Goal: Transaction & Acquisition: Book appointment/travel/reservation

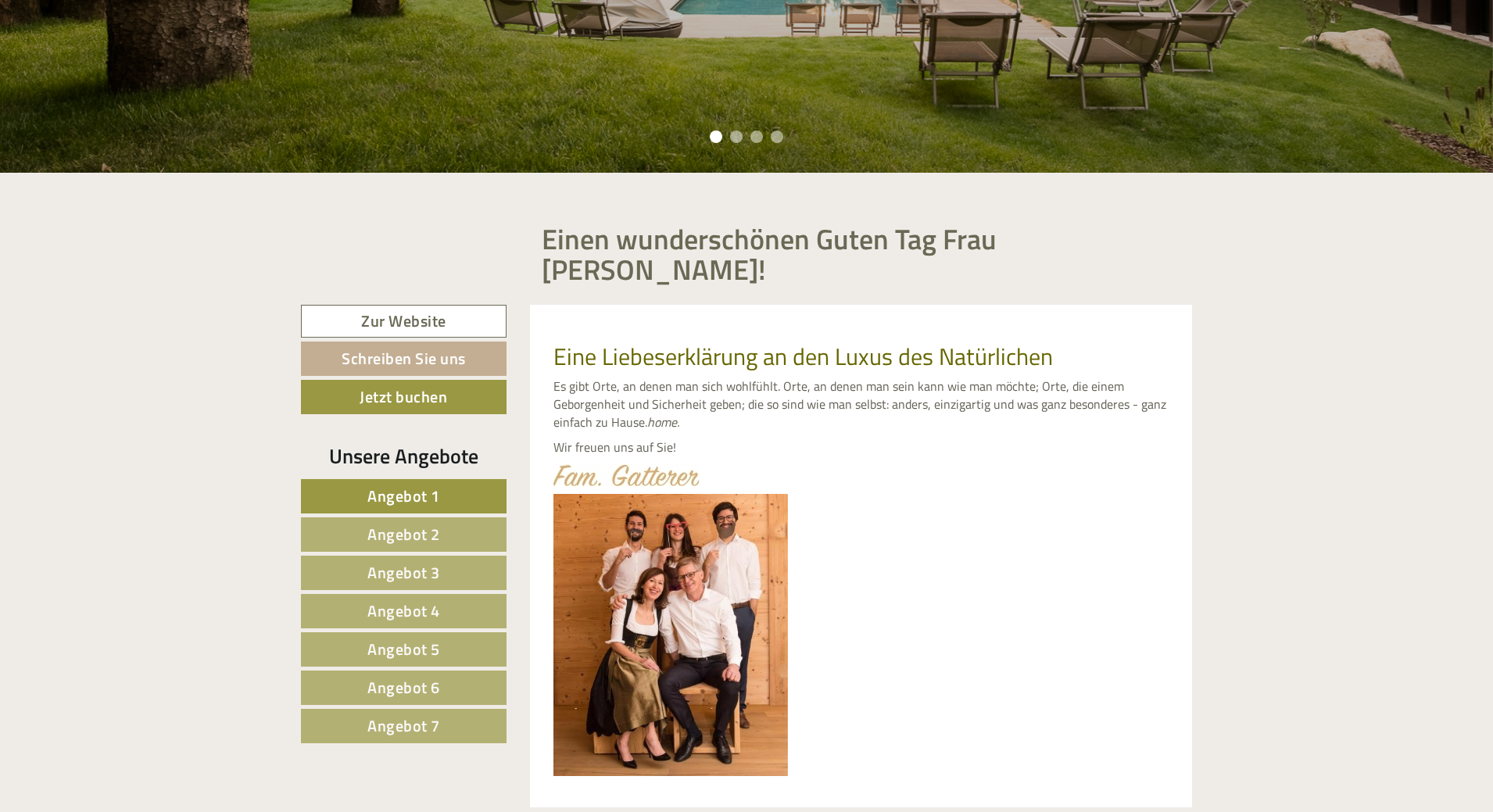
scroll to position [547, 0]
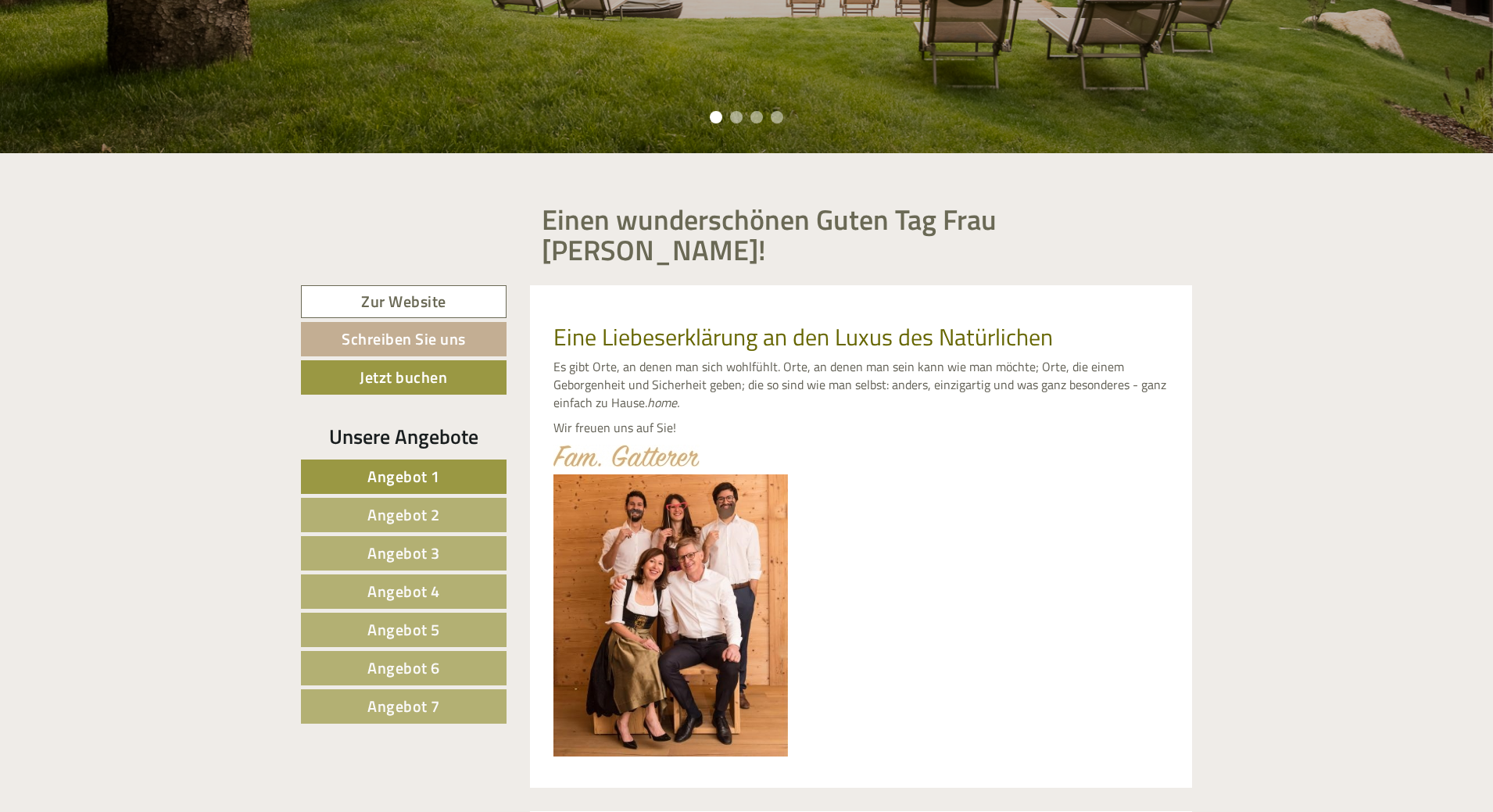
click at [441, 613] on link "Angebot 5" at bounding box center [403, 629] width 206 height 34
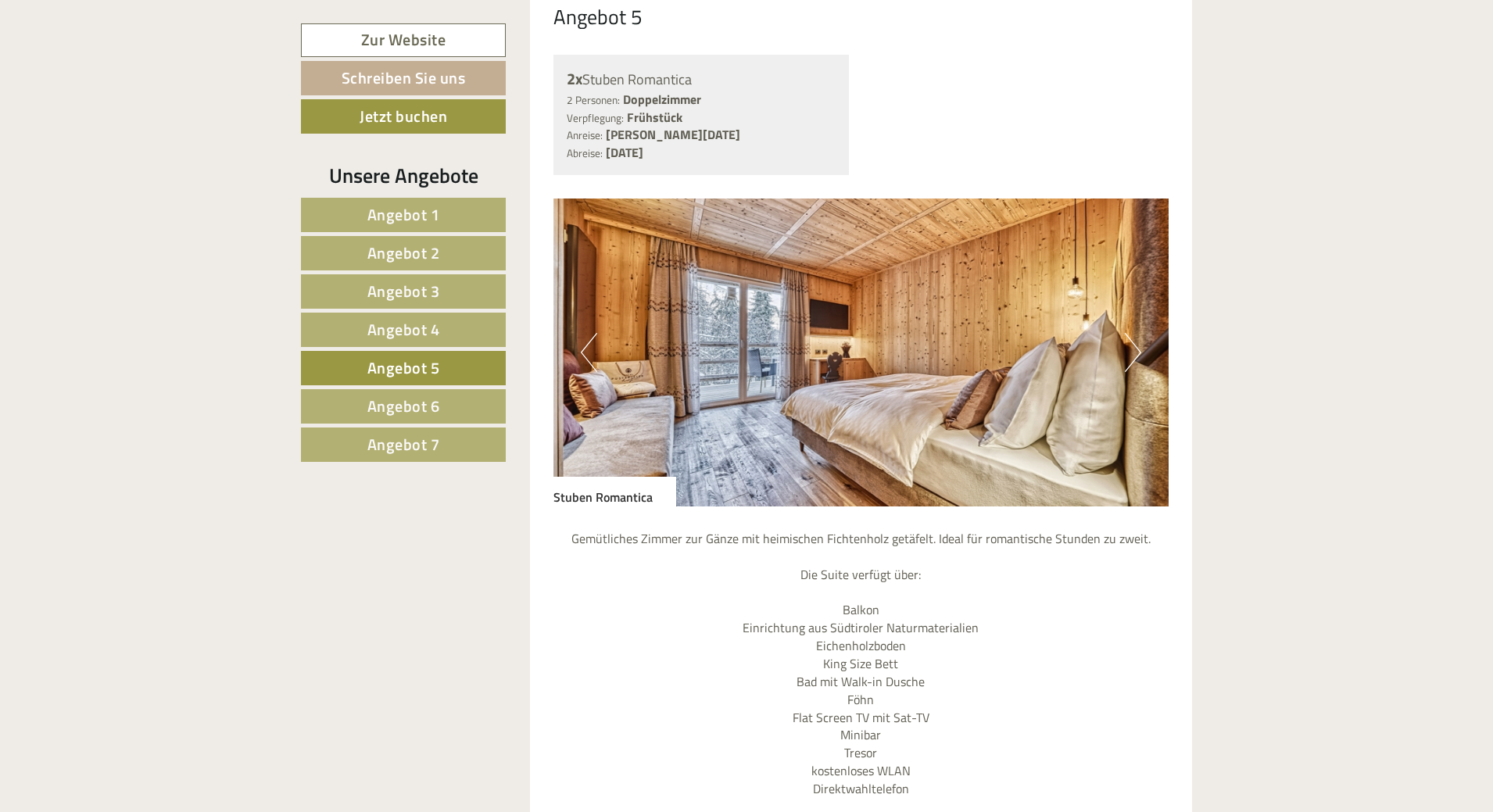
scroll to position [1464, 0]
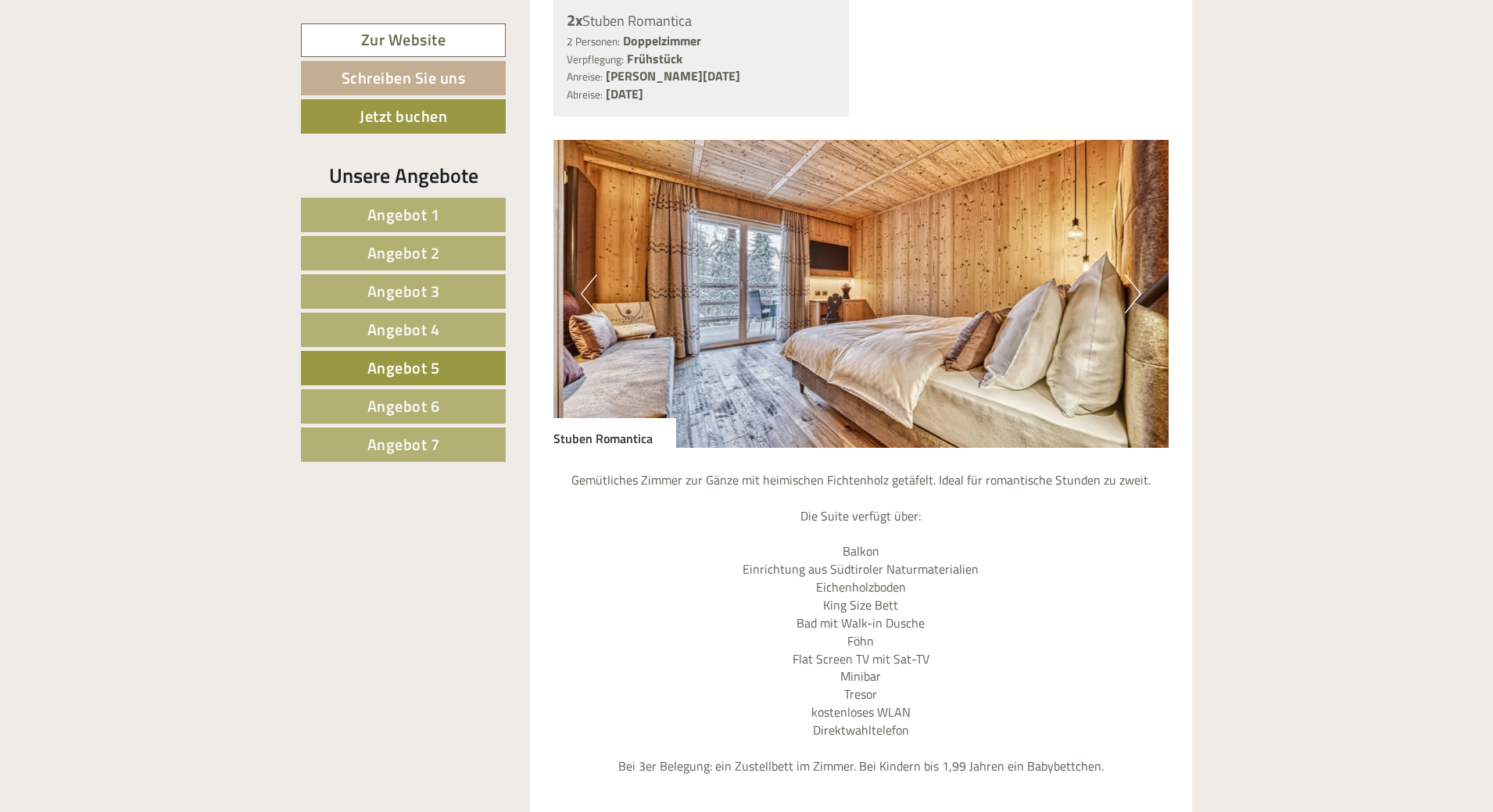
click at [398, 313] on link "Angebot 4" at bounding box center [403, 329] width 205 height 34
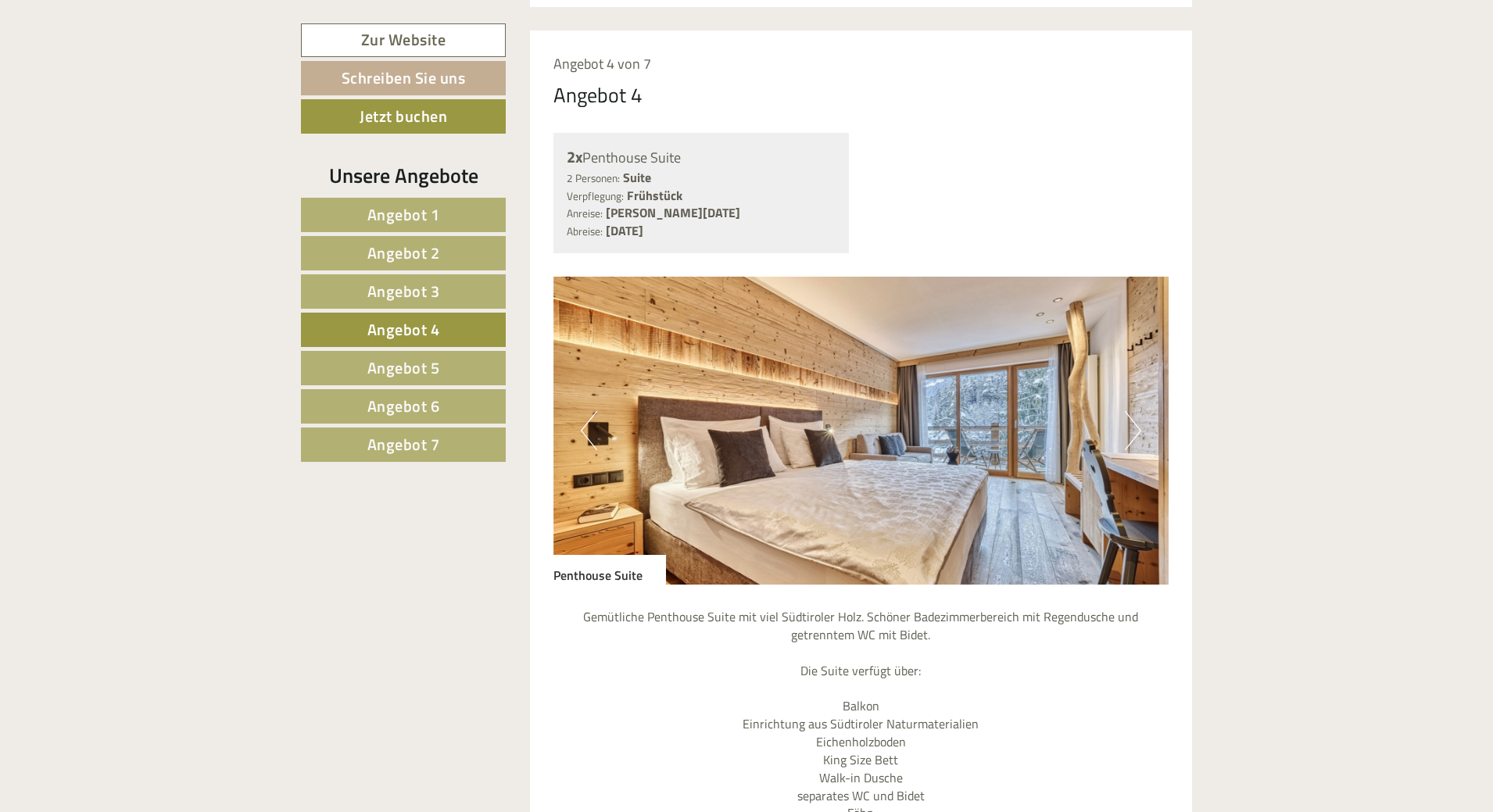
click at [423, 359] on span "Angebot 5" at bounding box center [403, 367] width 72 height 24
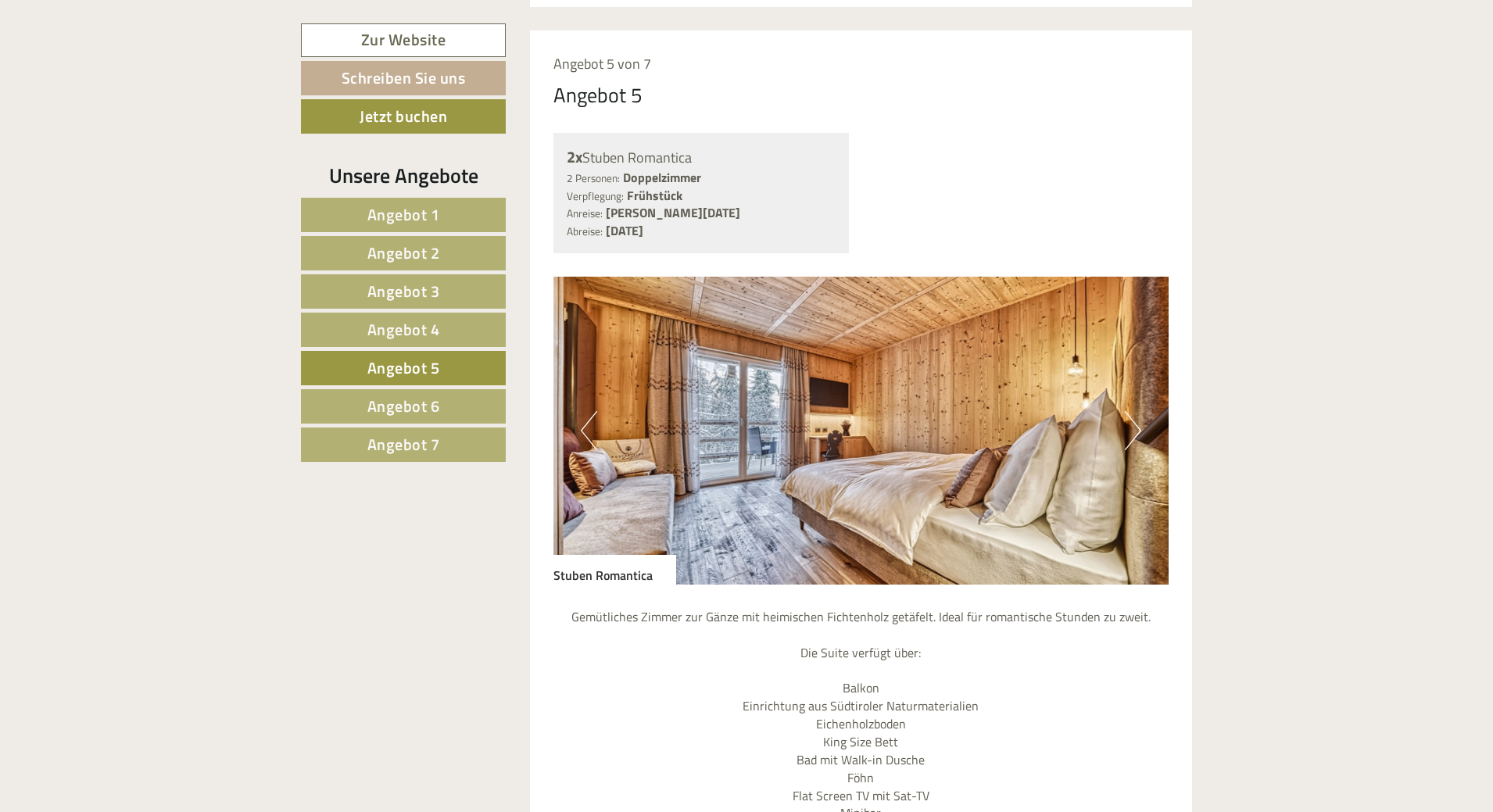
click at [430, 331] on span "Angebot 4" at bounding box center [403, 329] width 72 height 24
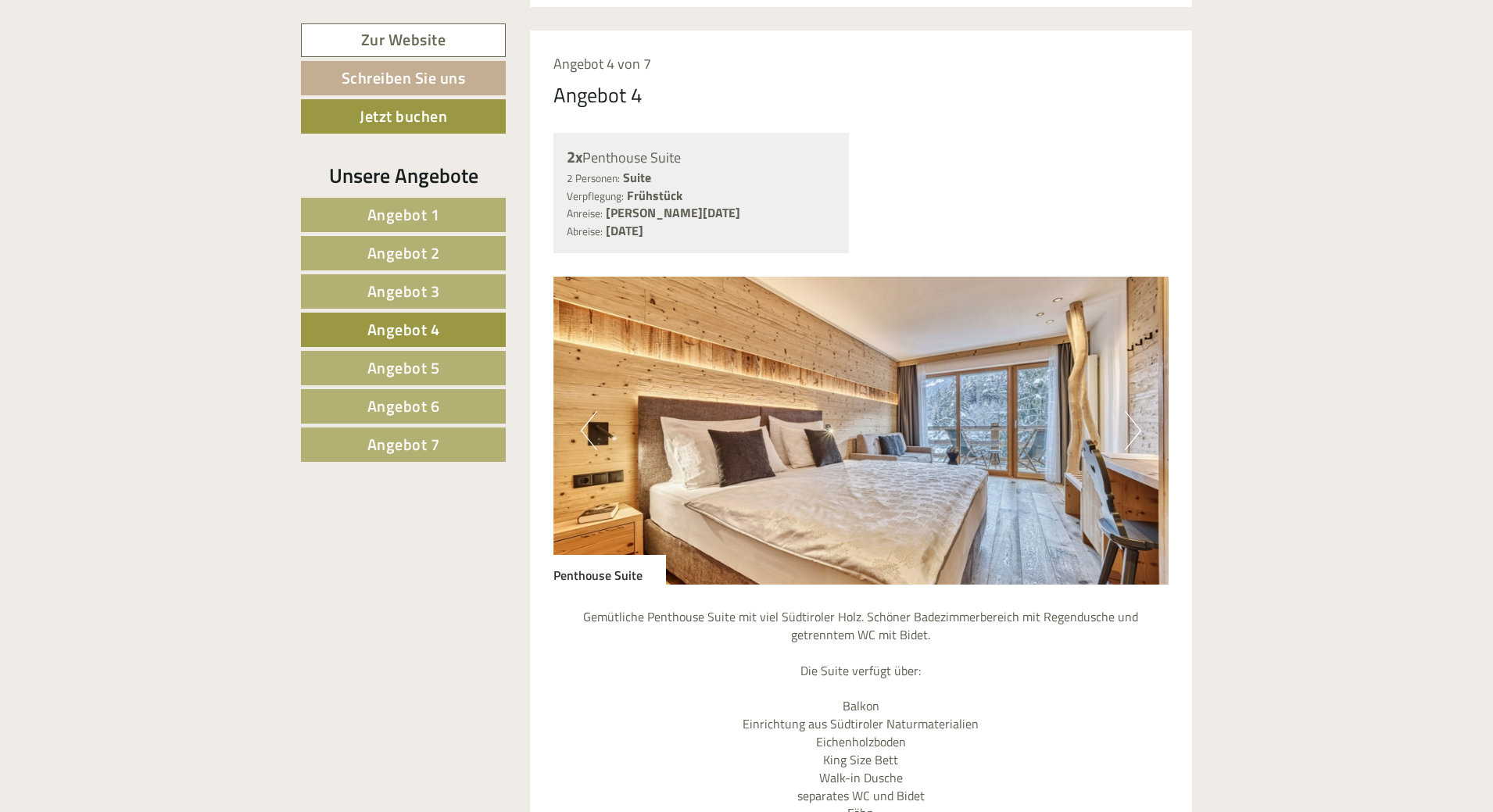
click at [1142, 410] on img at bounding box center [861, 429] width 616 height 307
click at [1134, 411] on button "Next" at bounding box center [1133, 430] width 17 height 39
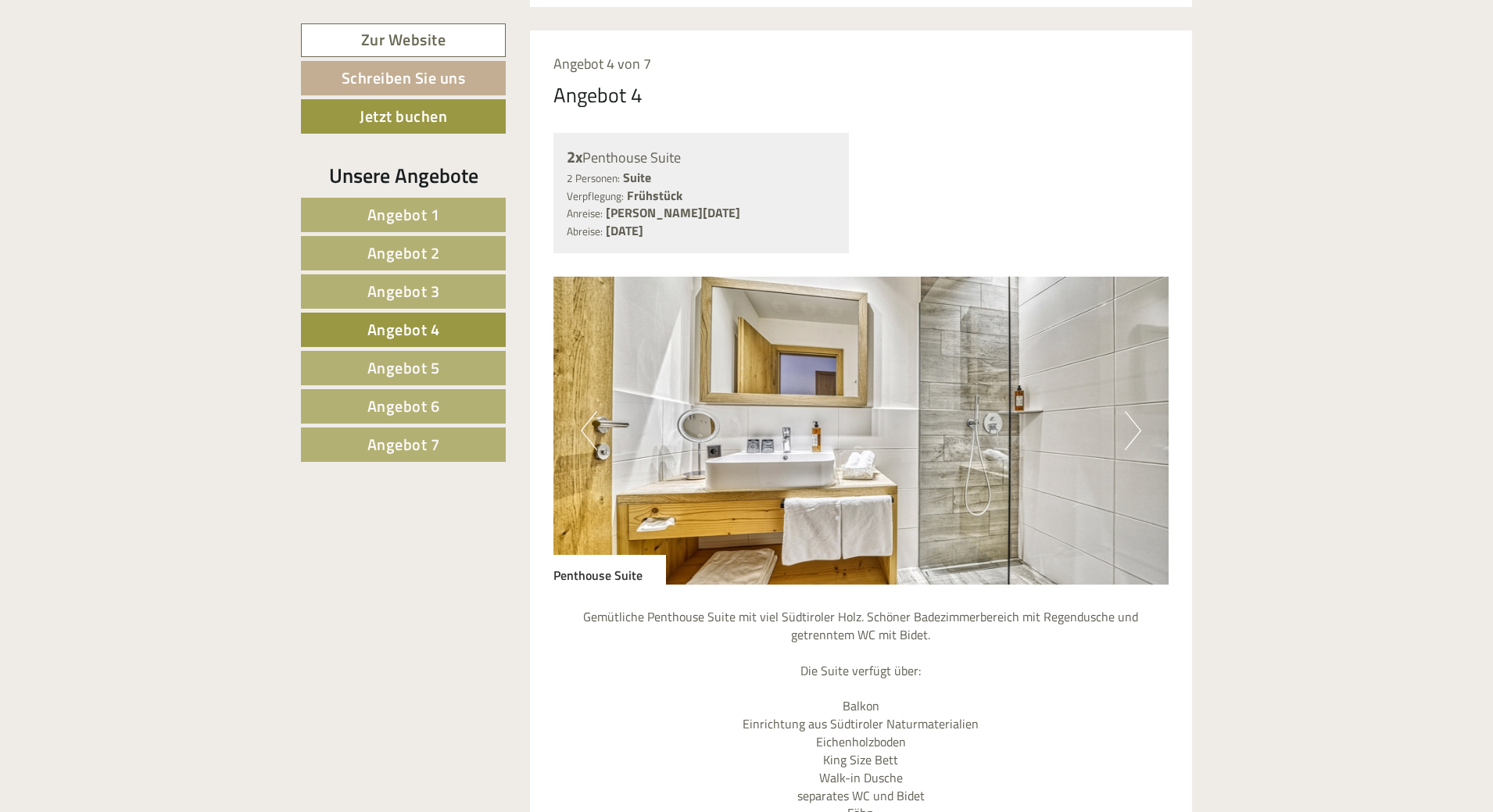
click at [1134, 411] on button "Next" at bounding box center [1133, 430] width 17 height 39
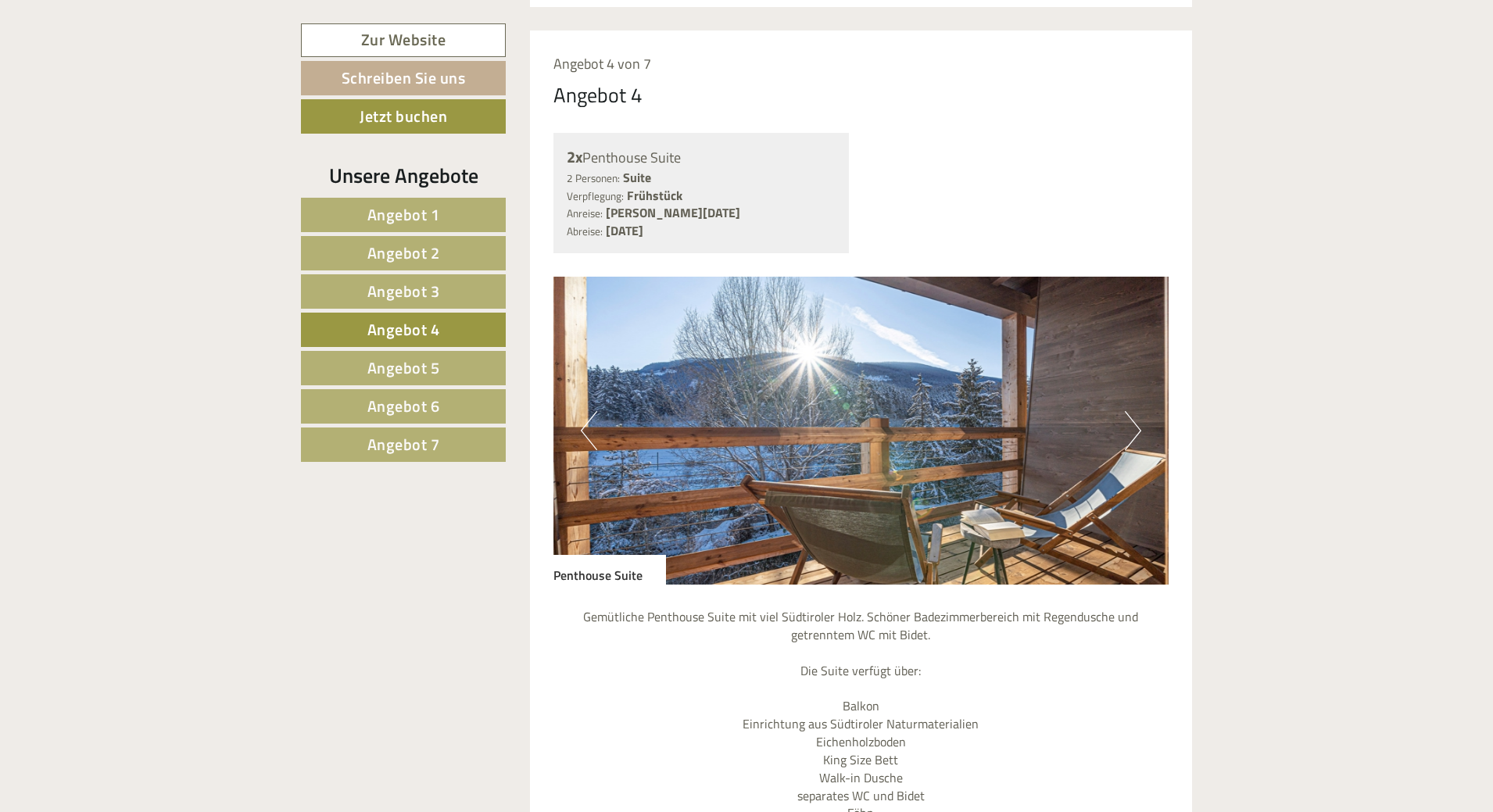
click at [1134, 411] on button "Next" at bounding box center [1133, 430] width 17 height 39
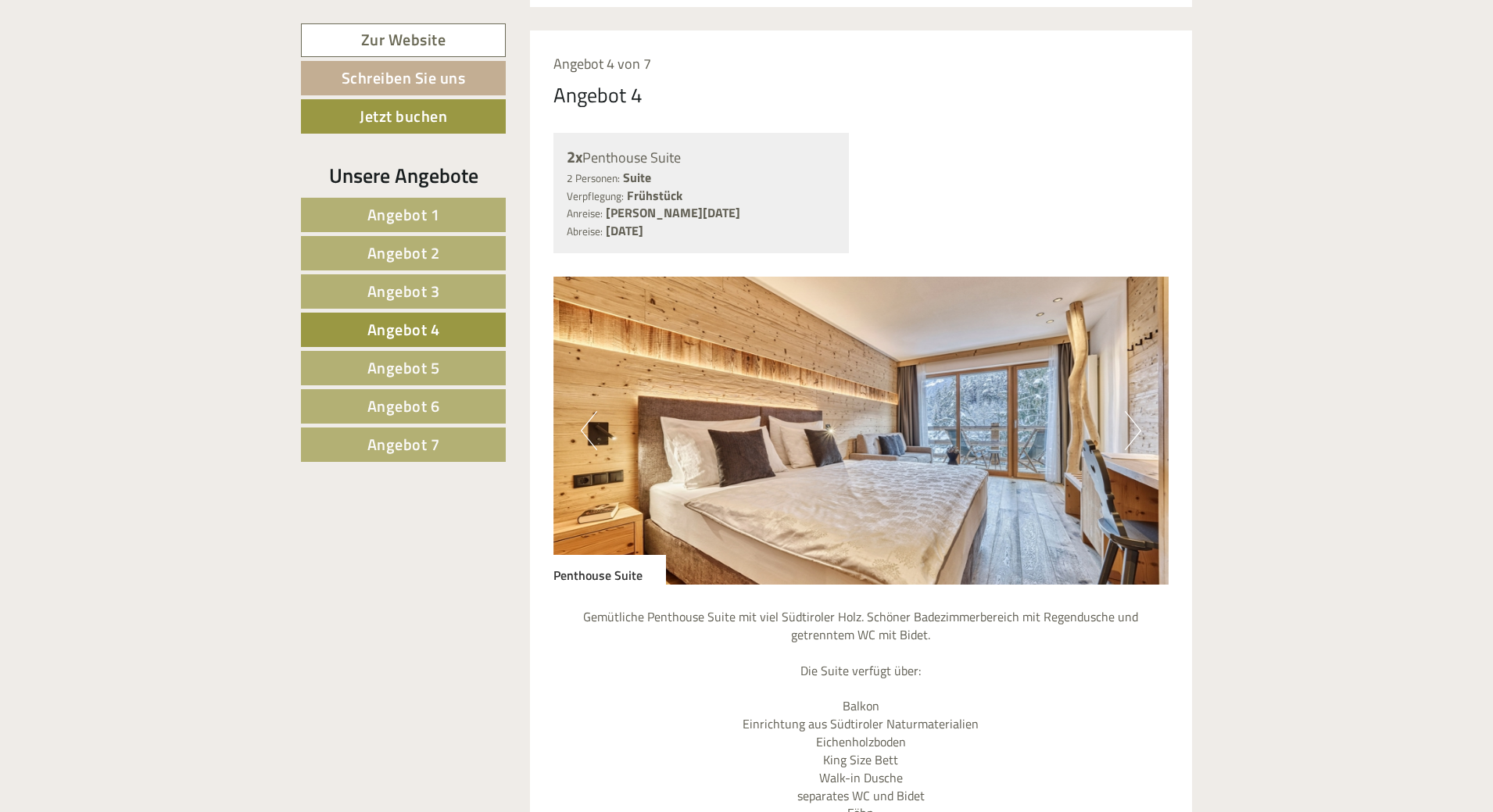
click at [394, 372] on span "Angebot 5" at bounding box center [403, 367] width 72 height 24
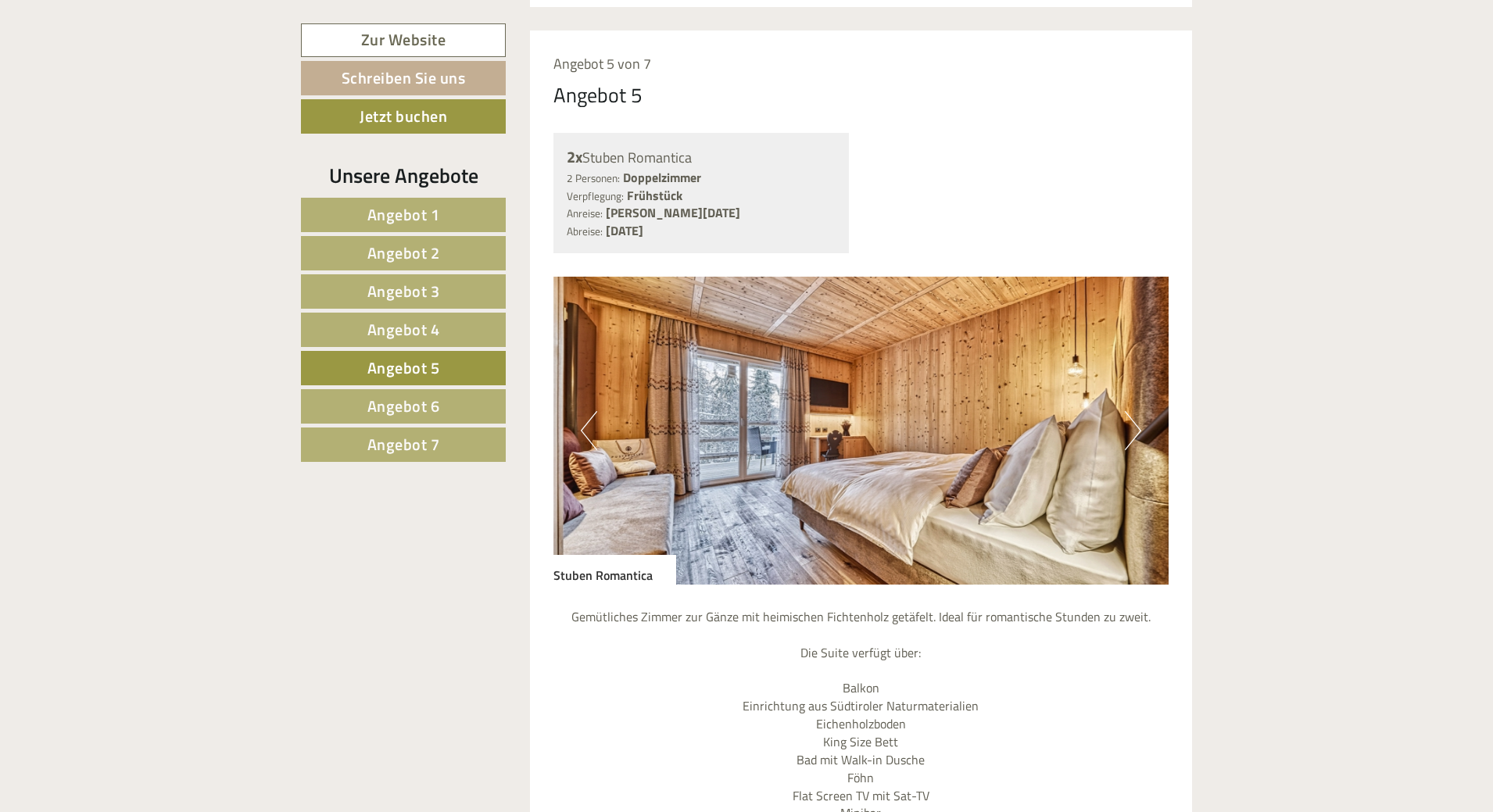
click at [1131, 411] on button "Next" at bounding box center [1133, 430] width 17 height 39
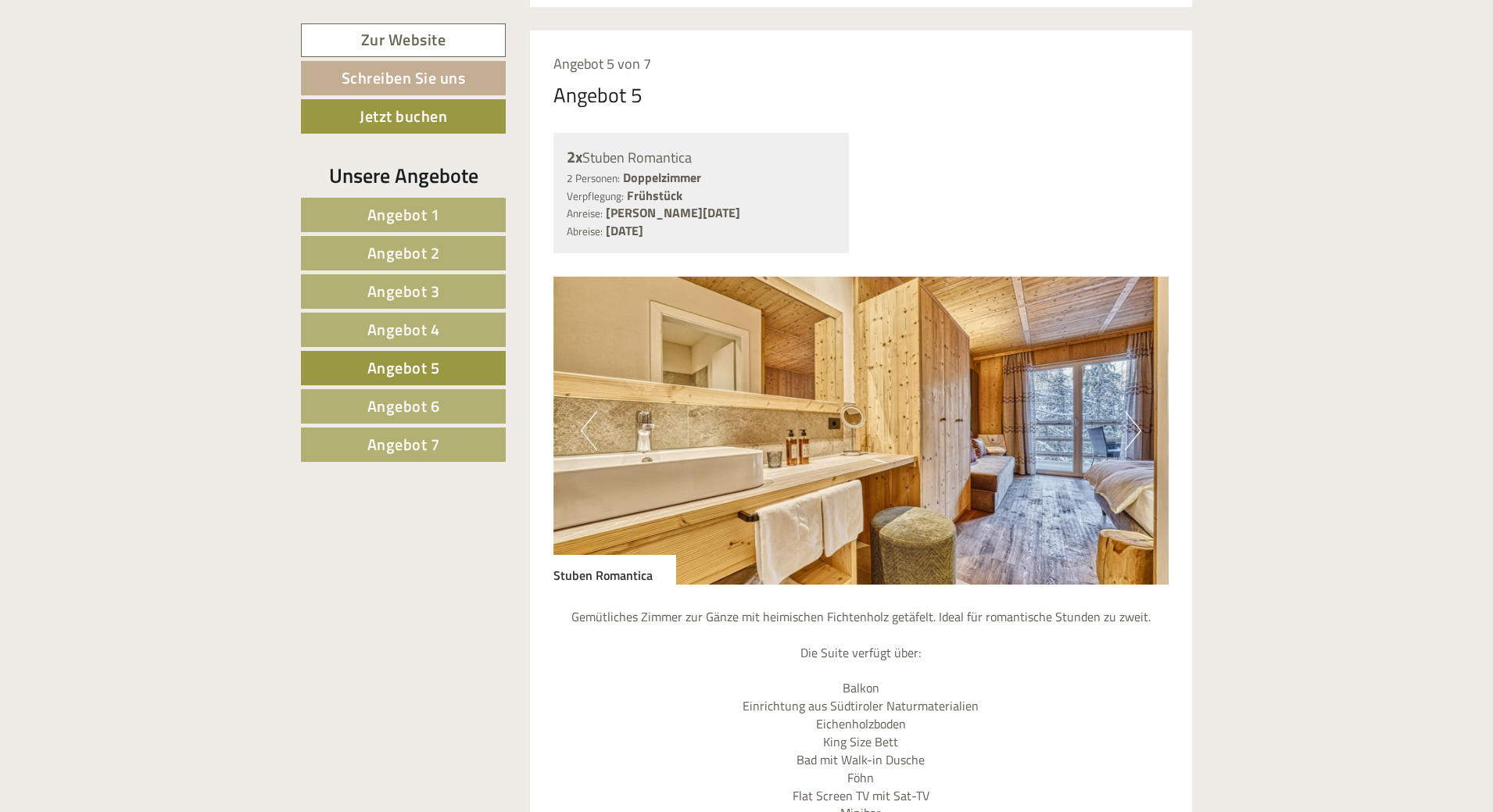
click at [1131, 411] on button "Next" at bounding box center [1133, 430] width 17 height 39
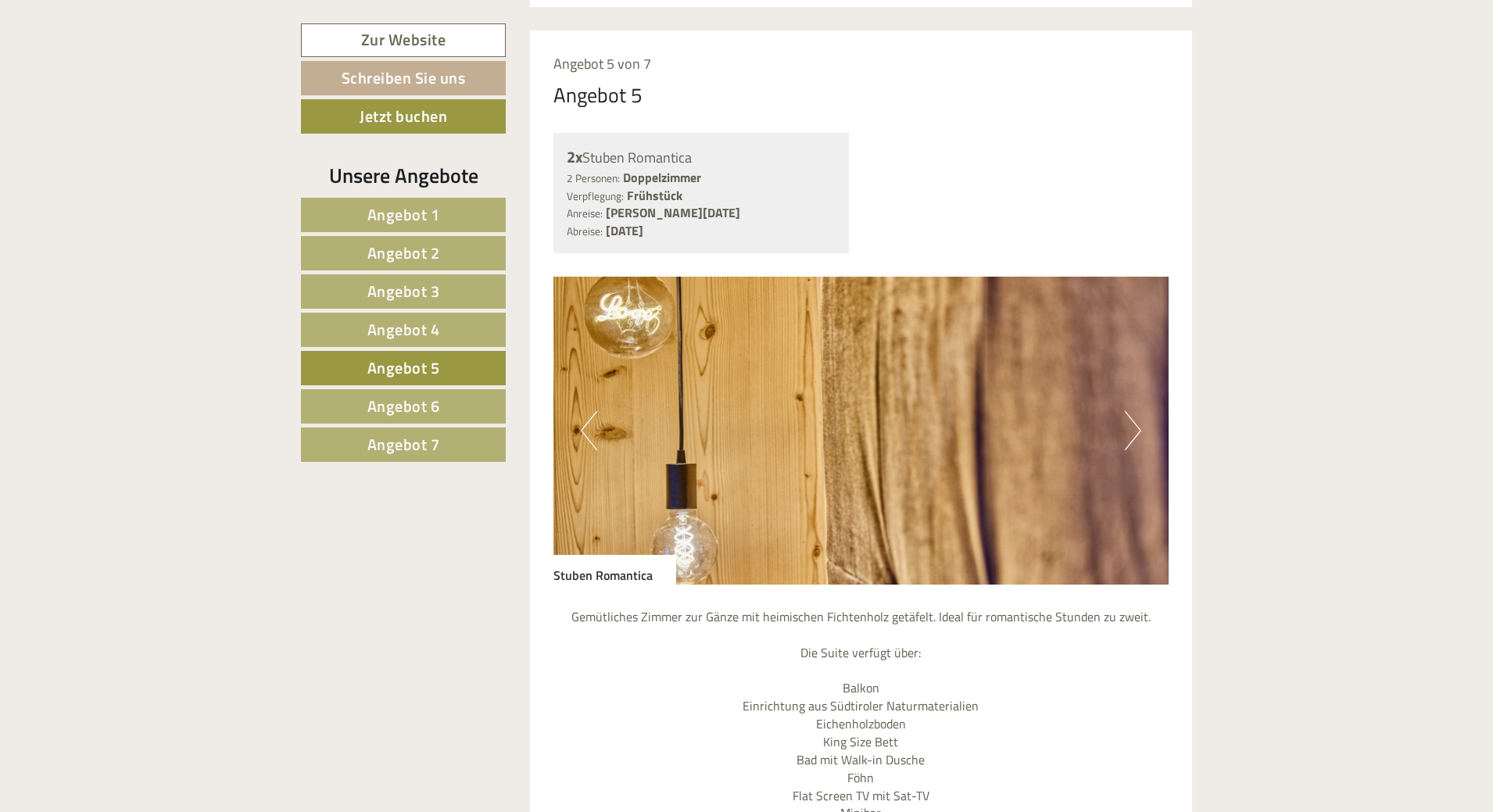
click at [414, 366] on span "Angebot 5" at bounding box center [403, 367] width 72 height 24
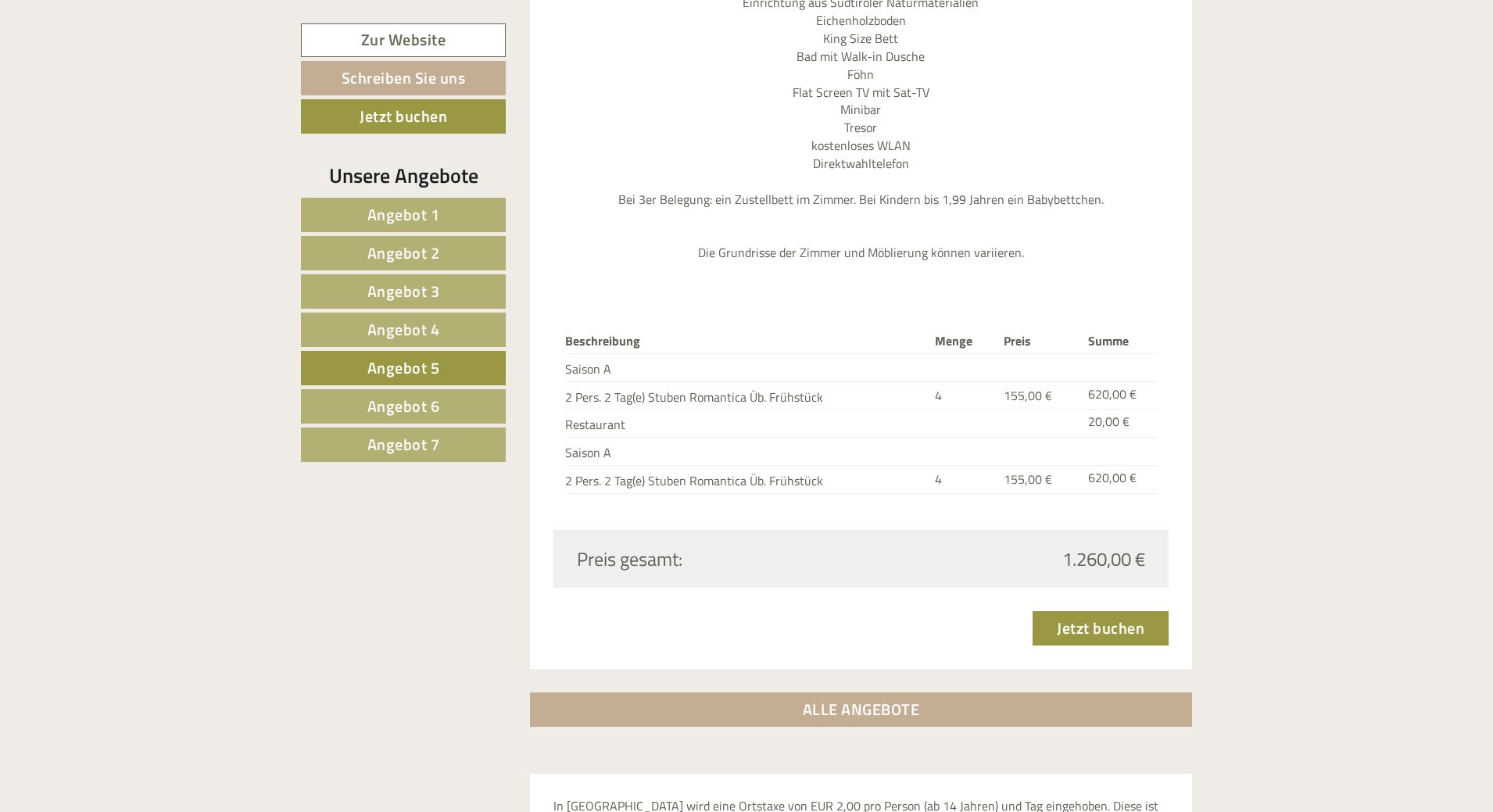
scroll to position [2109, 0]
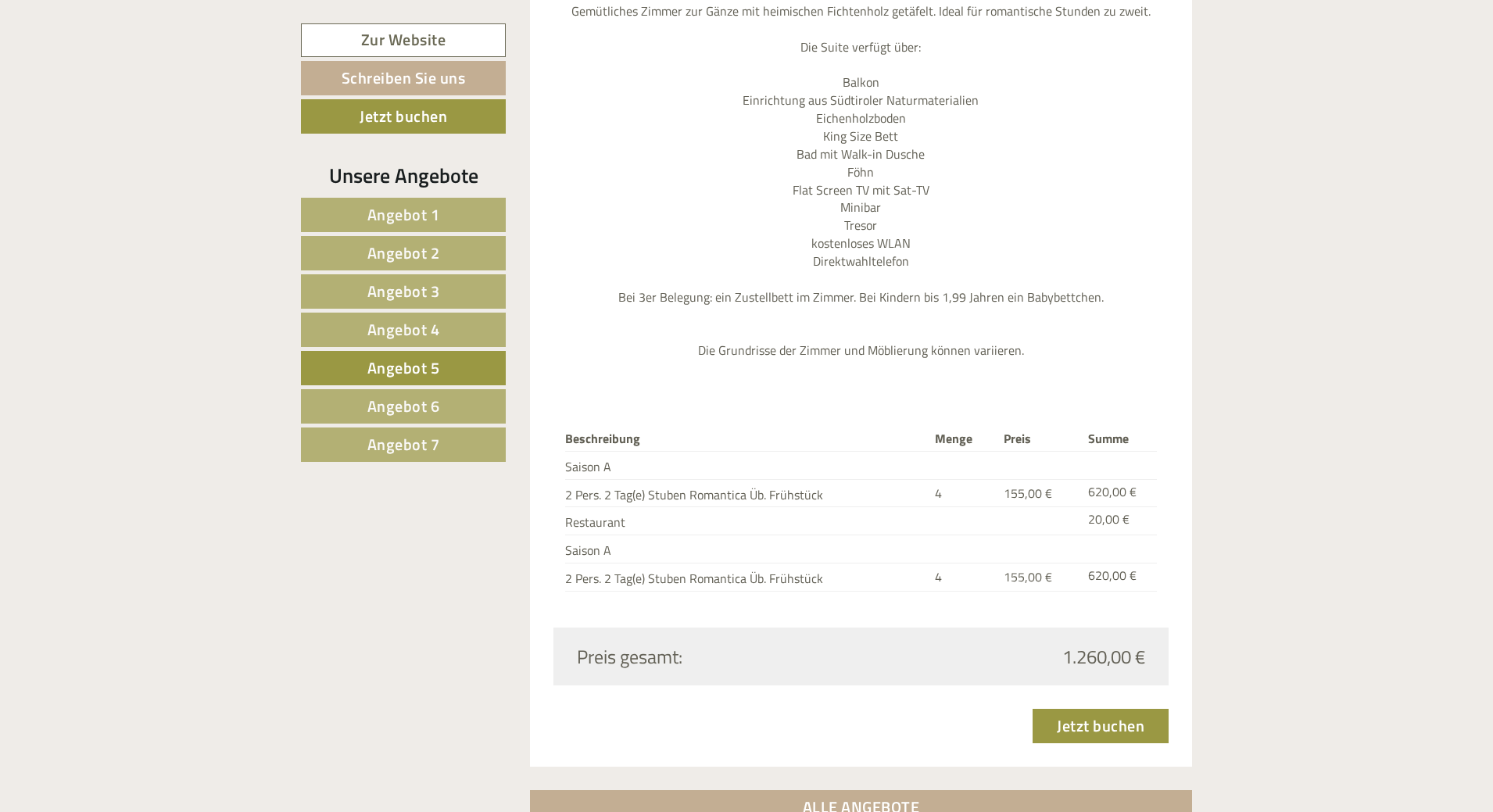
click at [458, 401] on link "Angebot 6" at bounding box center [403, 406] width 205 height 34
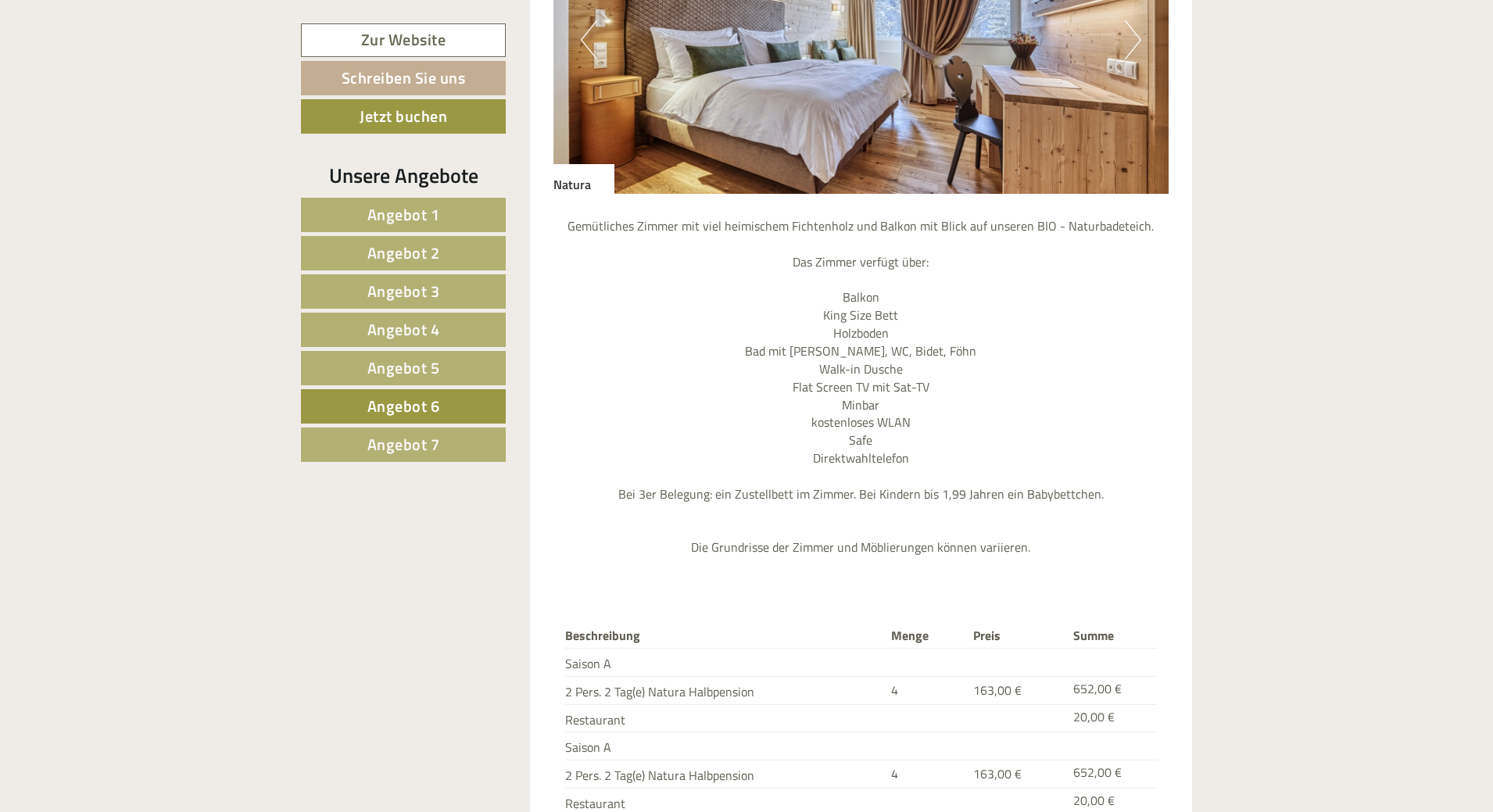
scroll to position [2031, 0]
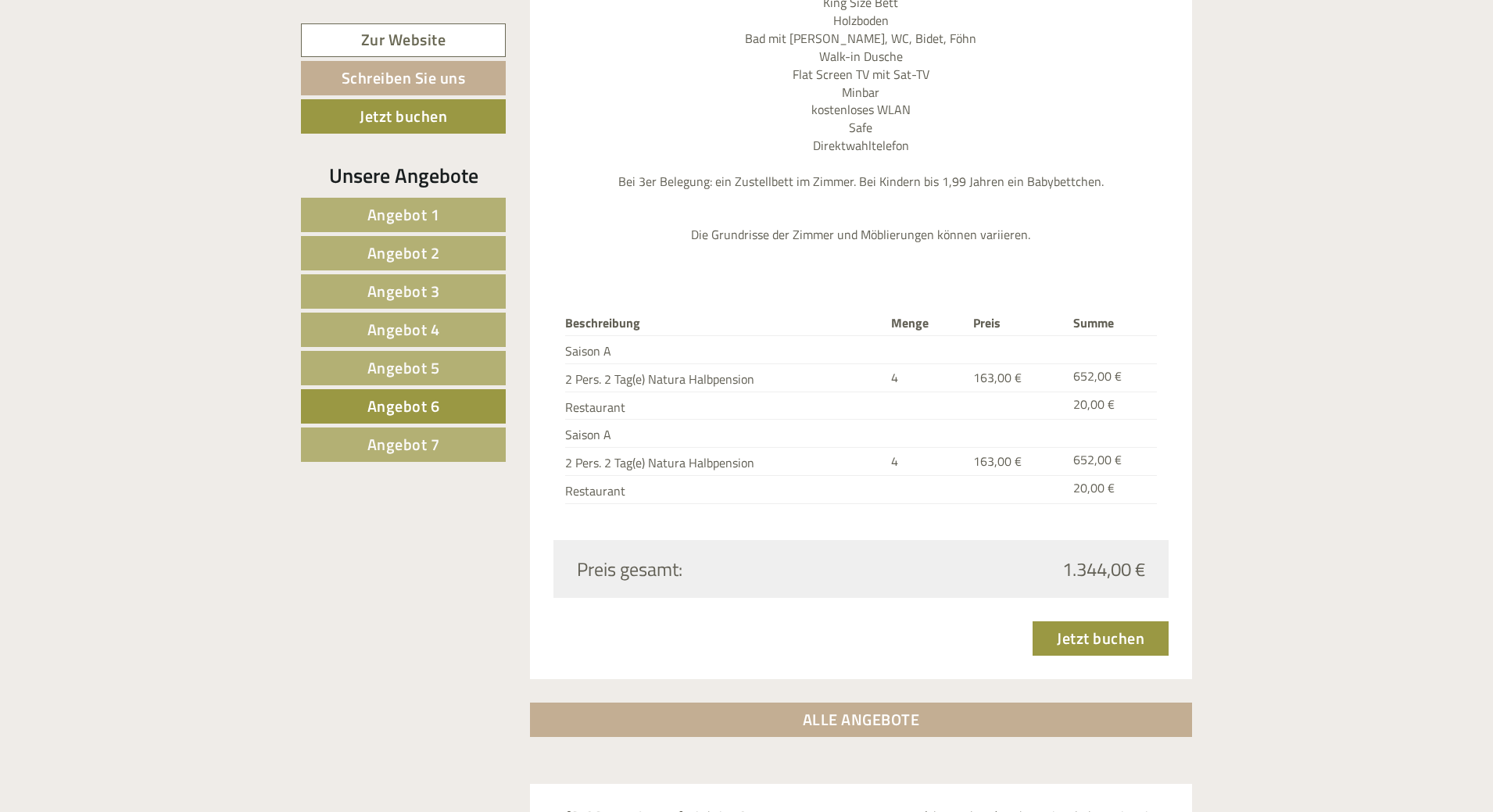
click at [409, 341] on span "Angebot 4" at bounding box center [403, 329] width 72 height 24
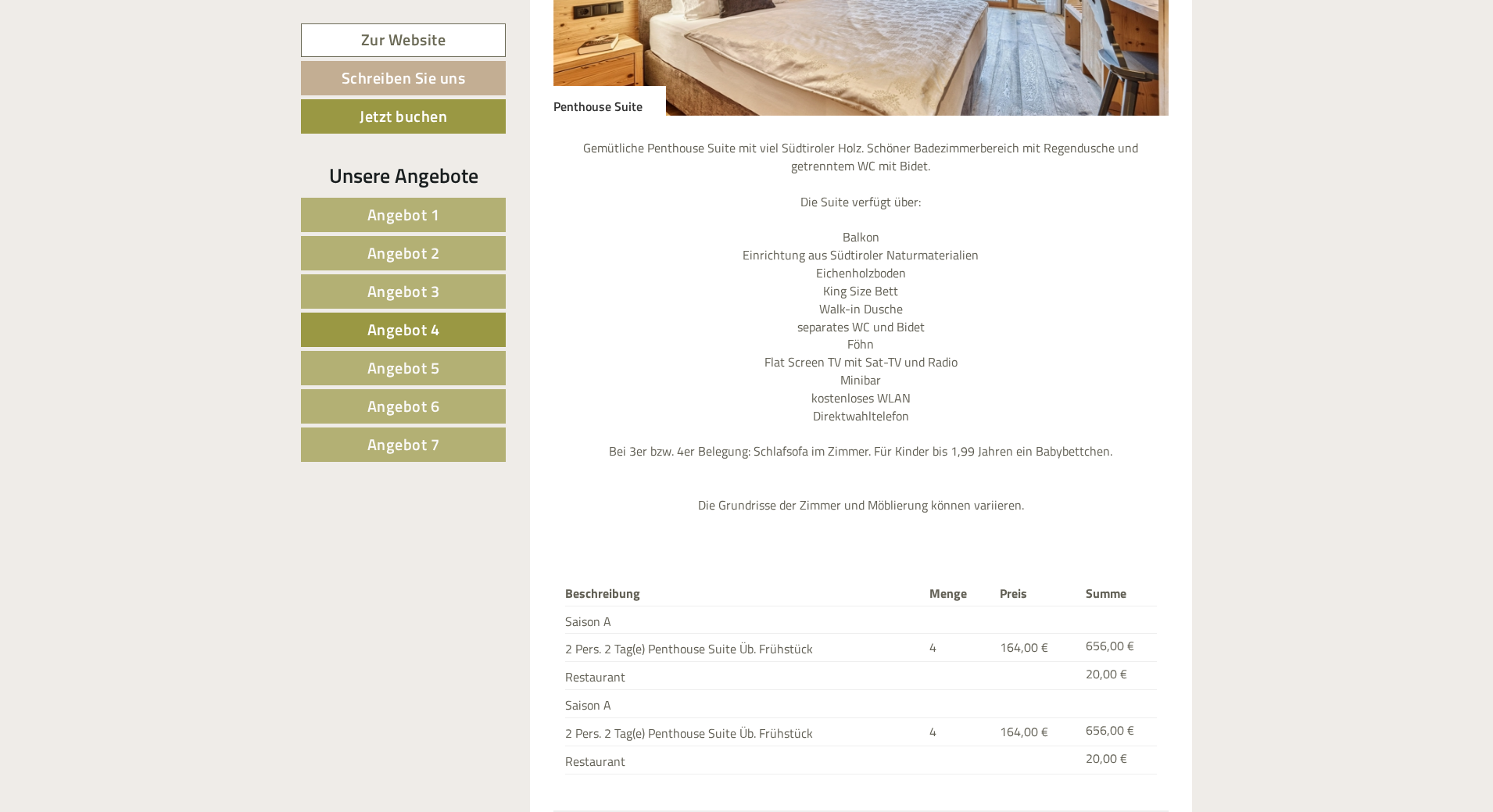
scroll to position [1503, 0]
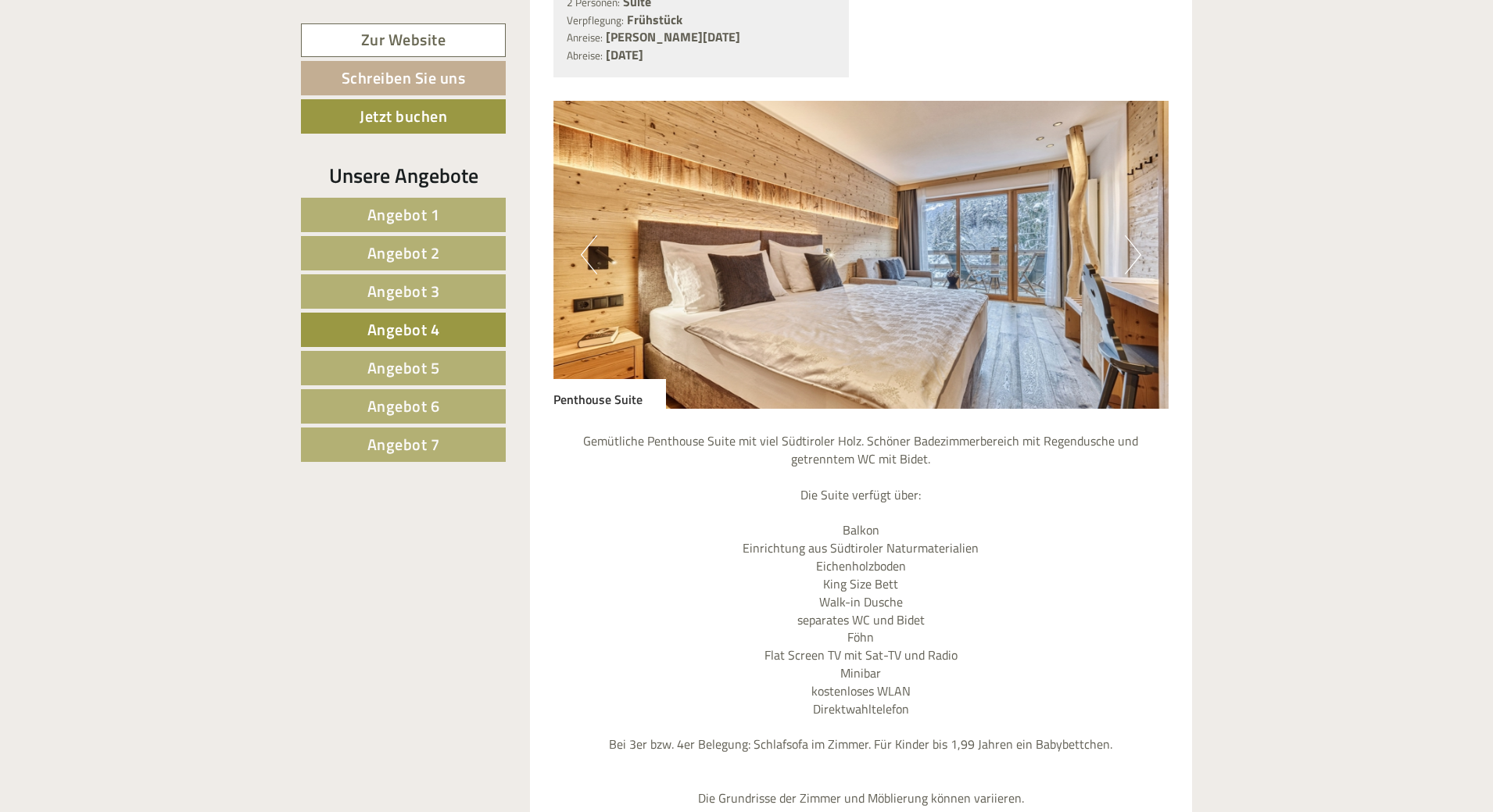
click at [1135, 235] on button "Next" at bounding box center [1133, 255] width 17 height 39
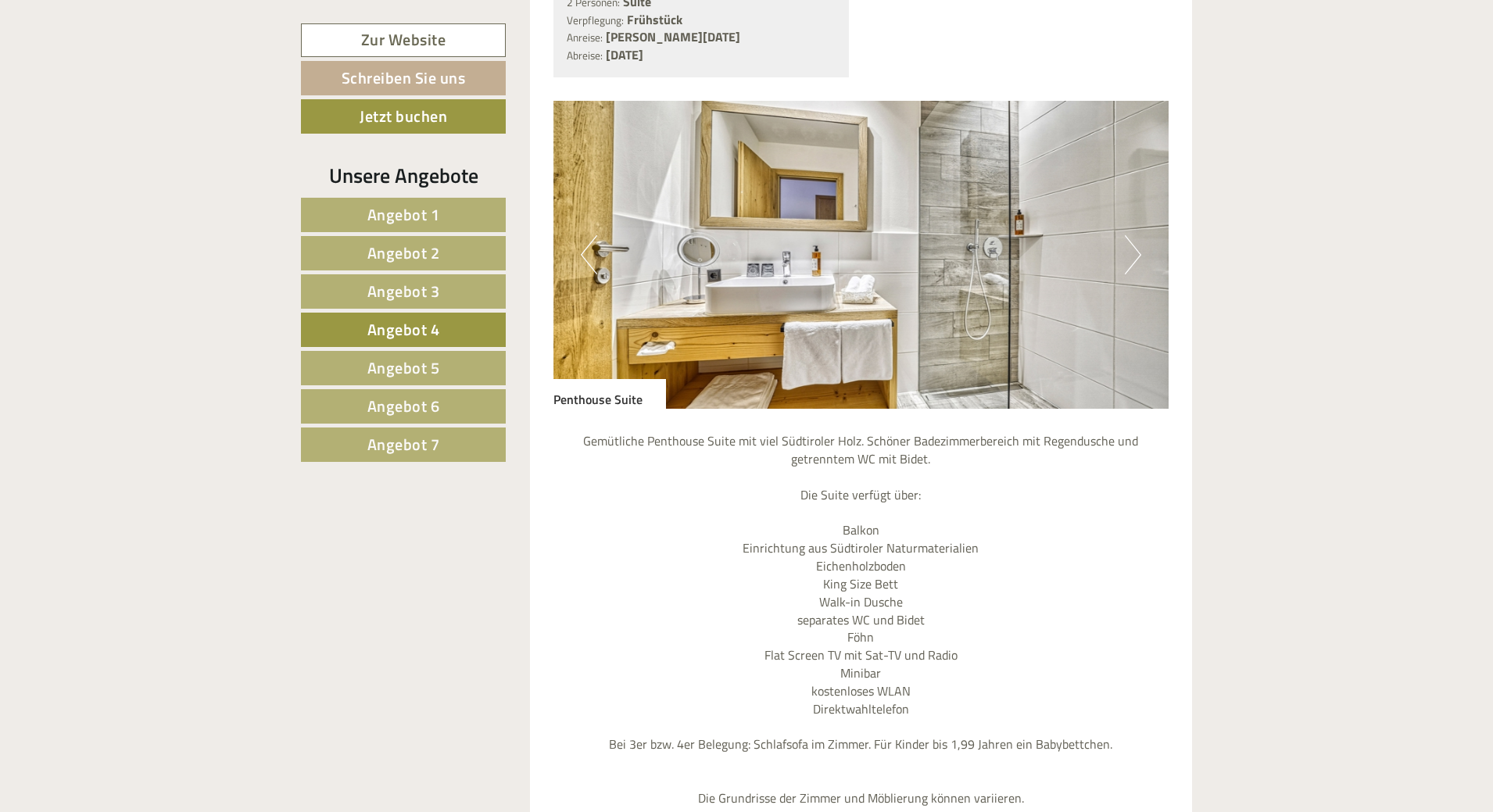
click at [1135, 235] on button "Next" at bounding box center [1133, 255] width 17 height 39
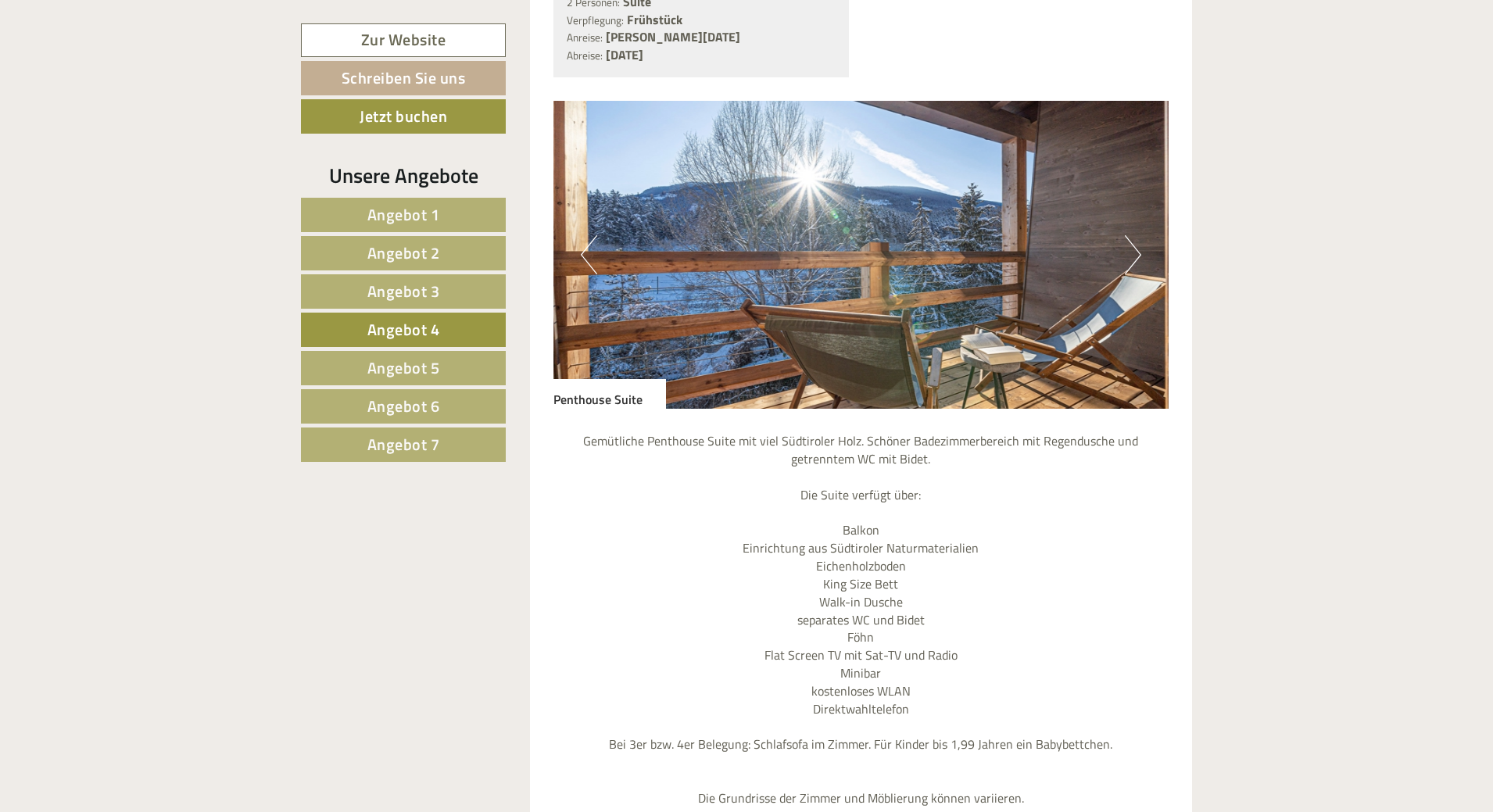
click at [455, 364] on link "Angebot 5" at bounding box center [403, 367] width 205 height 34
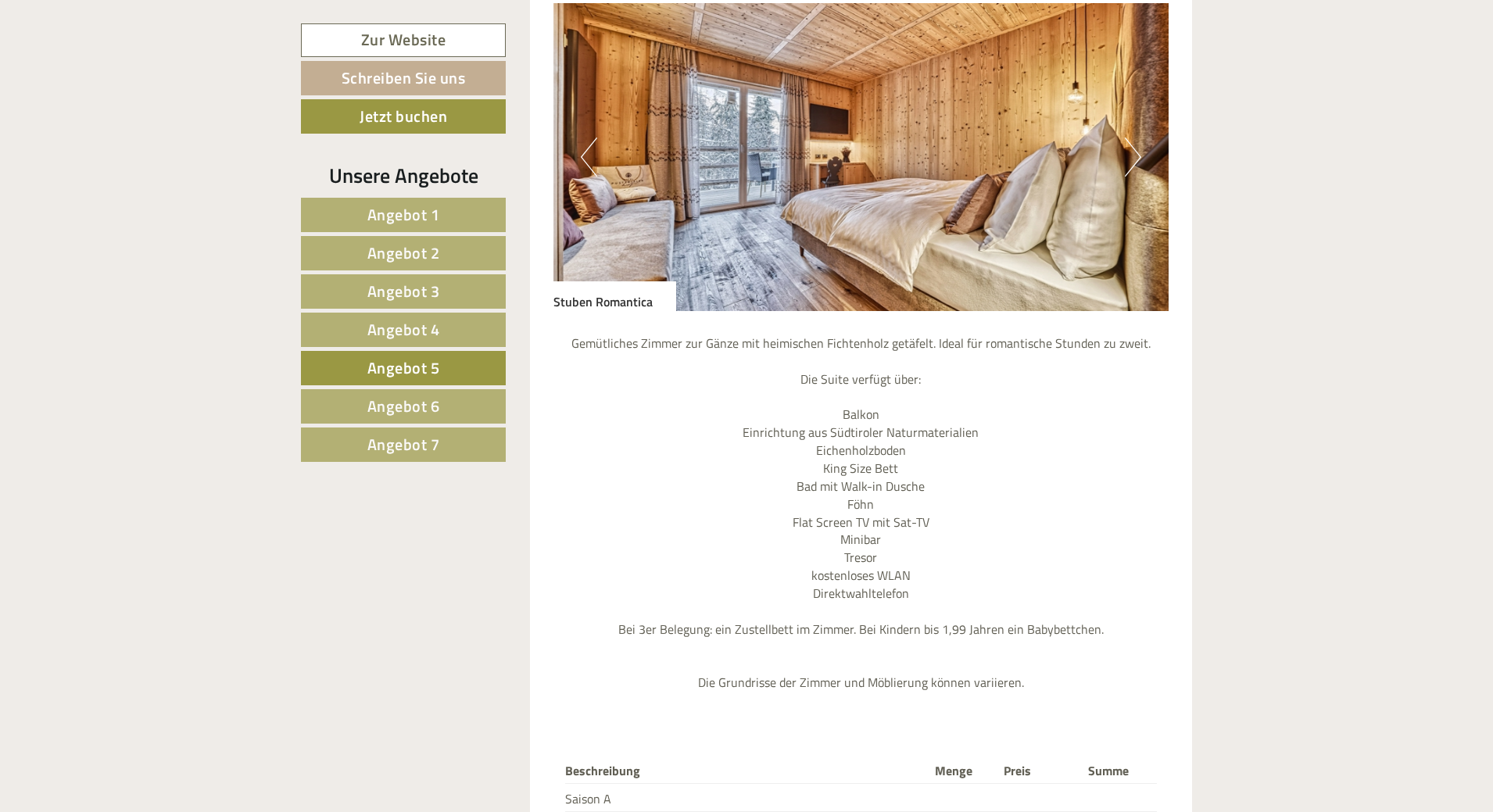
scroll to position [1620, 0]
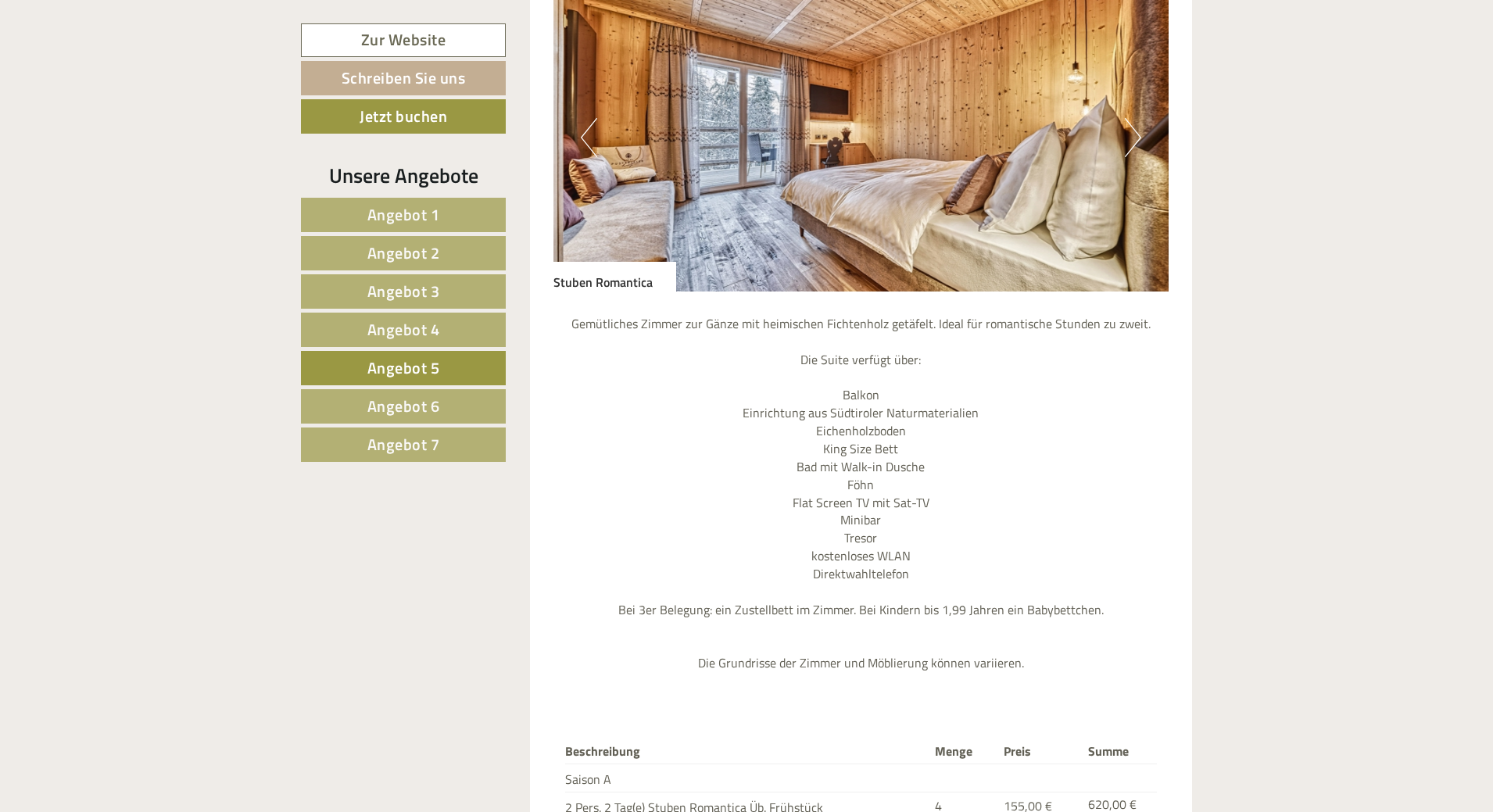
click at [406, 340] on span "Angebot 4" at bounding box center [403, 329] width 72 height 24
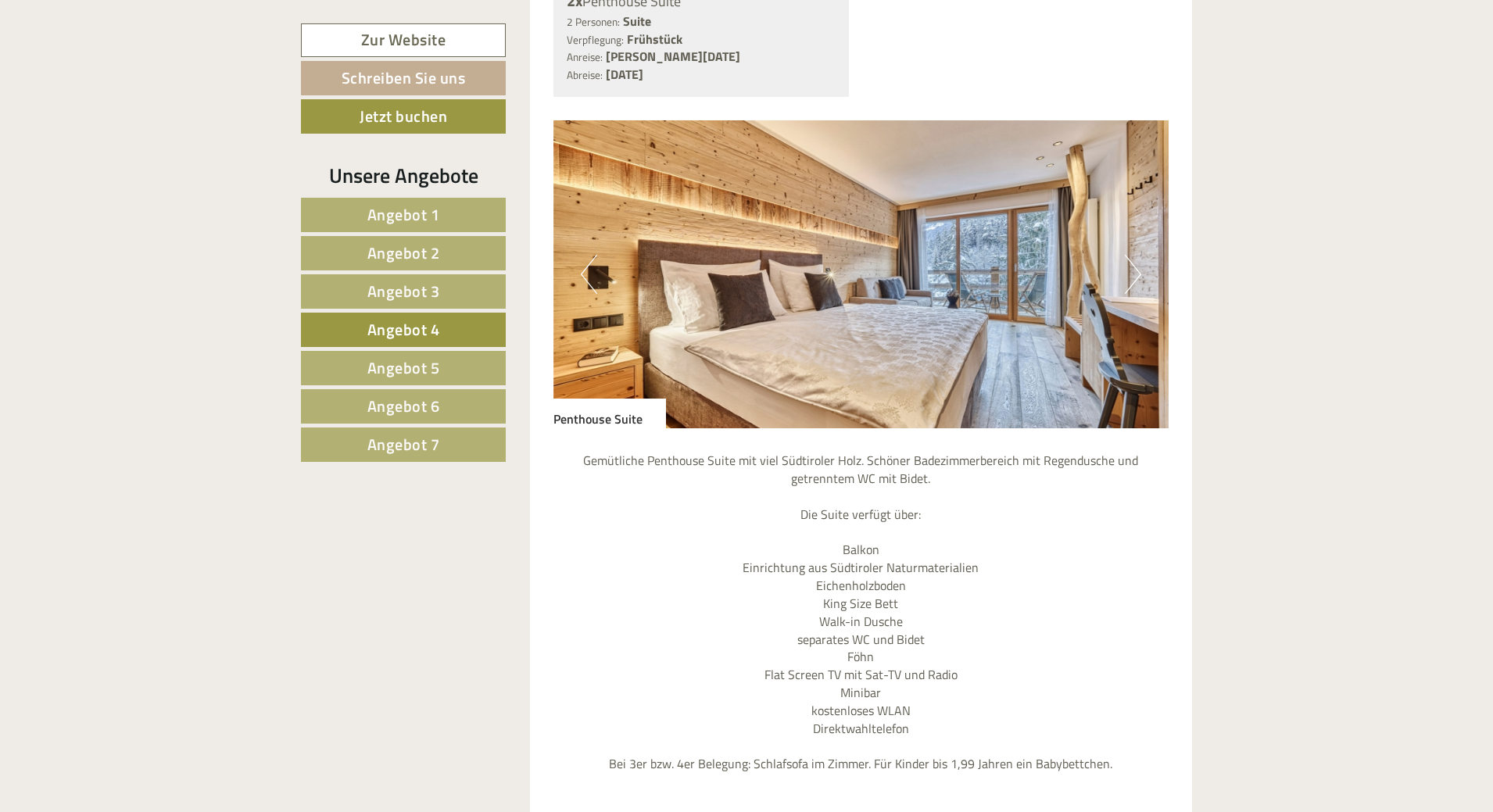
scroll to position [1503, 0]
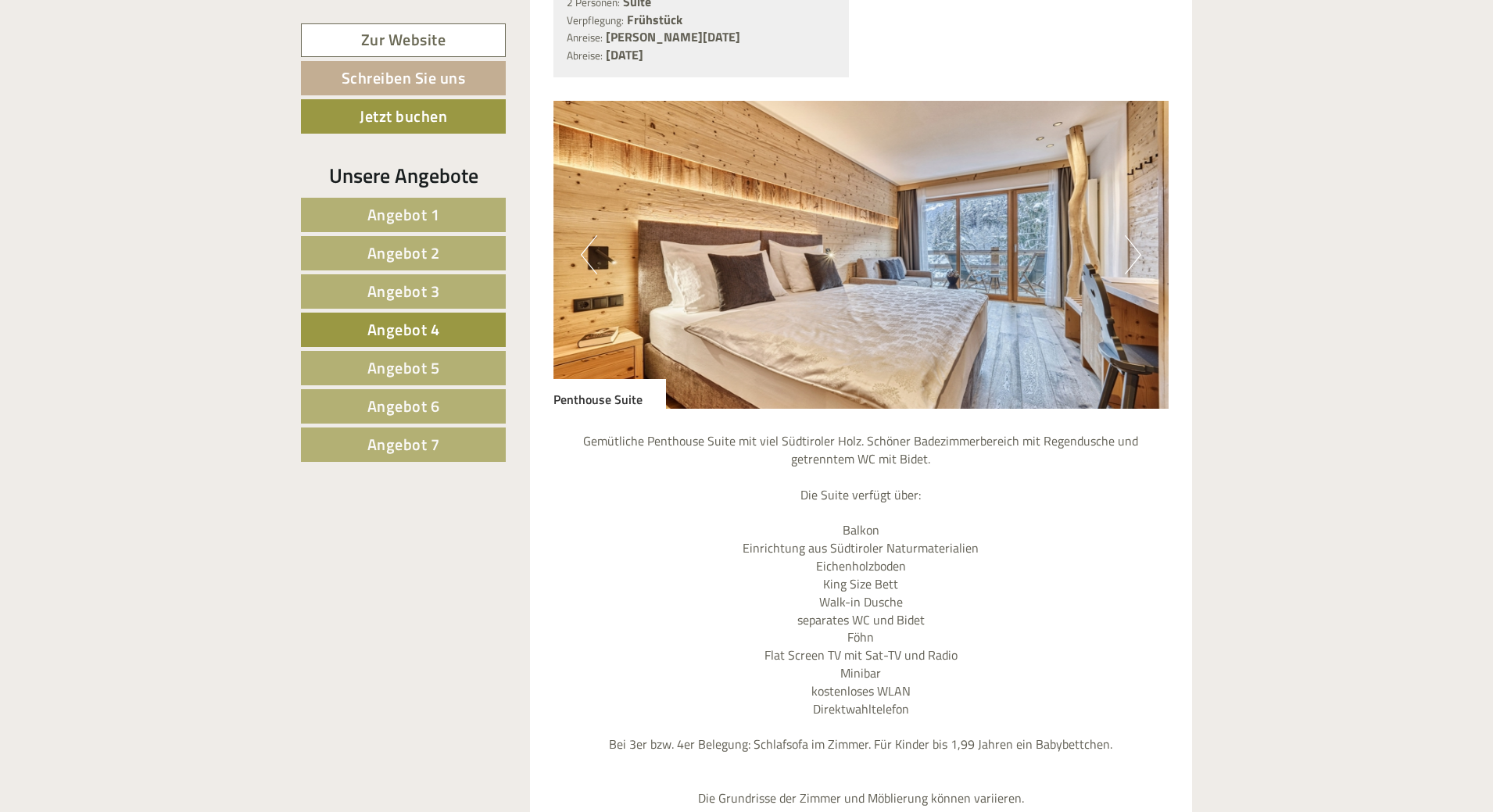
click at [402, 365] on span "Angebot 5" at bounding box center [403, 367] width 72 height 24
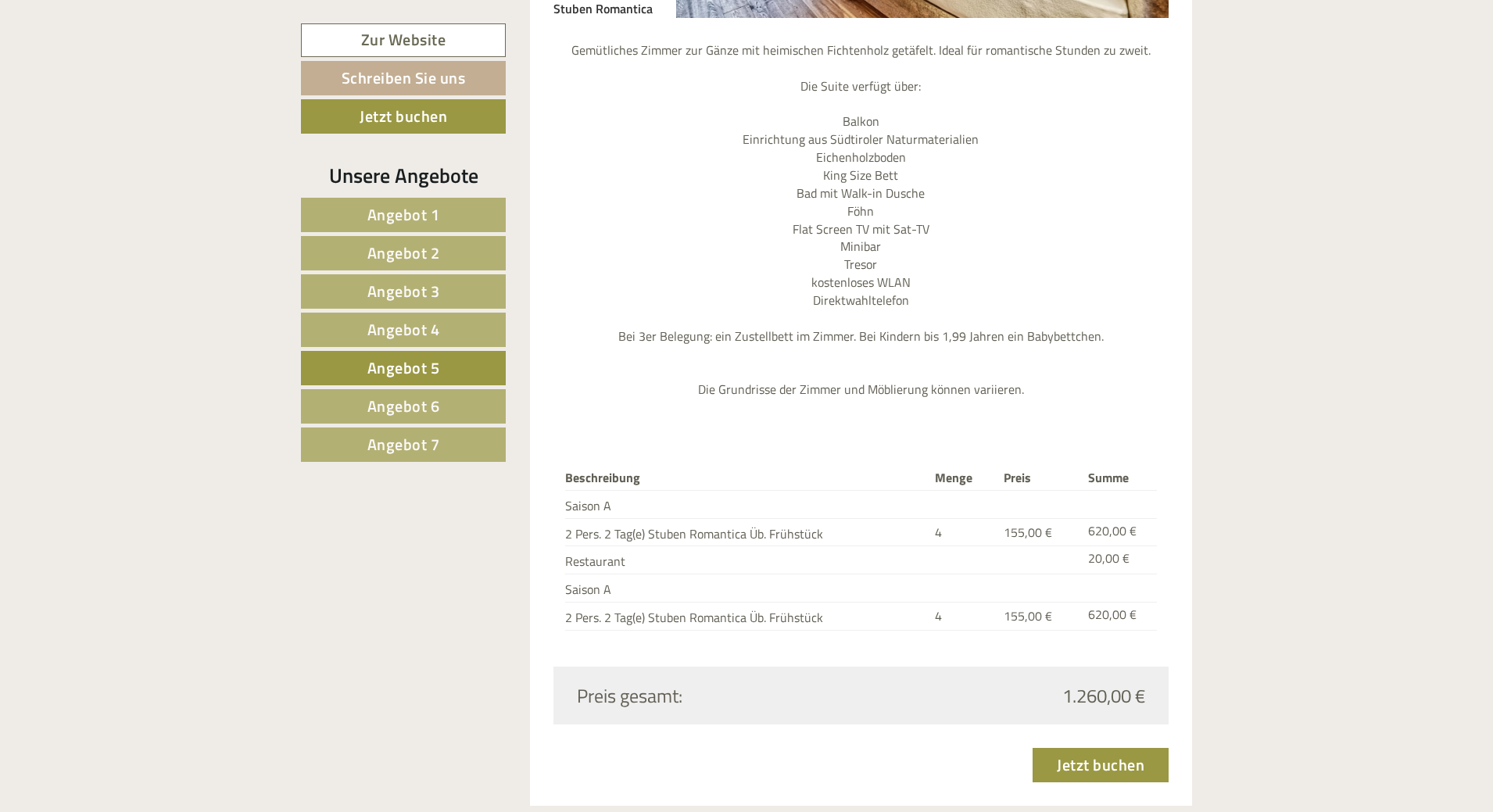
scroll to position [1972, 0]
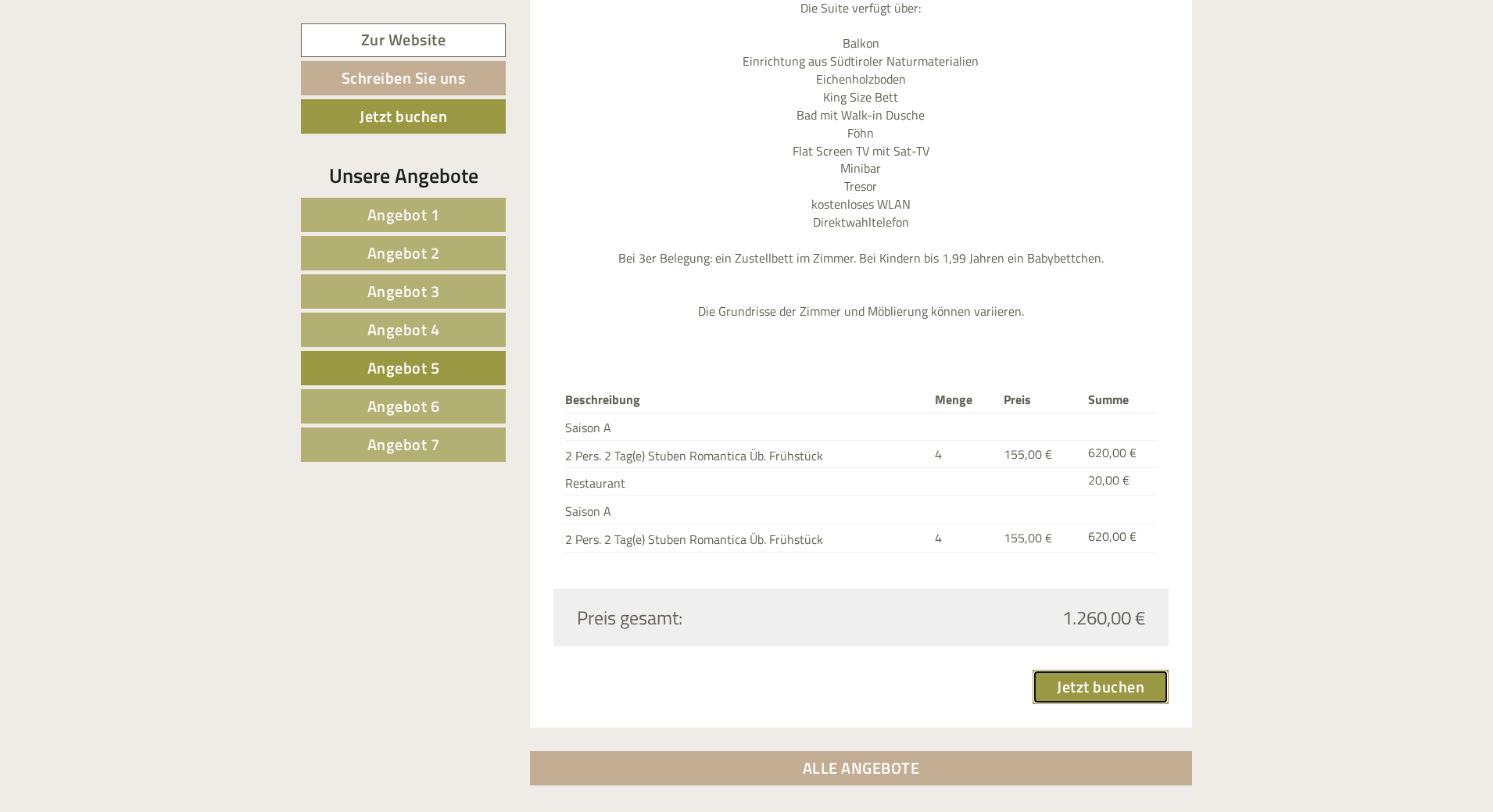
click at [1116, 670] on link "Jetzt buchen" at bounding box center [1100, 686] width 136 height 34
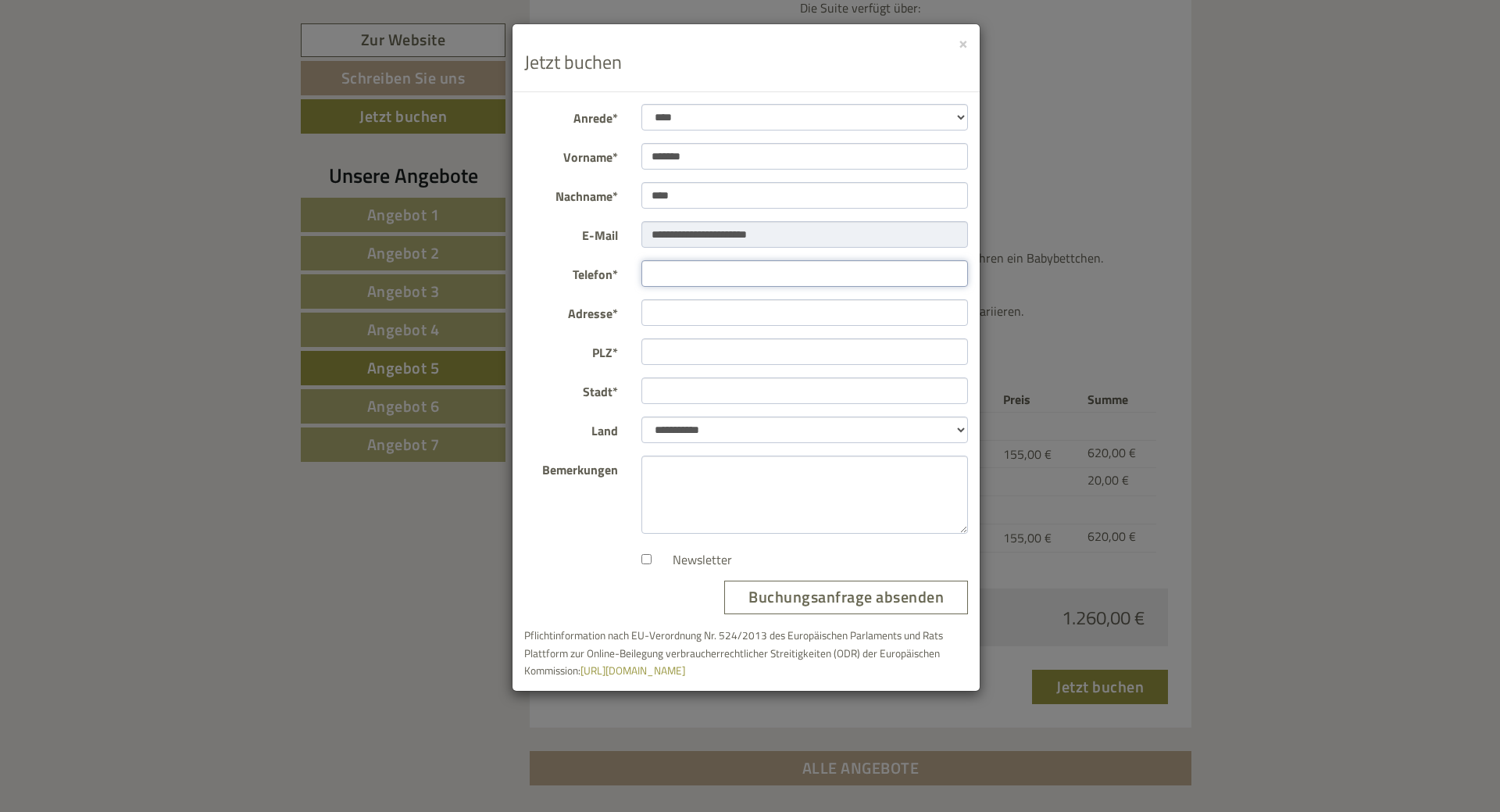
click at [686, 273] on input "Telefon*" at bounding box center [804, 273] width 327 height 26
type input "**********"
type input "****"
type input "**********"
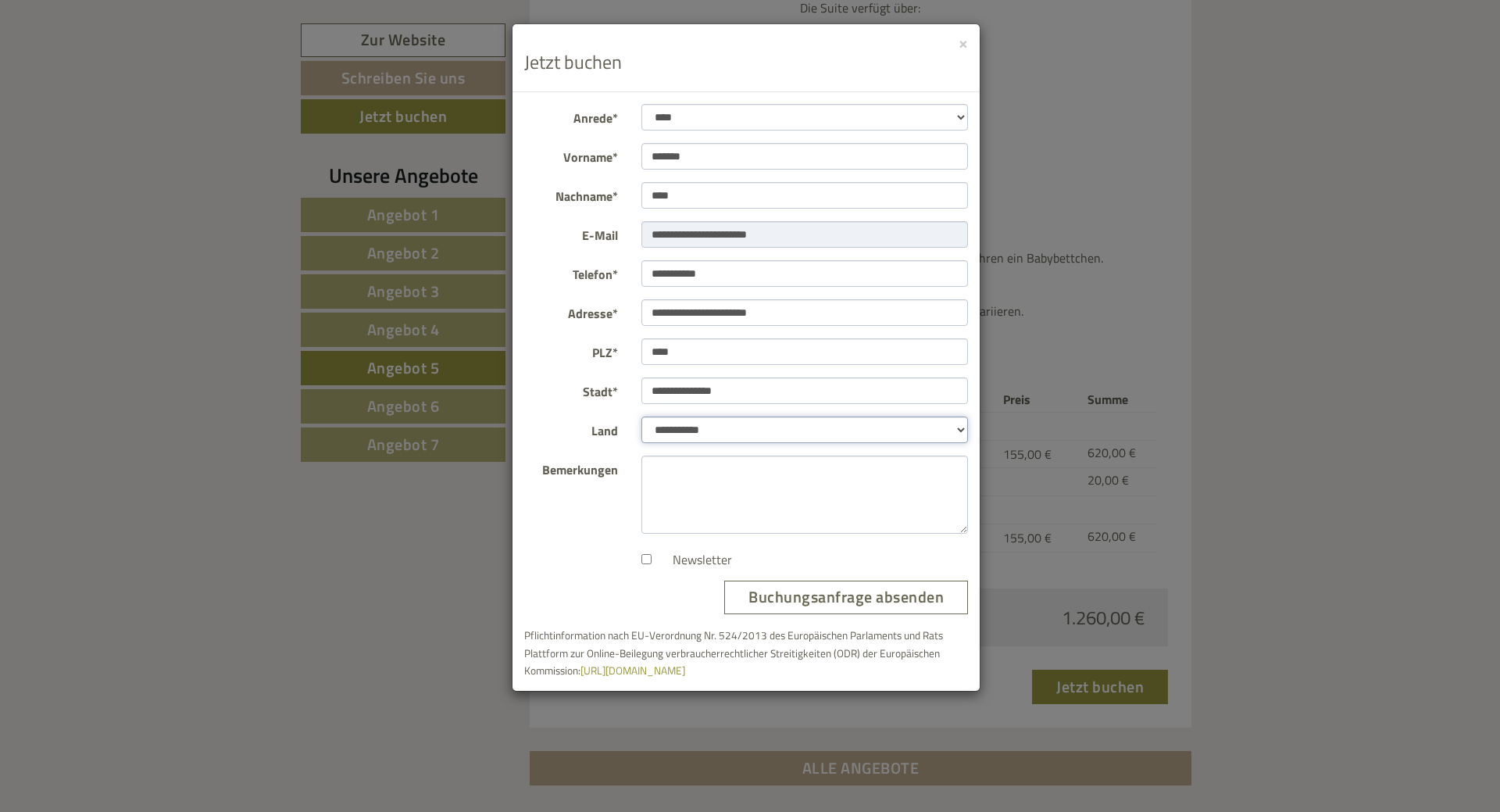
select select "*"
type textarea "******"
click at [760, 310] on input "**********" at bounding box center [804, 312] width 327 height 26
type input "**********"
click at [856, 604] on button "Buchungsanfrage absenden" at bounding box center [846, 597] width 244 height 33
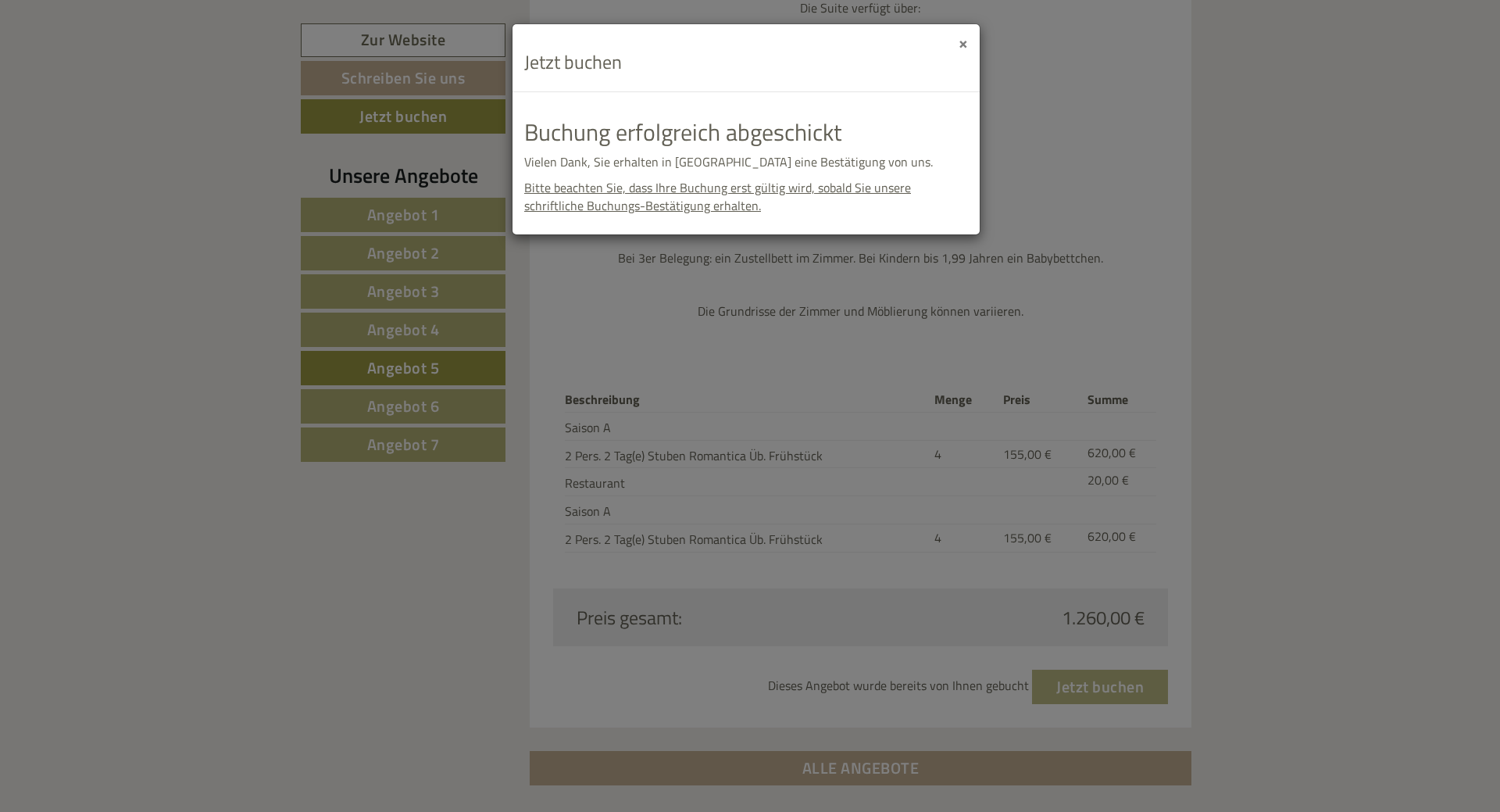
click at [966, 45] on button "×" at bounding box center [963, 42] width 10 height 17
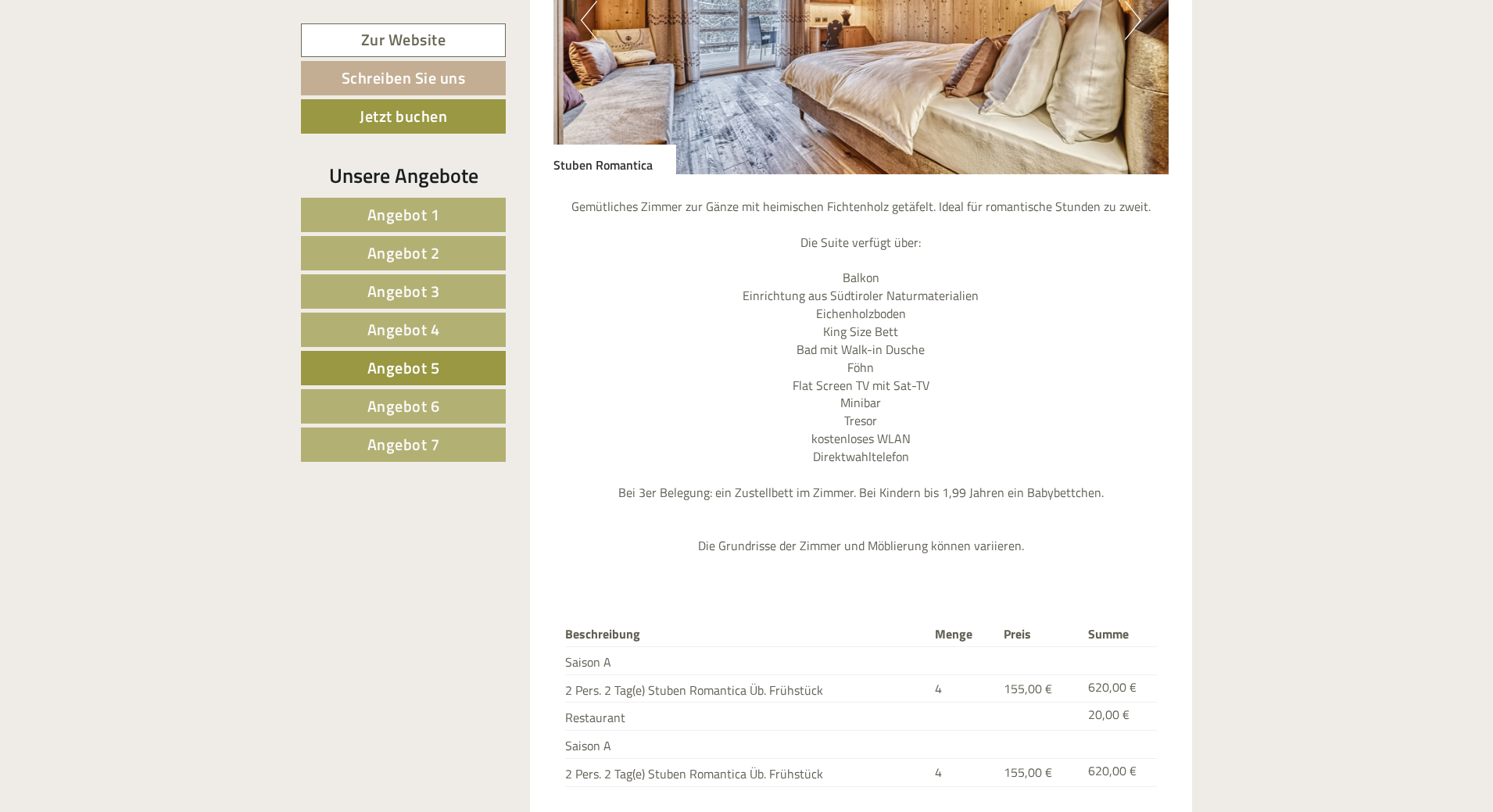
scroll to position [1699, 0]
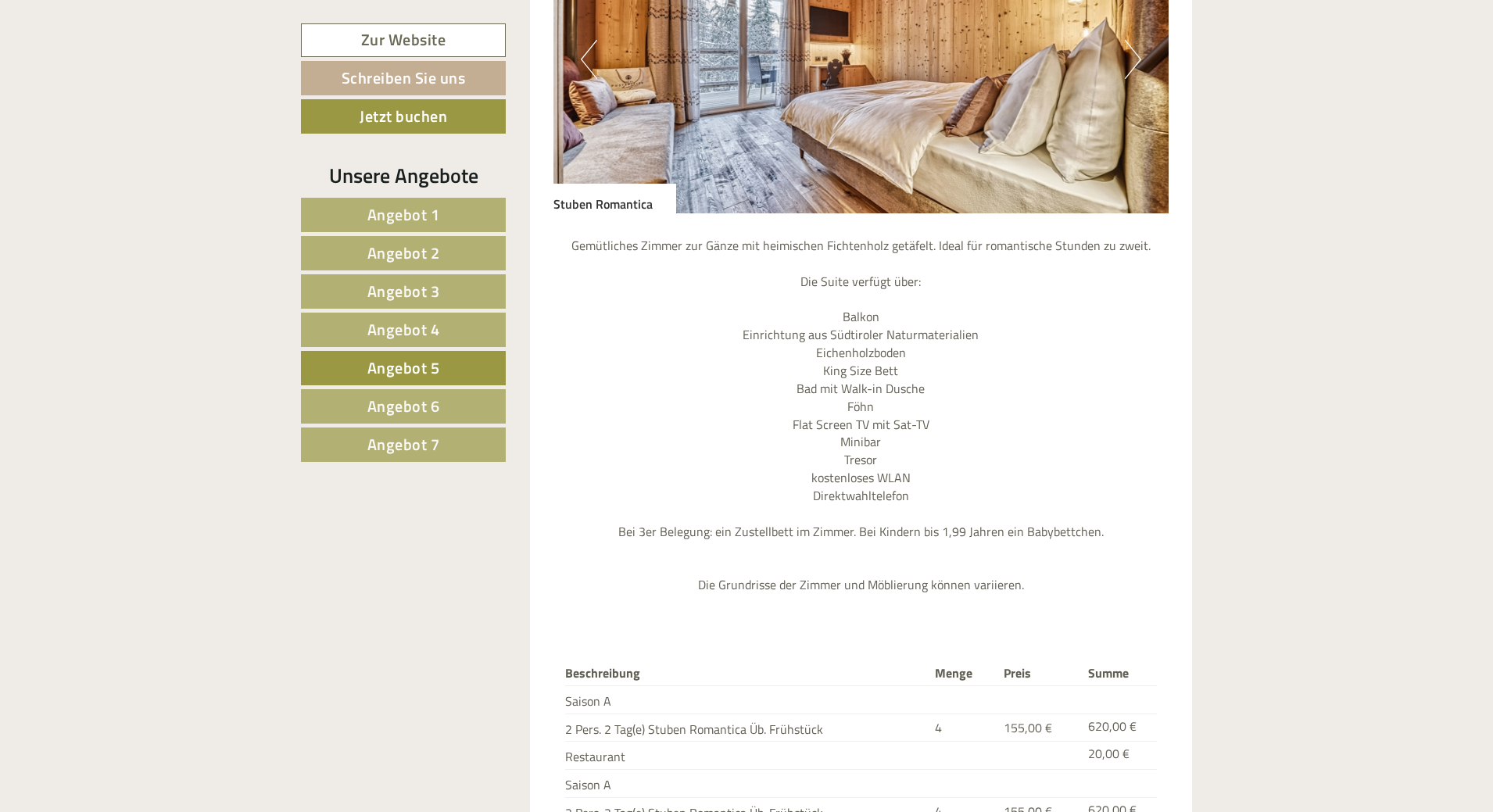
click at [400, 347] on nav "Angebot 1 Angebot 2 Angebot 3 Angebot 4 Angebot 5 Angebot 6 Angebot 7" at bounding box center [405, 330] width 210 height 264
click at [404, 369] on span "Angebot 5" at bounding box center [403, 367] width 72 height 24
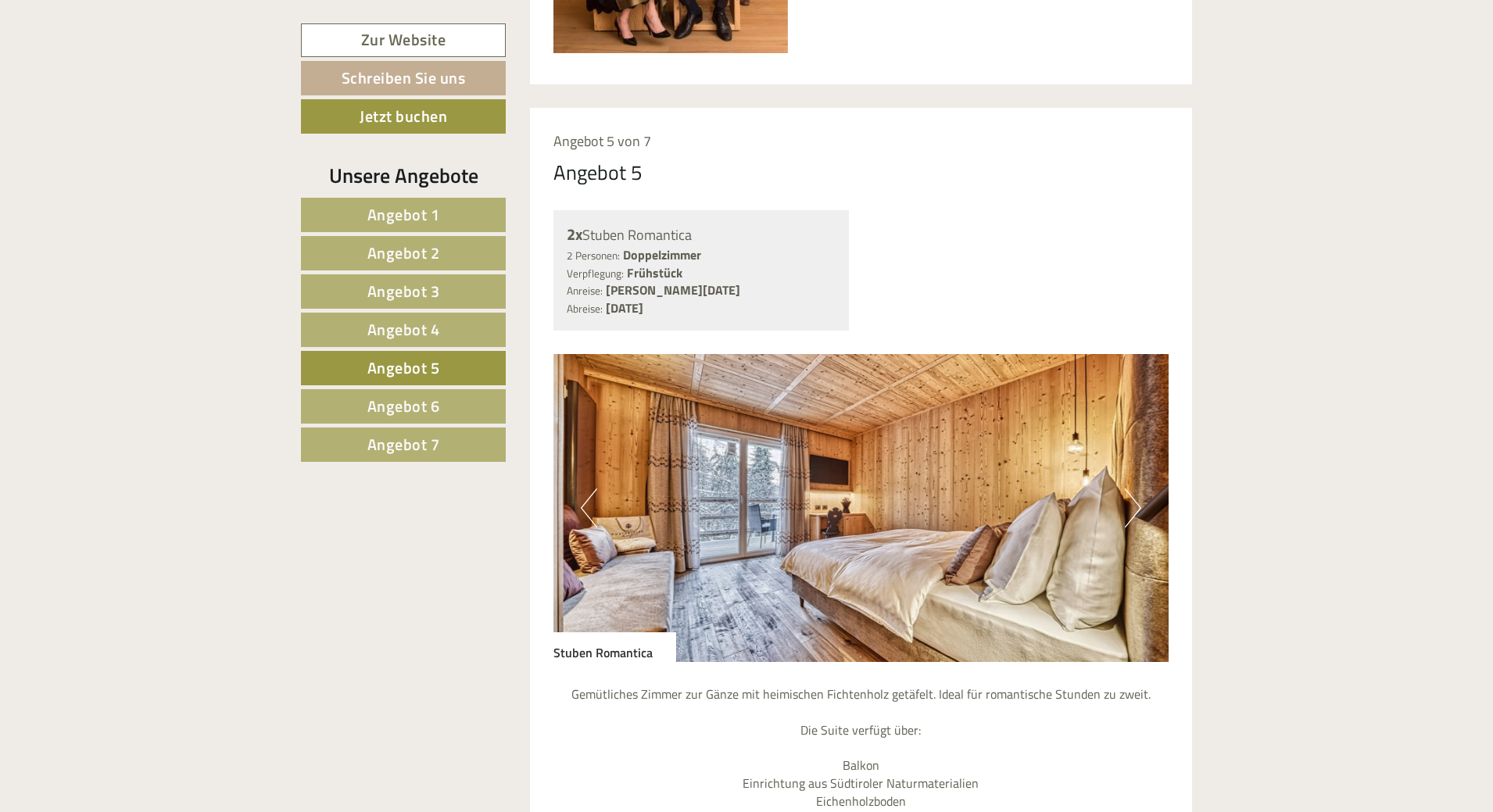
scroll to position [1133, 0]
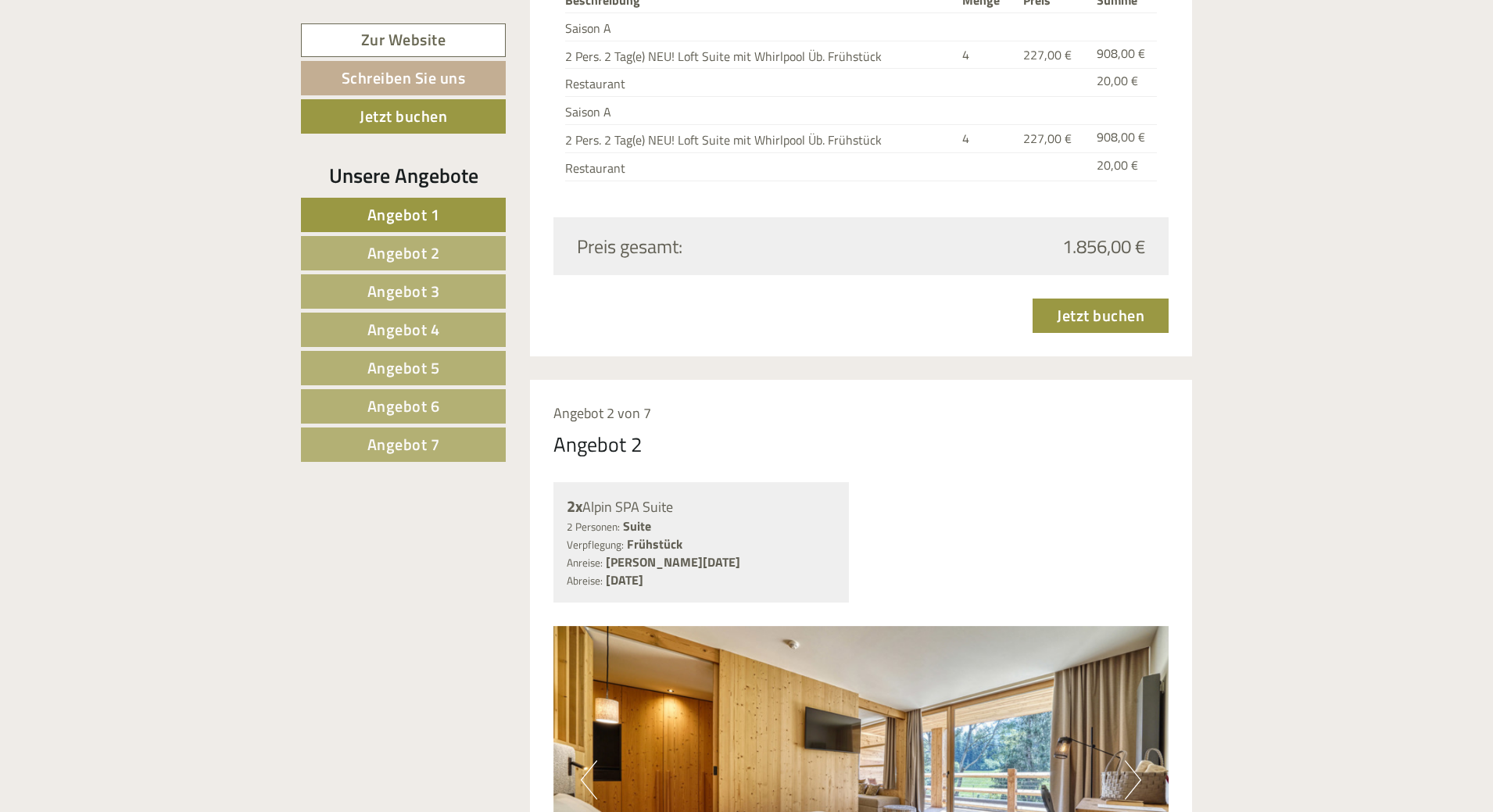
scroll to position [2461, 0]
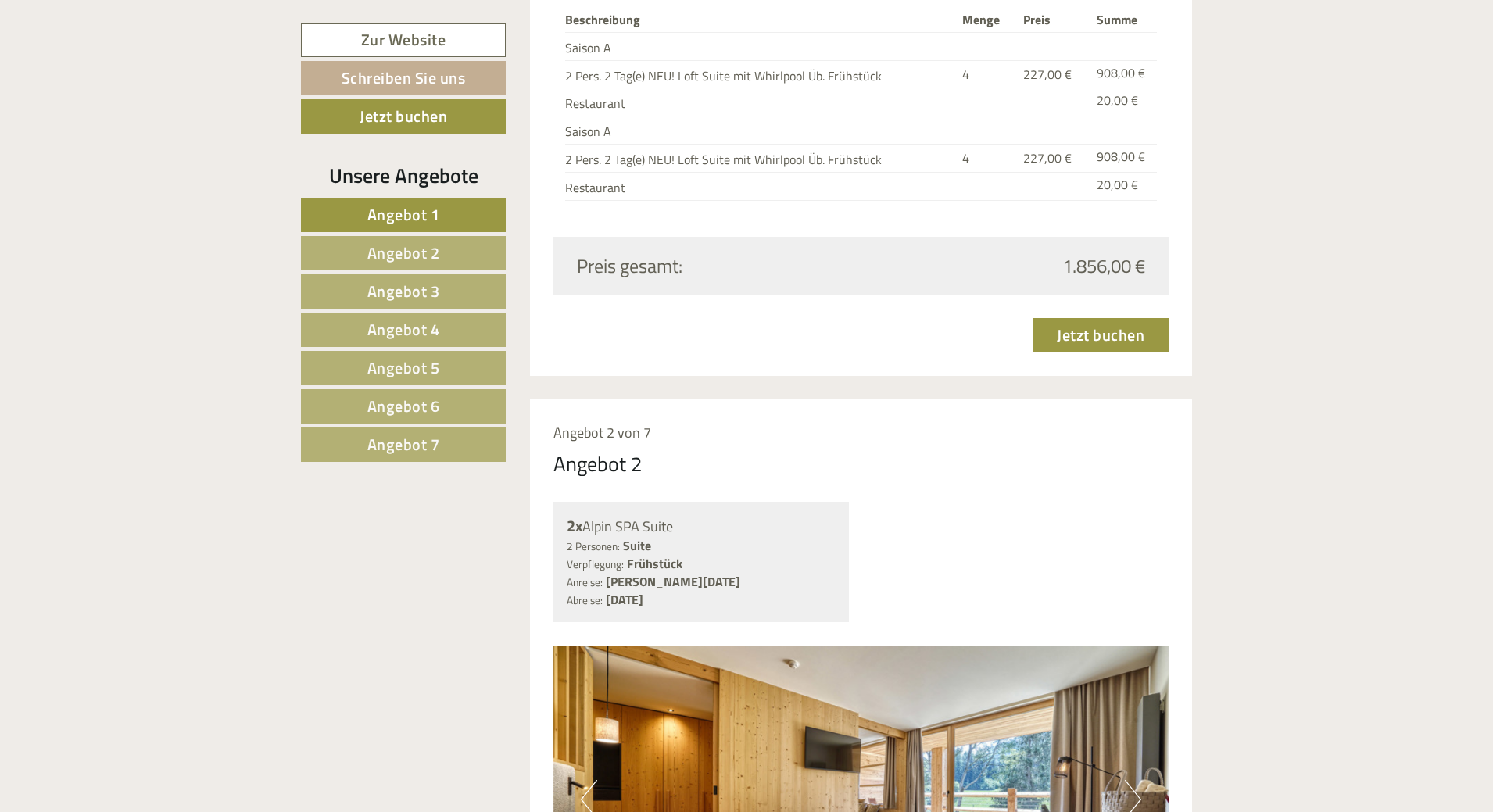
click at [469, 367] on link "Angebot 5" at bounding box center [403, 367] width 205 height 34
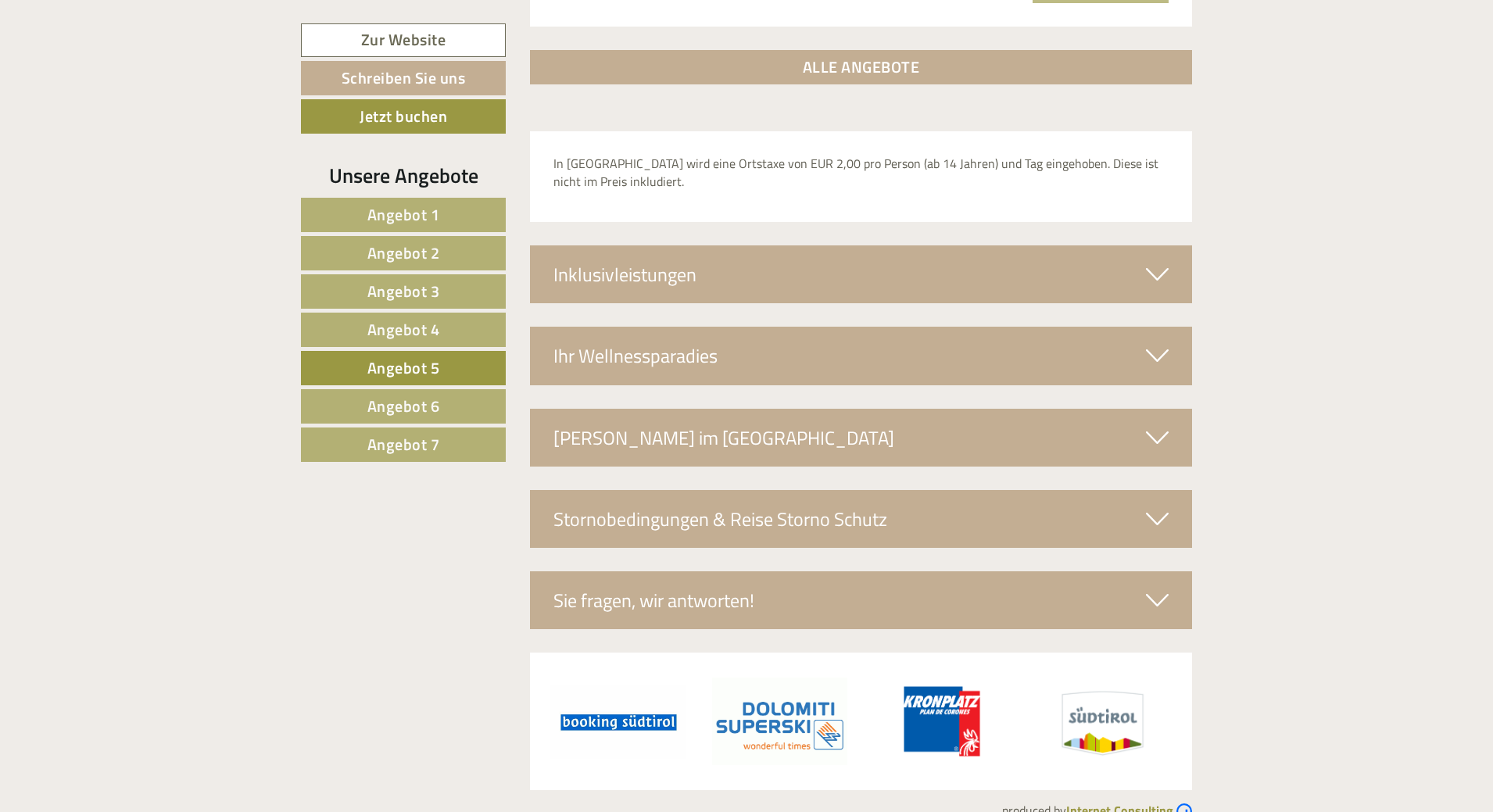
scroll to position [2654, 0]
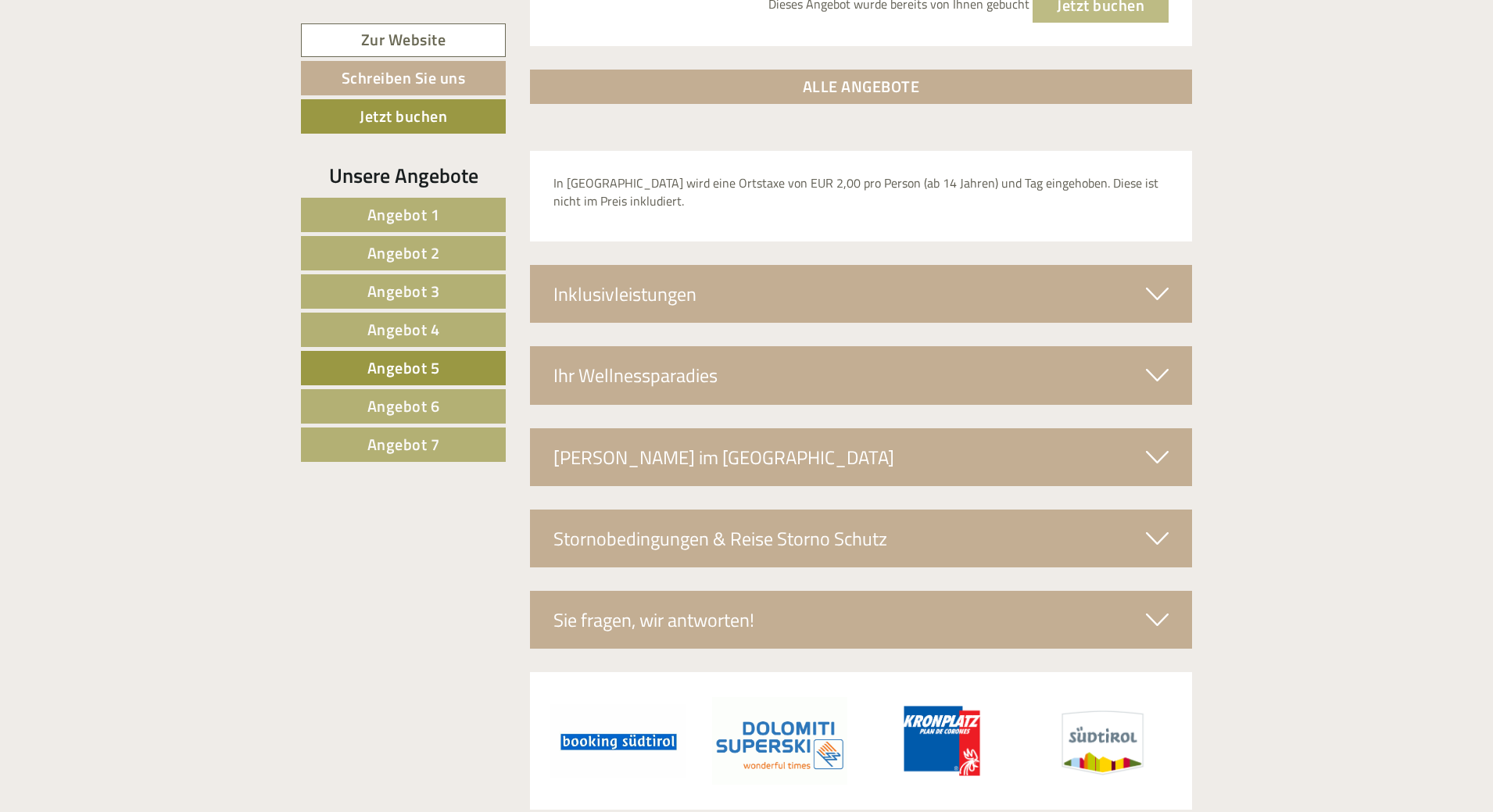
click at [700, 275] on div "Inklusivleistungen" at bounding box center [861, 293] width 663 height 58
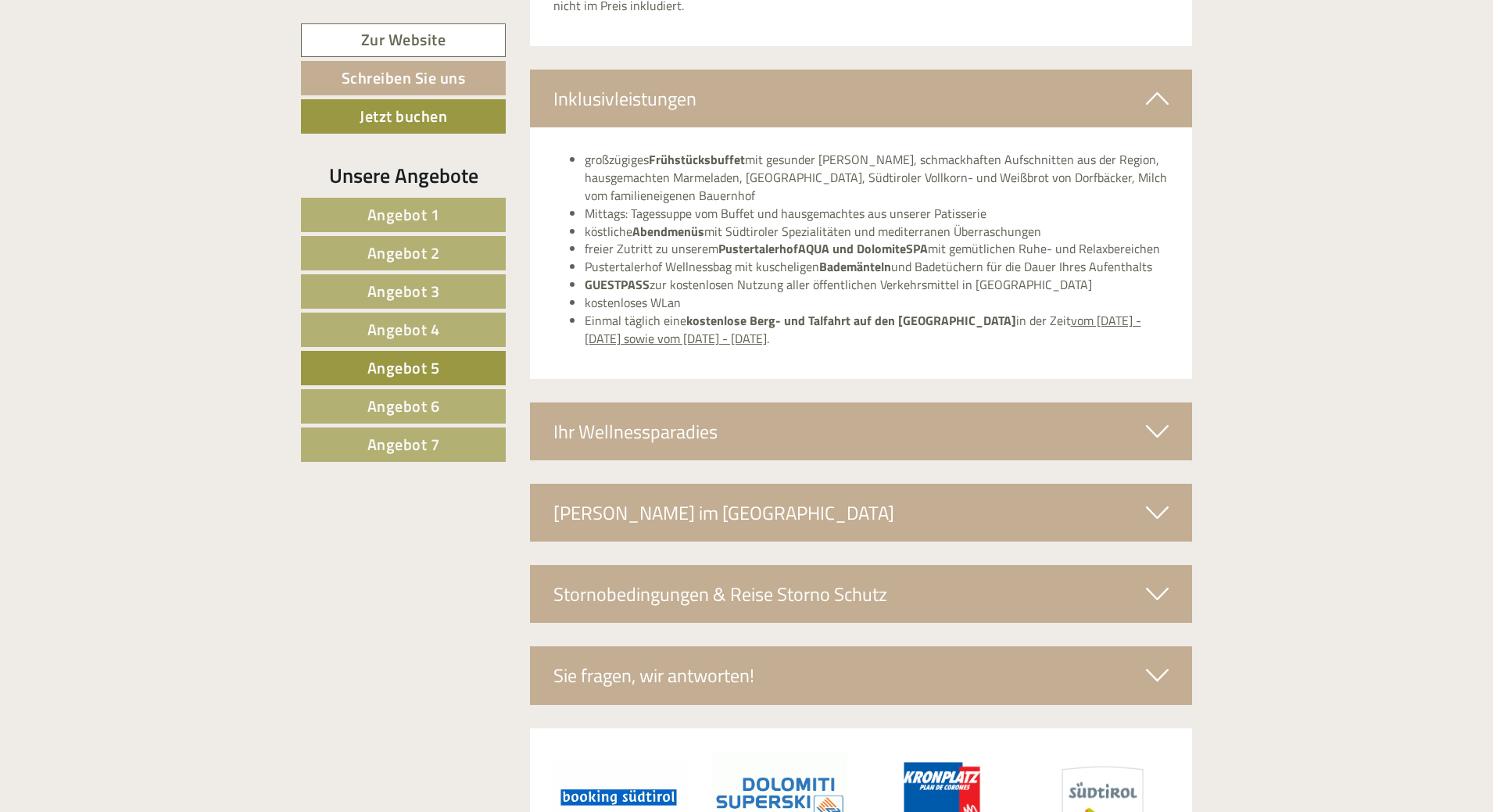
scroll to position [2868, 0]
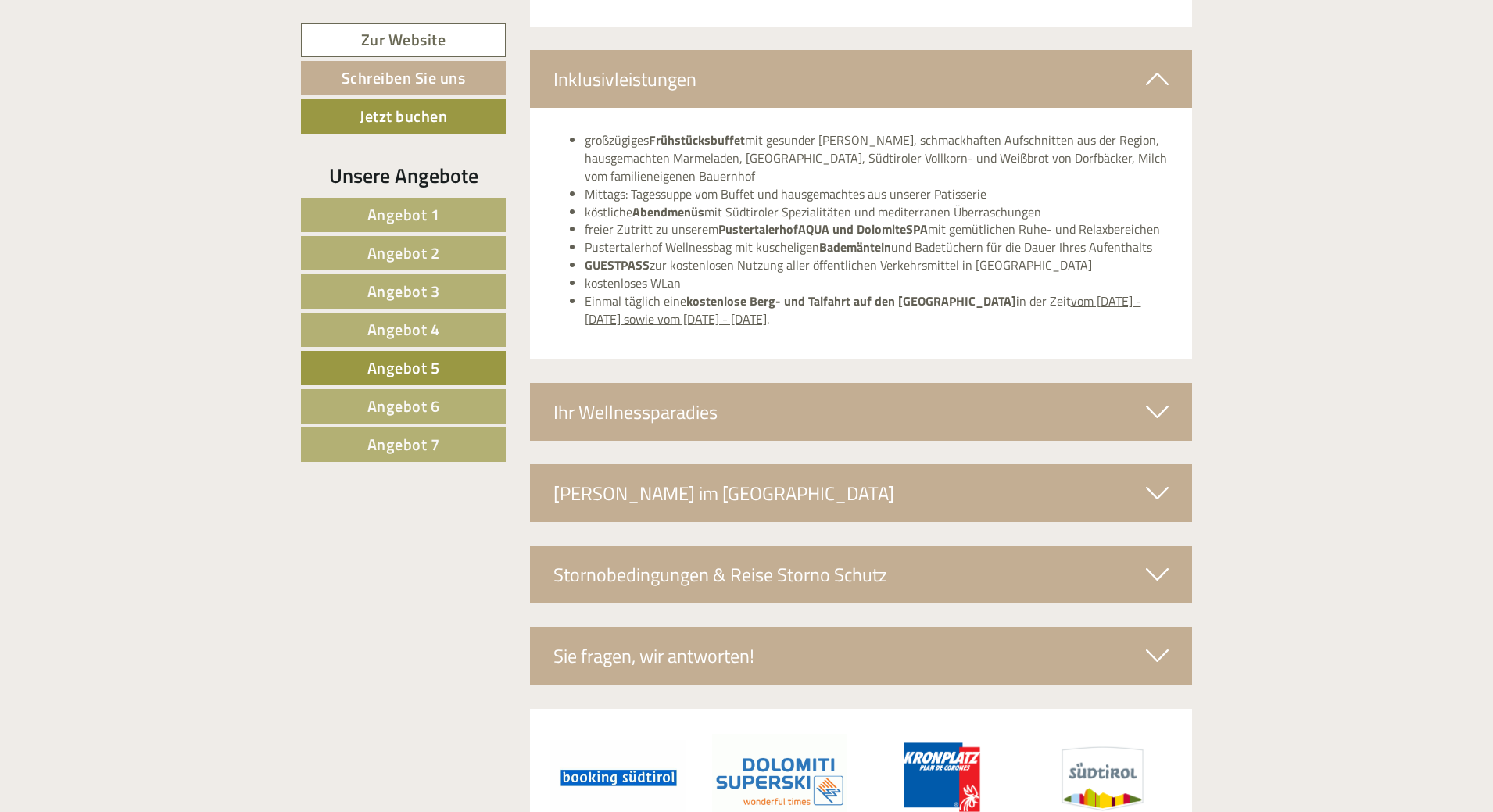
click at [776, 546] on div "Stornobedingungen & Reise Storno Schutz" at bounding box center [861, 574] width 663 height 58
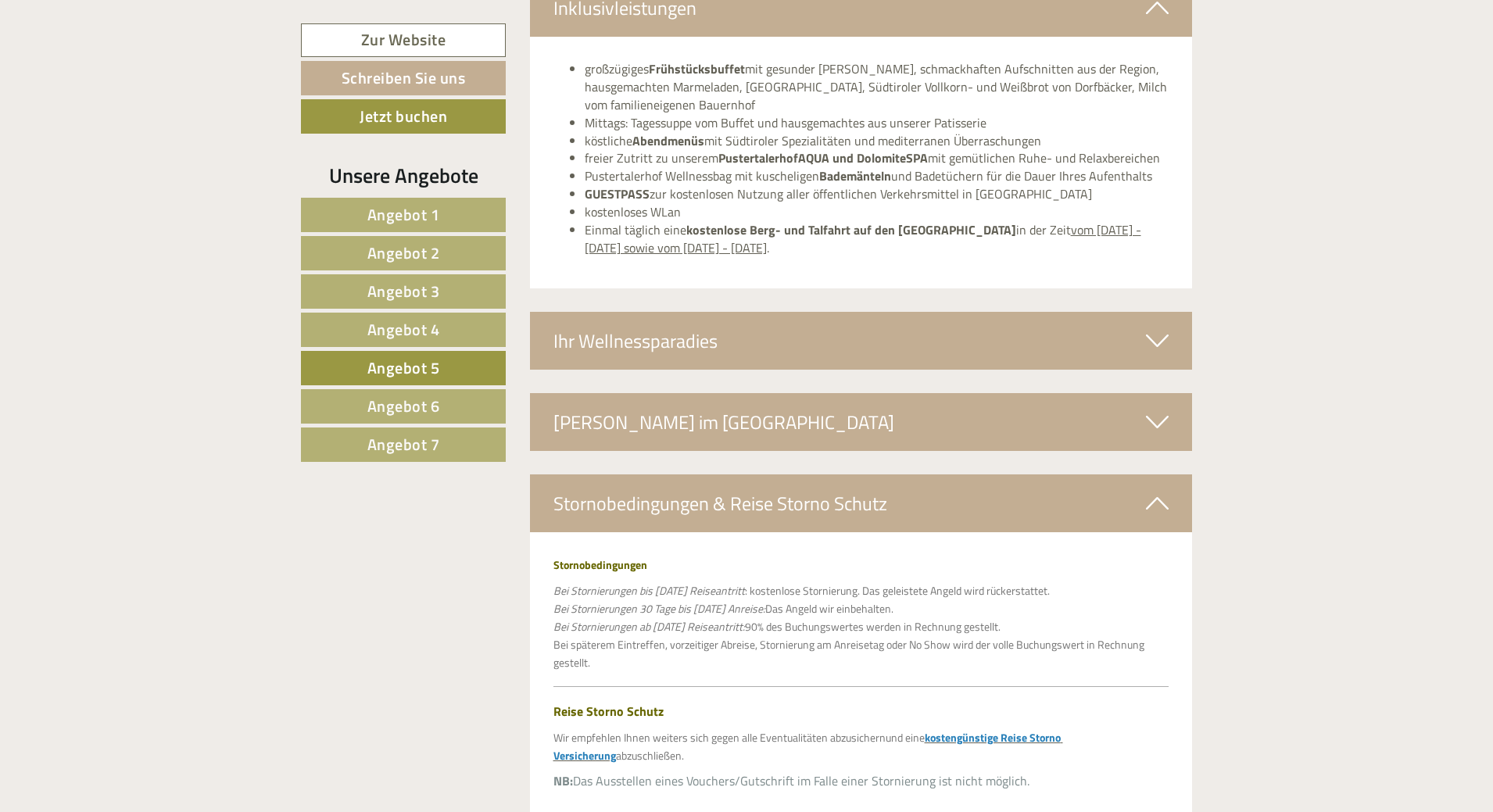
scroll to position [2901, 0]
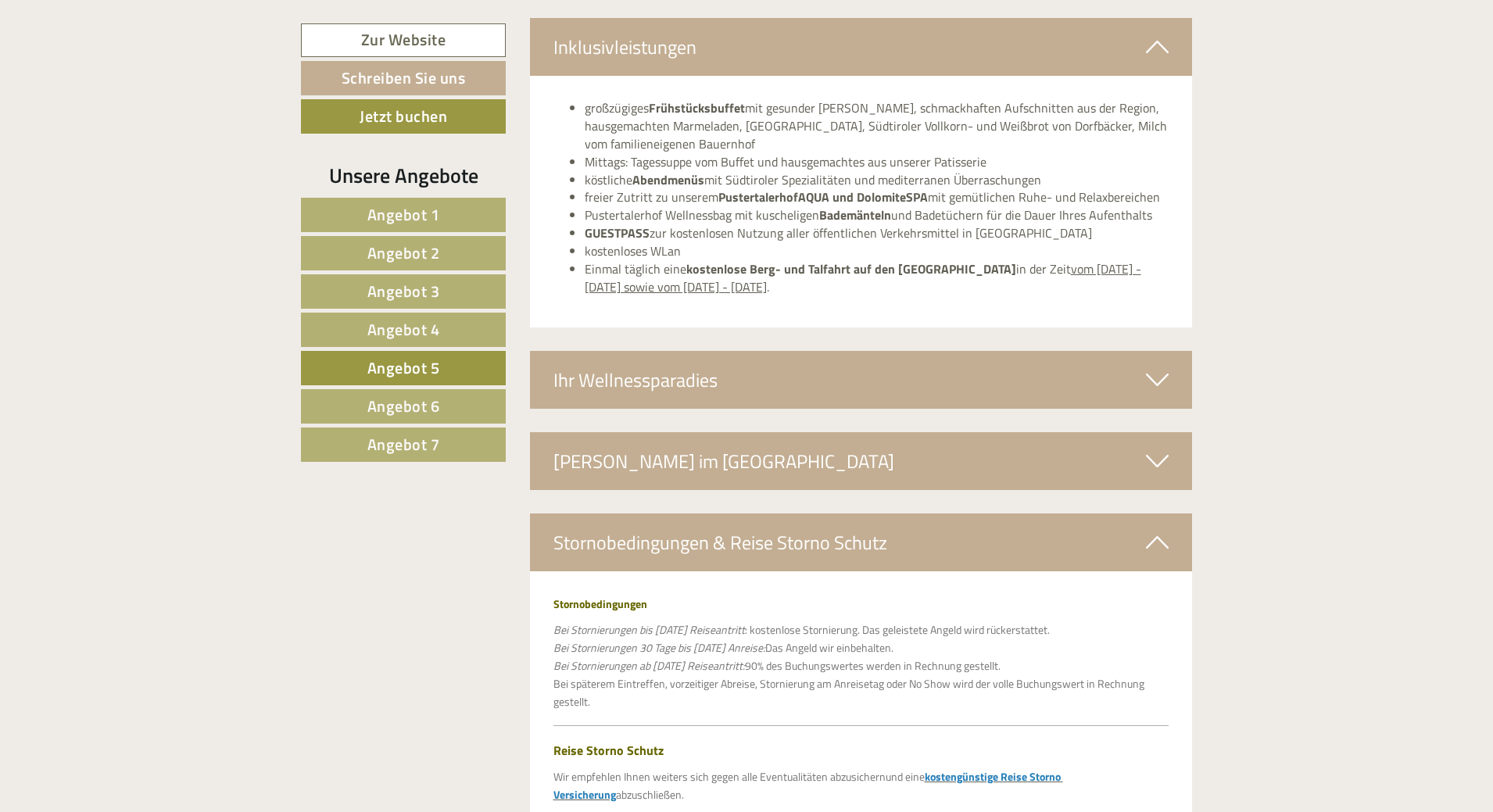
click at [710, 432] on div "[PERSON_NAME] im [GEOGRAPHIC_DATA]" at bounding box center [861, 461] width 663 height 58
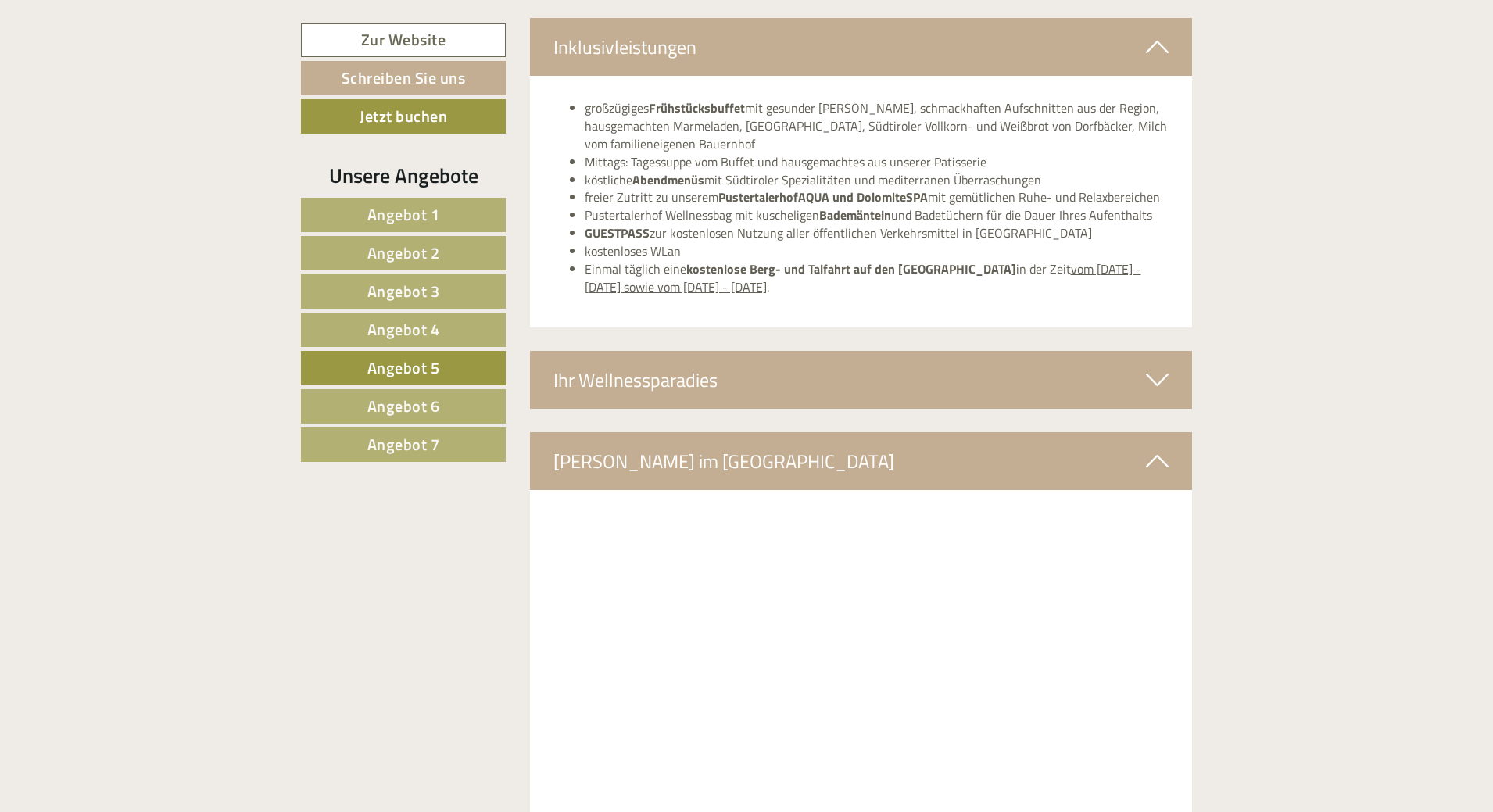
click at [713, 352] on div "Ihr Wellnessparadies" at bounding box center [861, 379] width 663 height 58
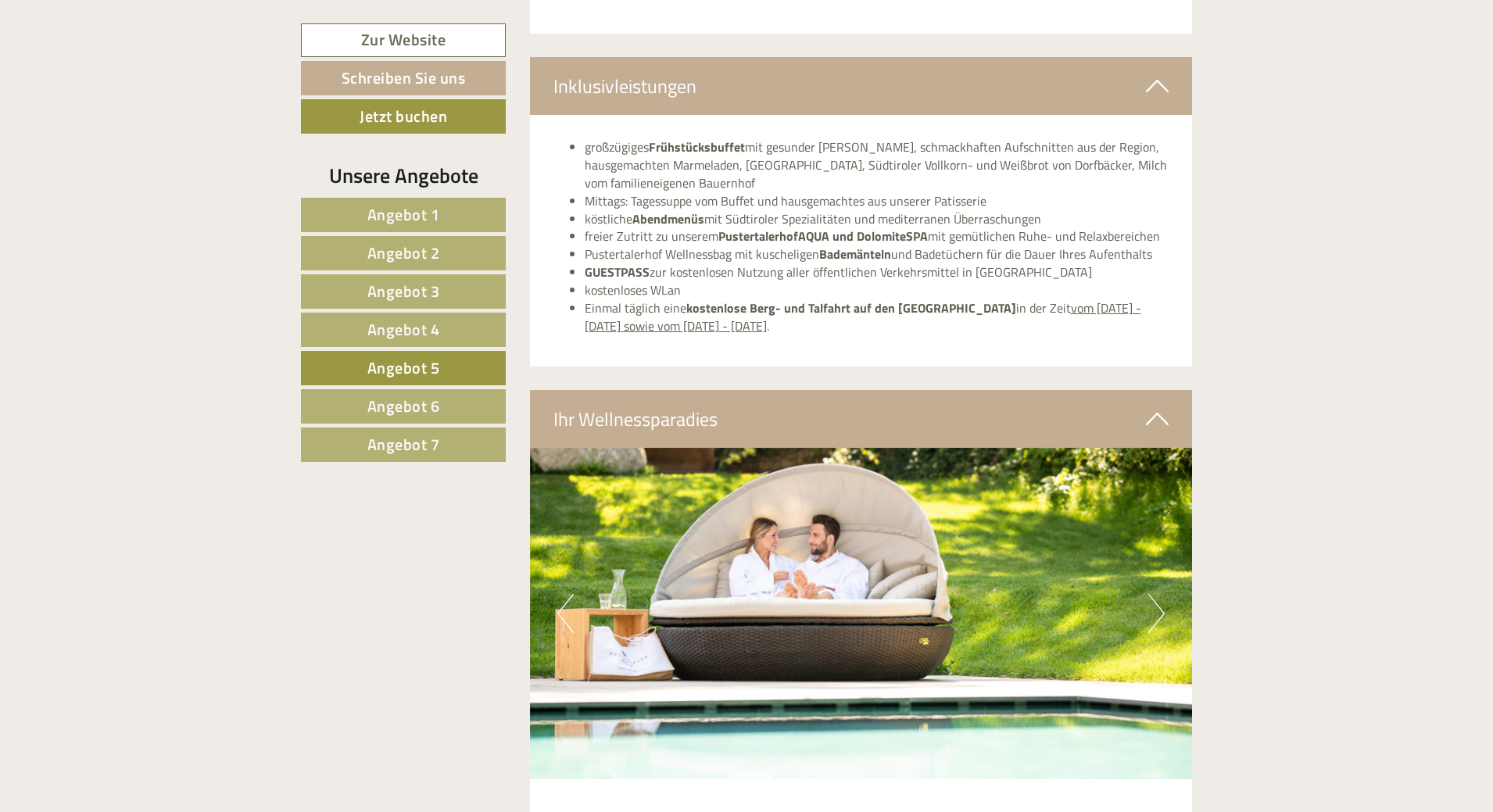
click at [390, 362] on span "Angebot 5" at bounding box center [403, 367] width 72 height 24
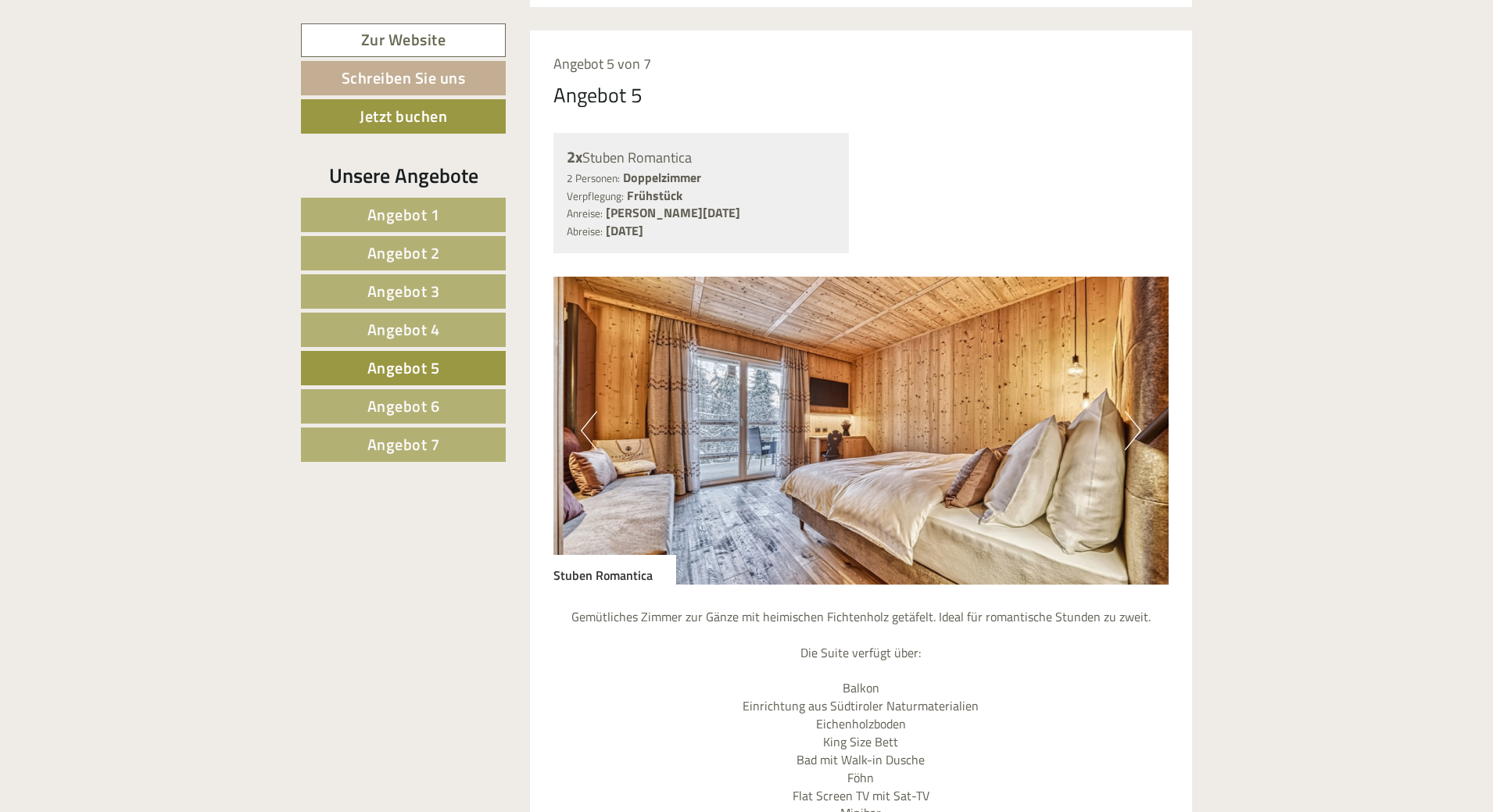
click at [390, 362] on span "Angebot 5" at bounding box center [403, 367] width 72 height 24
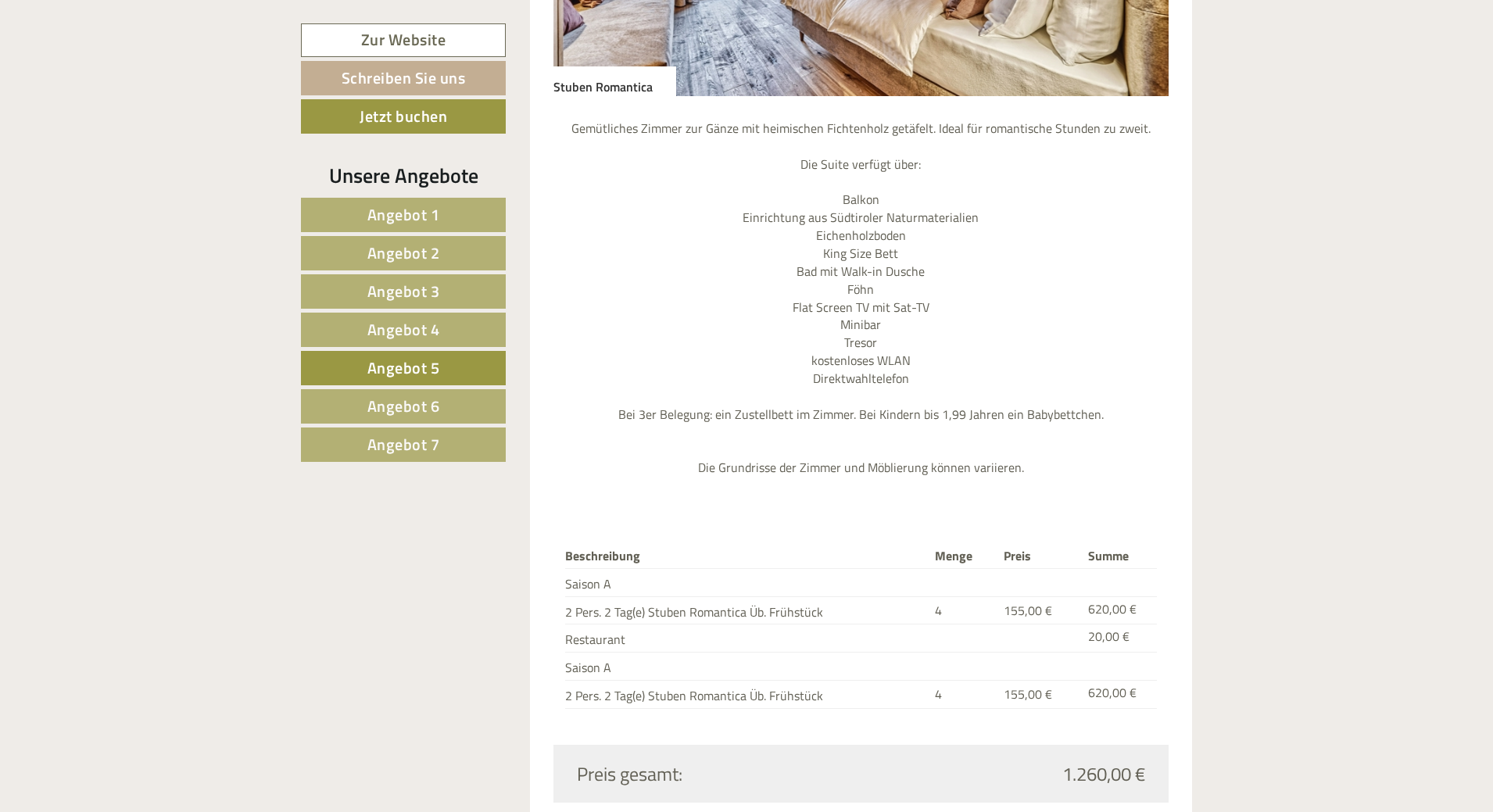
scroll to position [1953, 0]
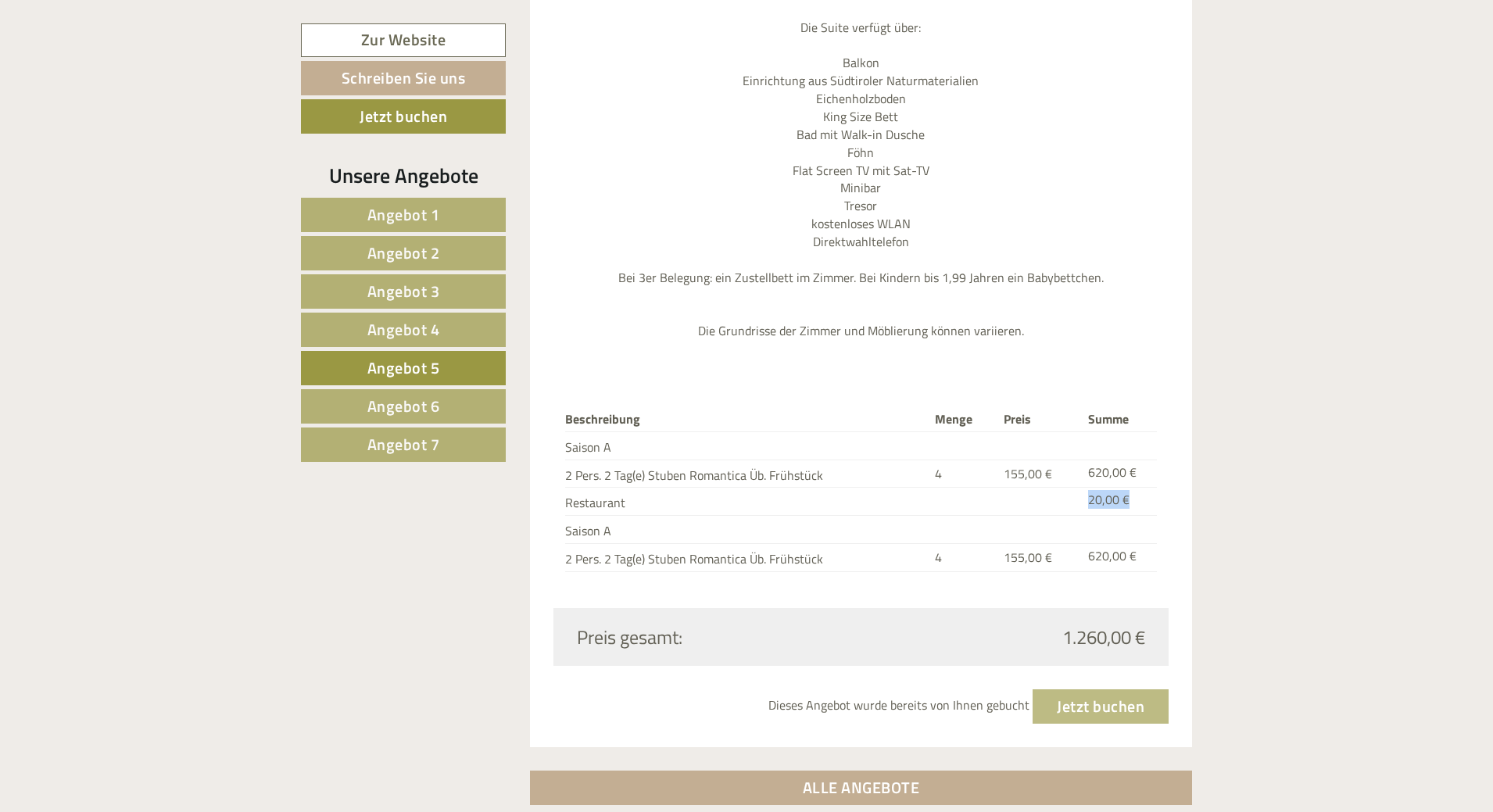
drag, startPoint x: 1130, startPoint y: 467, endPoint x: 965, endPoint y: 464, distance: 165.0
click at [967, 488] on tr "Restaurant 20,00 €" at bounding box center [861, 502] width 593 height 28
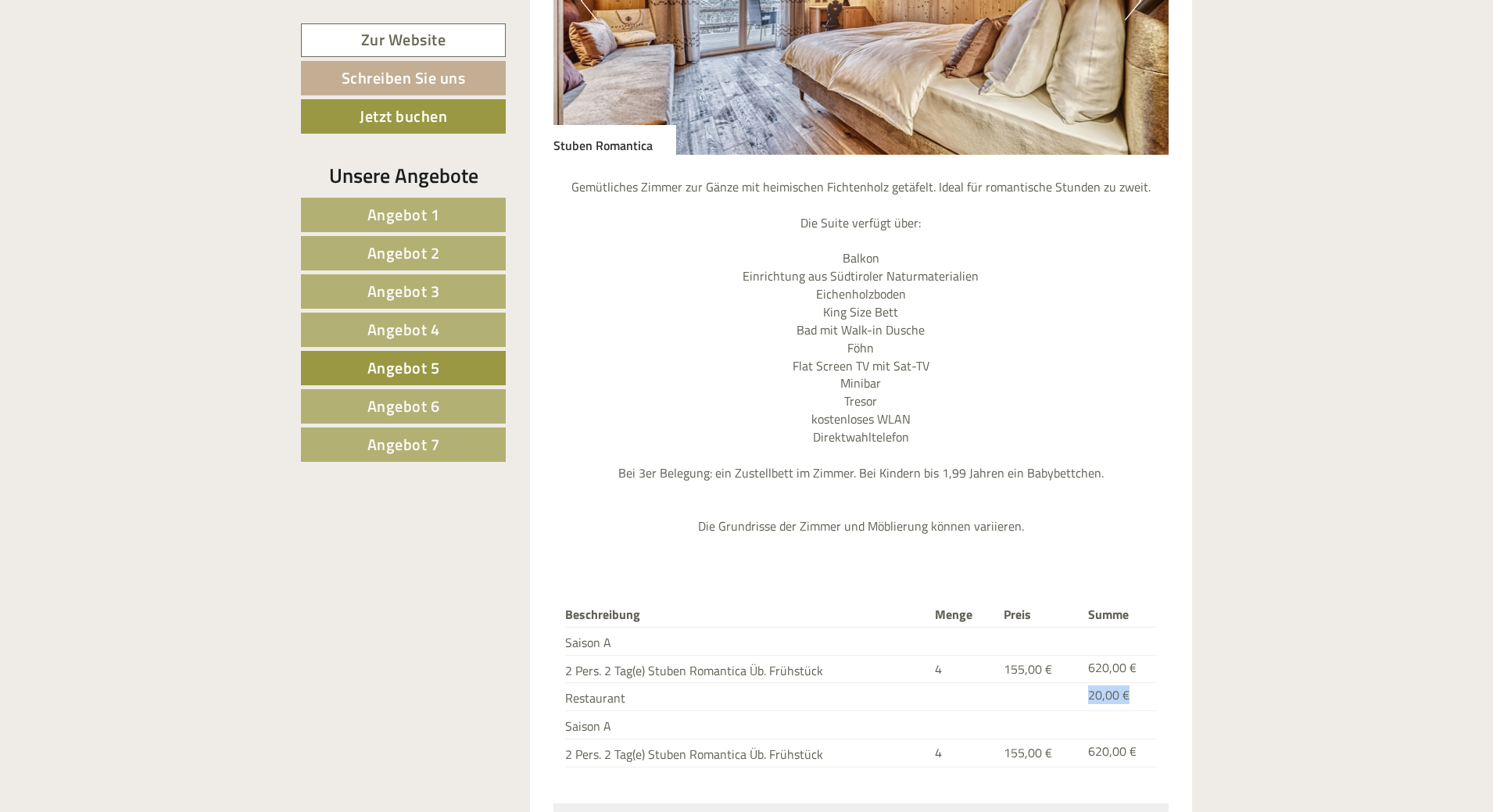
scroll to position [1620, 0]
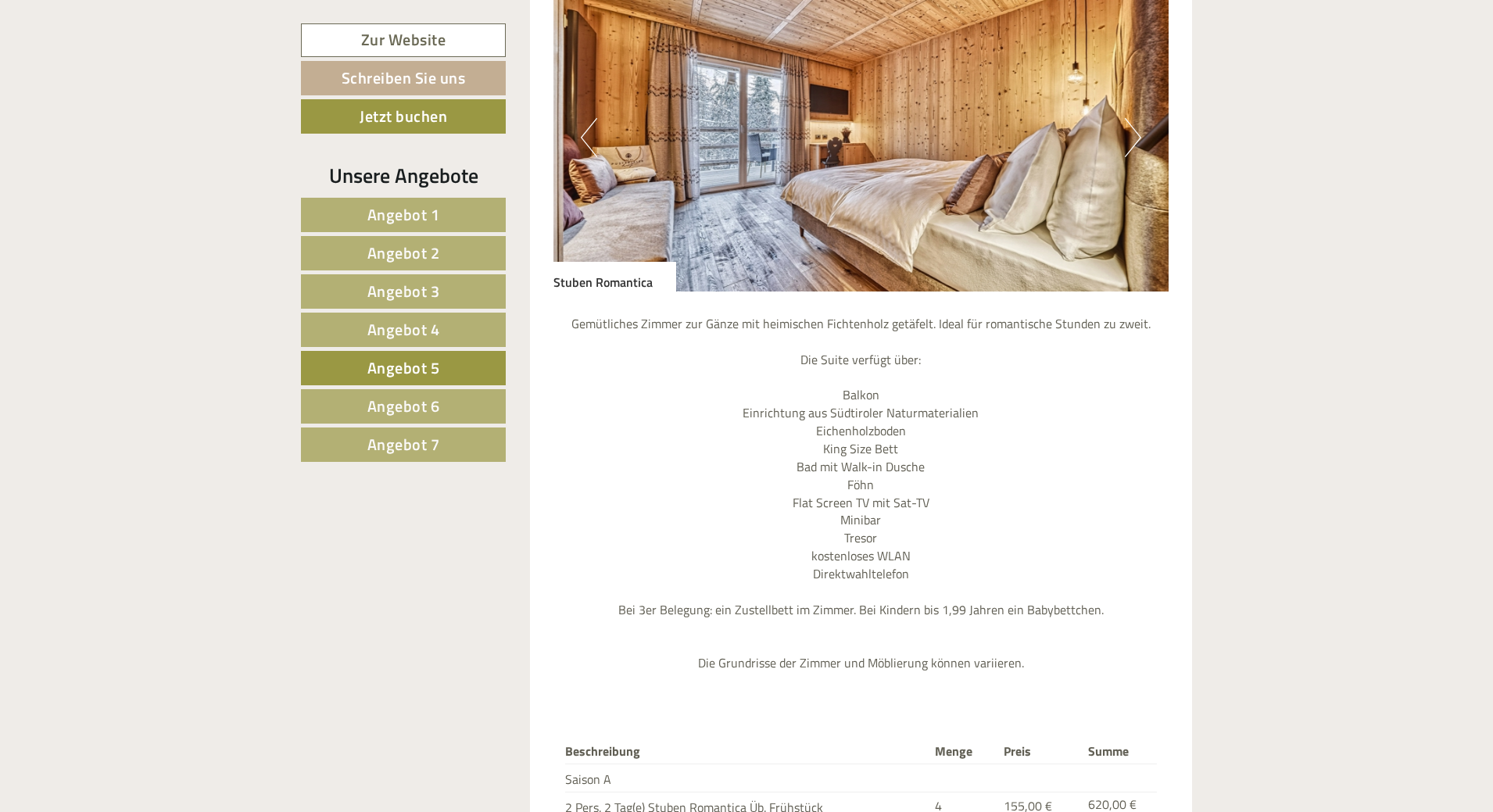
click at [401, 223] on span "Angebot 1" at bounding box center [403, 214] width 72 height 24
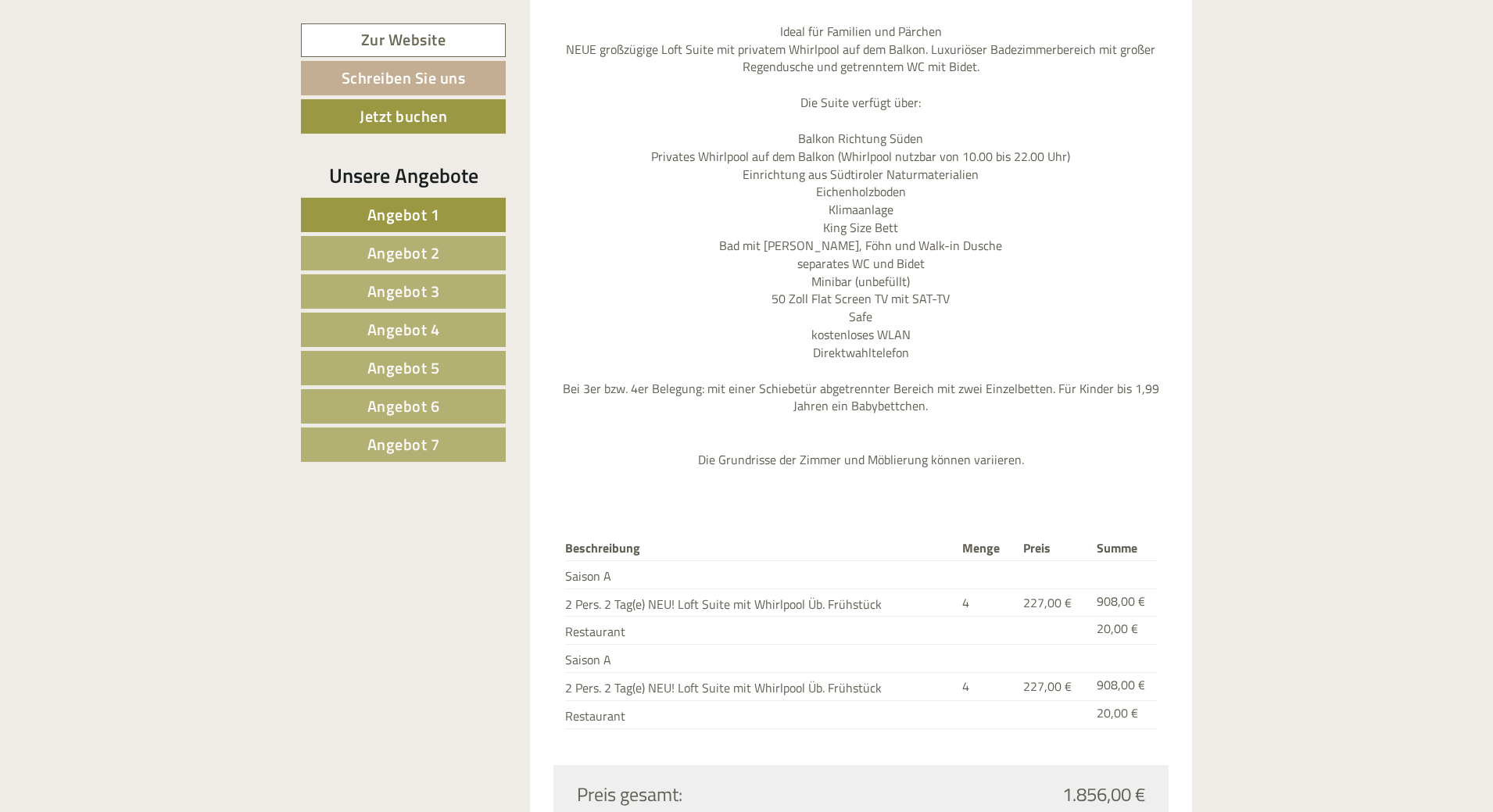
scroll to position [2011, 0]
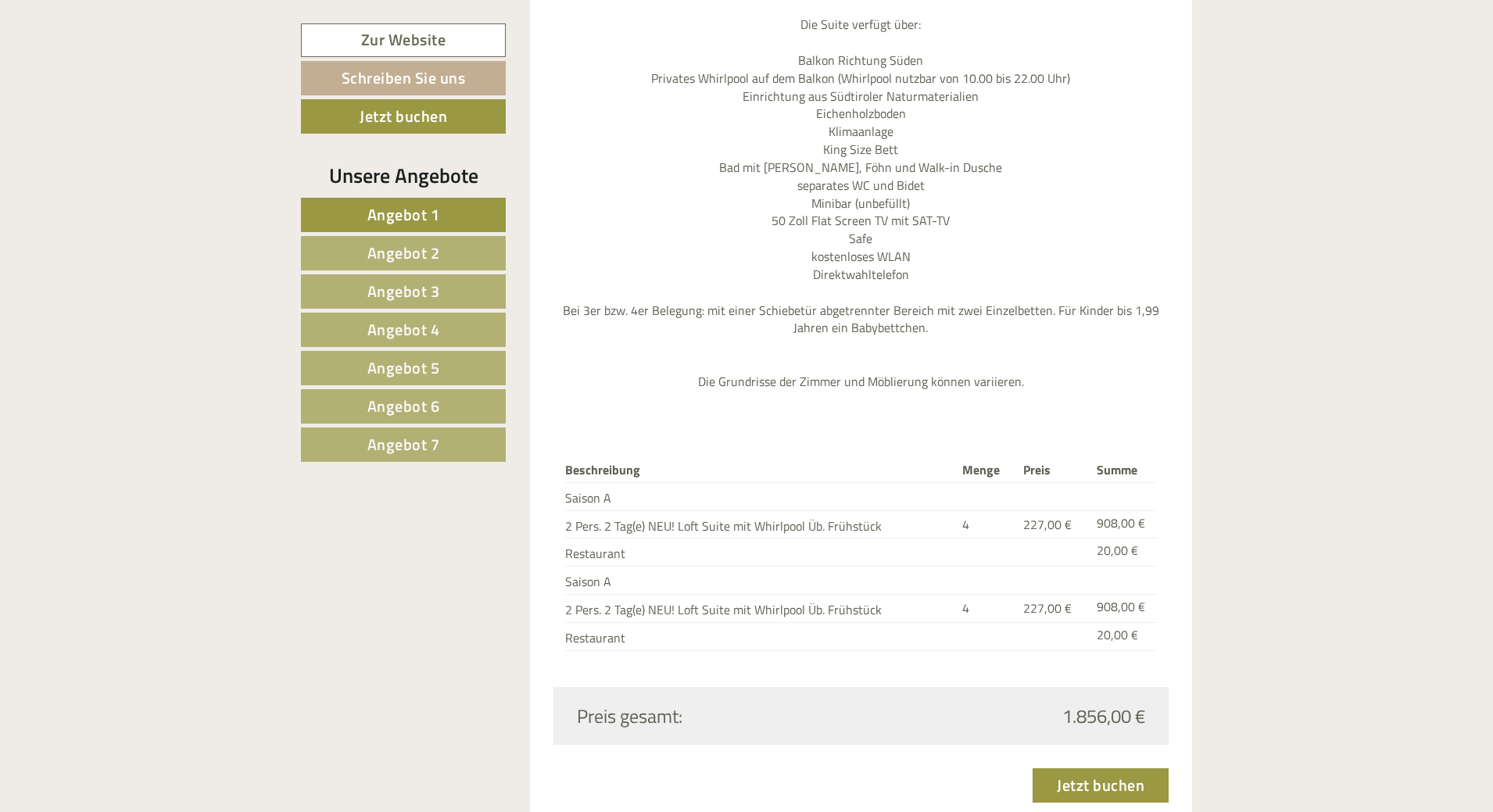
click at [459, 372] on link "Angebot 5" at bounding box center [403, 367] width 205 height 34
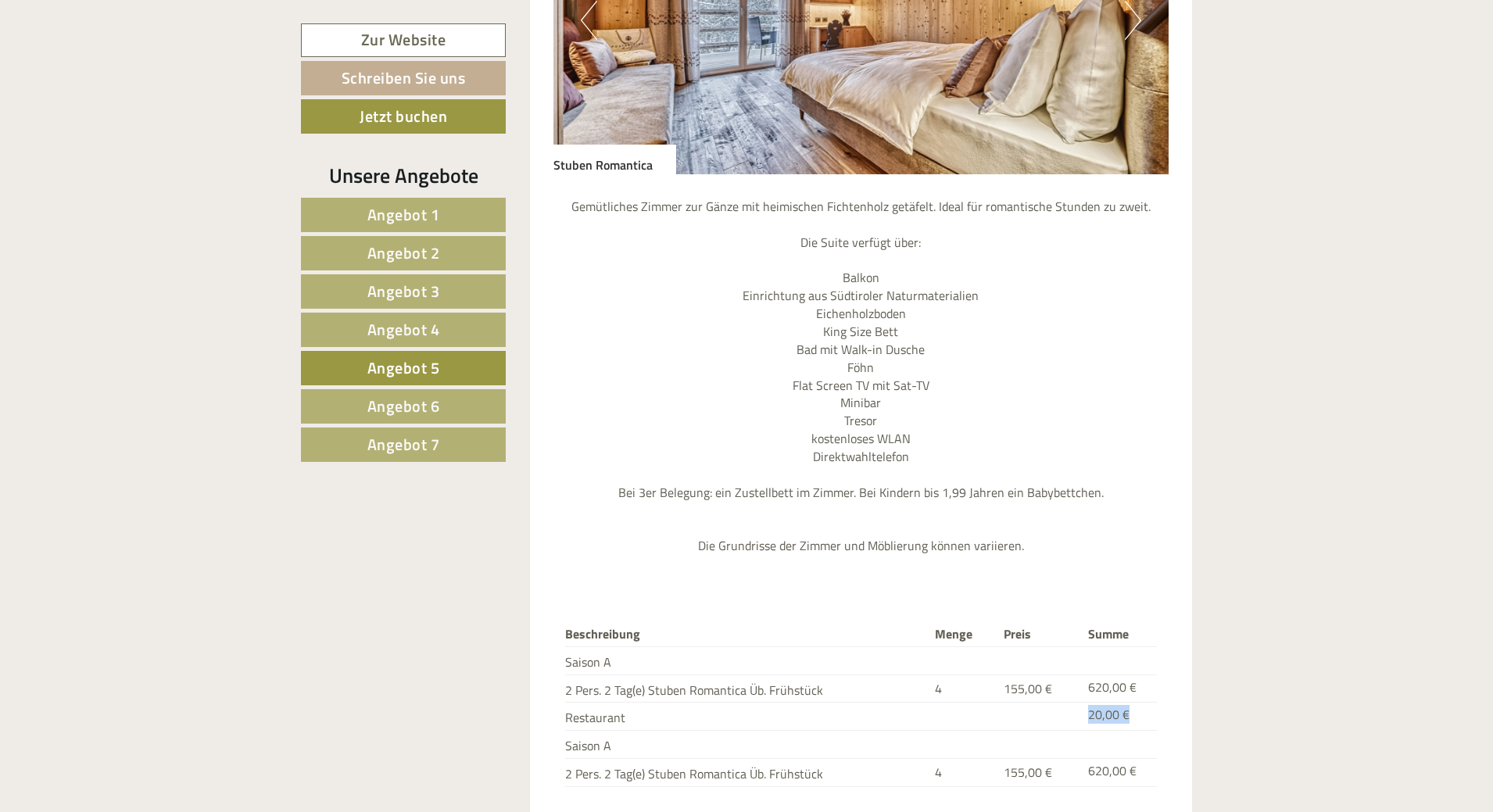
scroll to position [1836, 0]
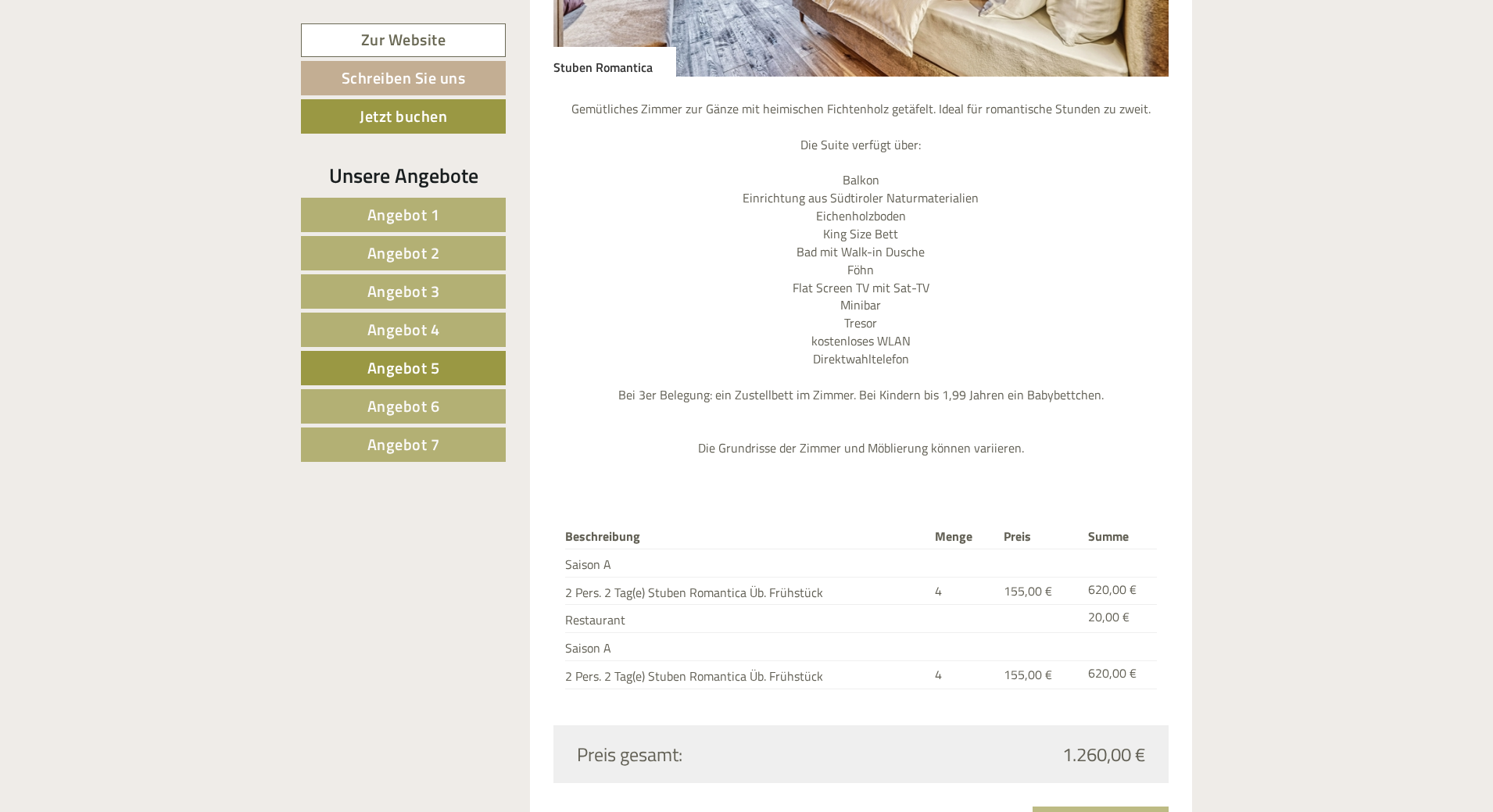
click at [1023, 668] on div "Beschreibung Menge Preis Summe Saison A 2 Pers. 2 Tag(e) Stuben Romantica Üb. F…" at bounding box center [861, 606] width 616 height 237
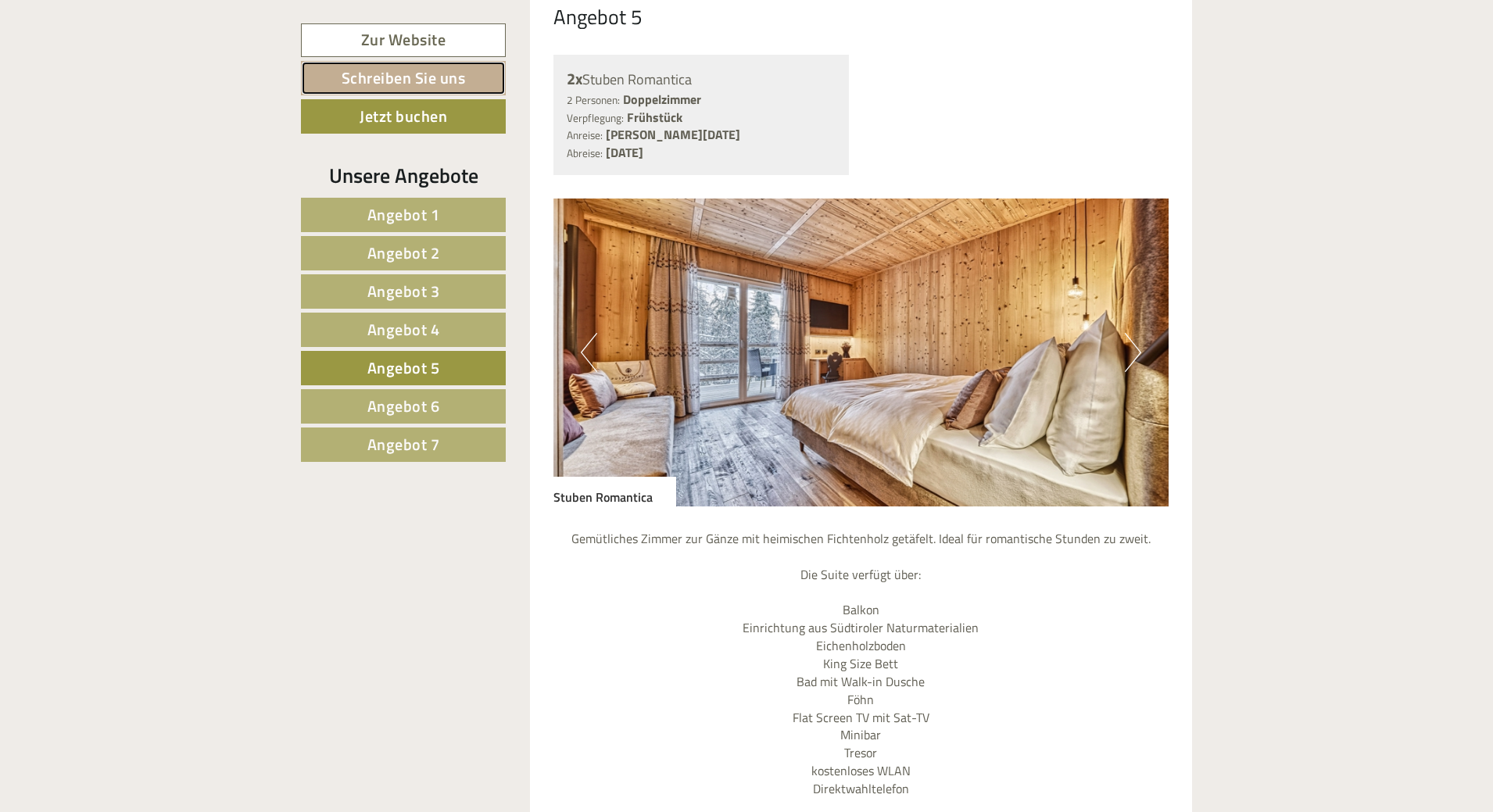
click at [414, 91] on link "Schreiben Sie uns" at bounding box center [403, 77] width 205 height 34
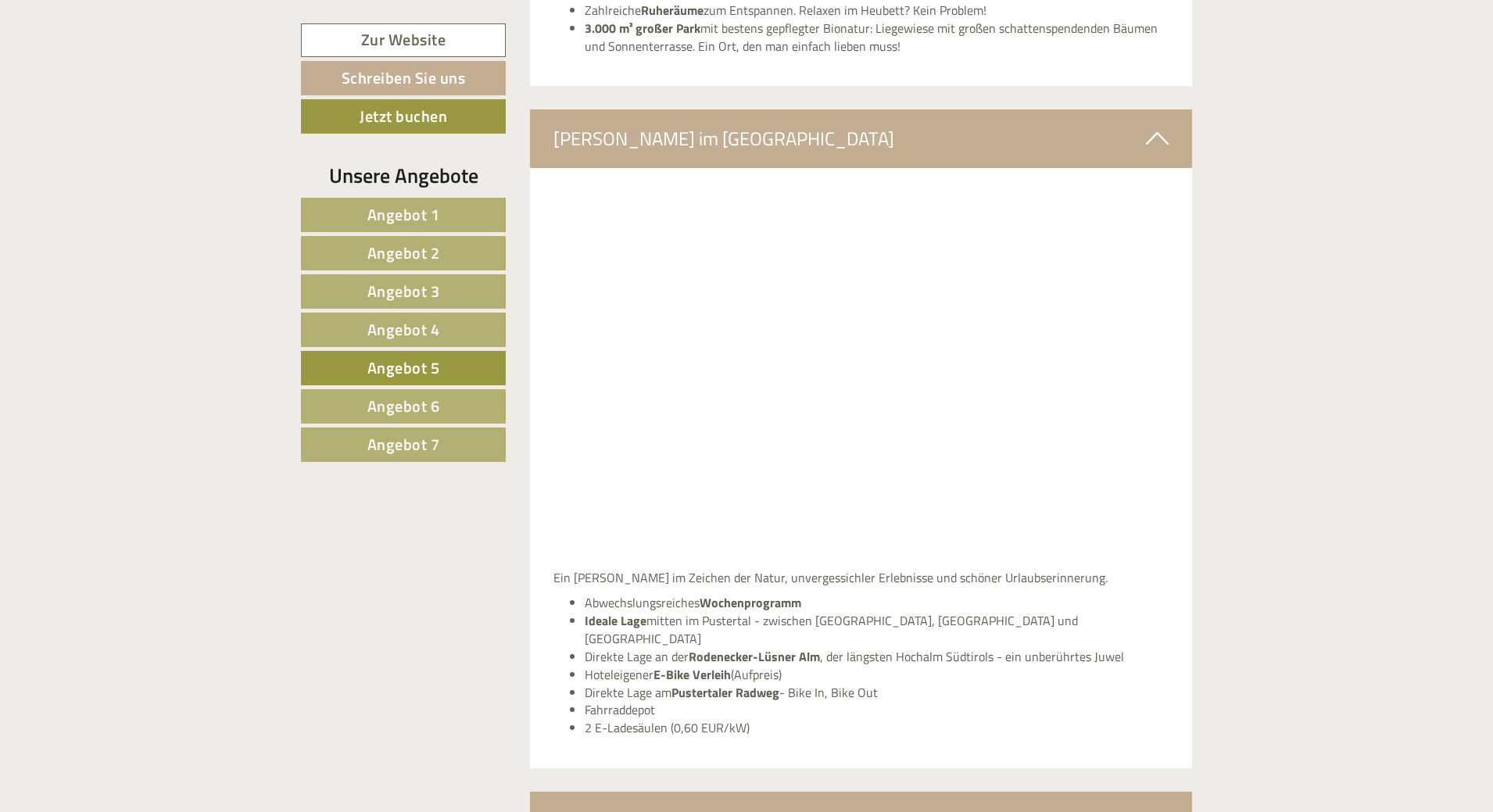
scroll to position [4399, 0]
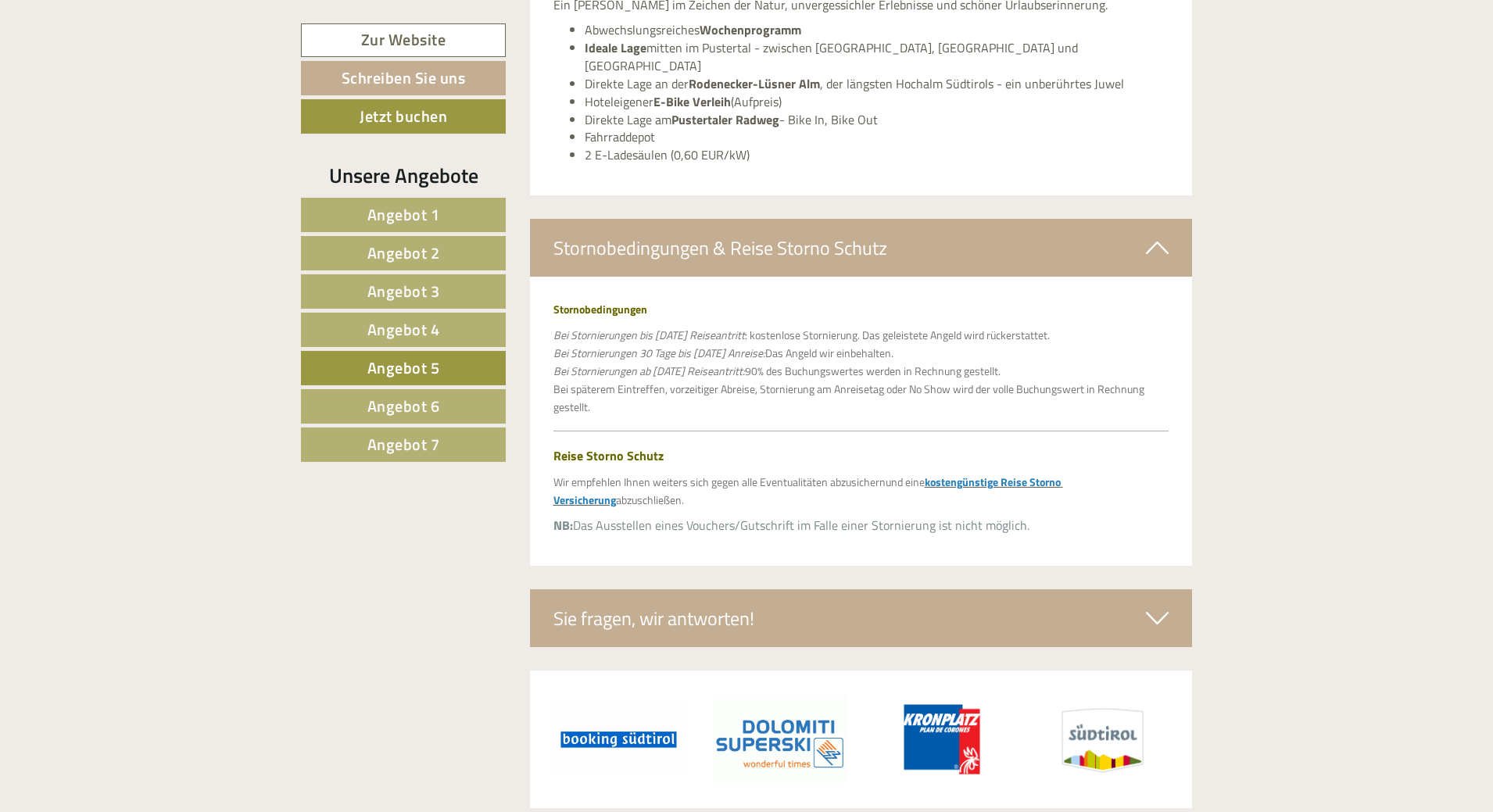
click at [670, 589] on div "Sie fragen, wir antworten!" at bounding box center [861, 618] width 663 height 58
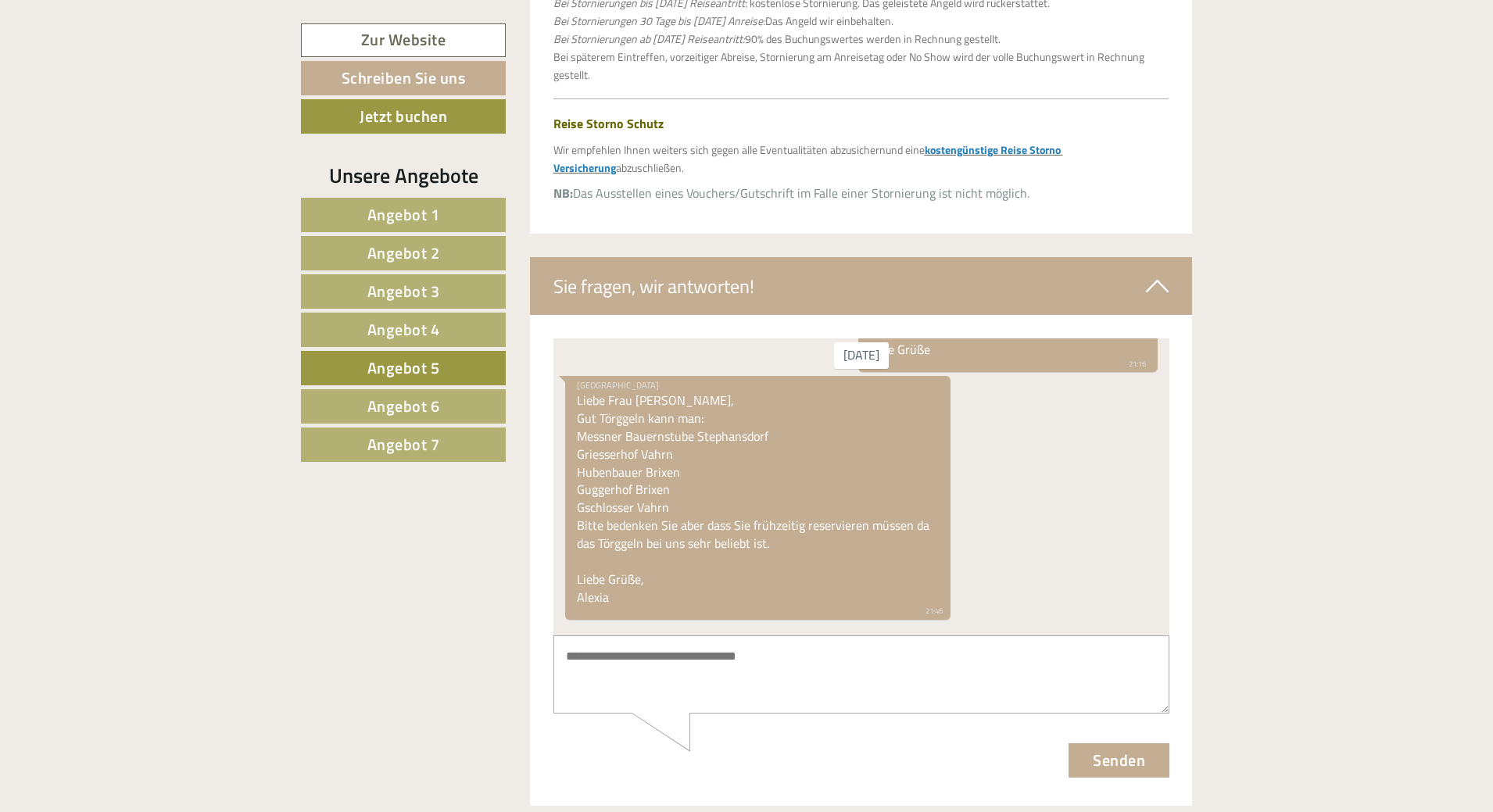
scroll to position [4770, 0]
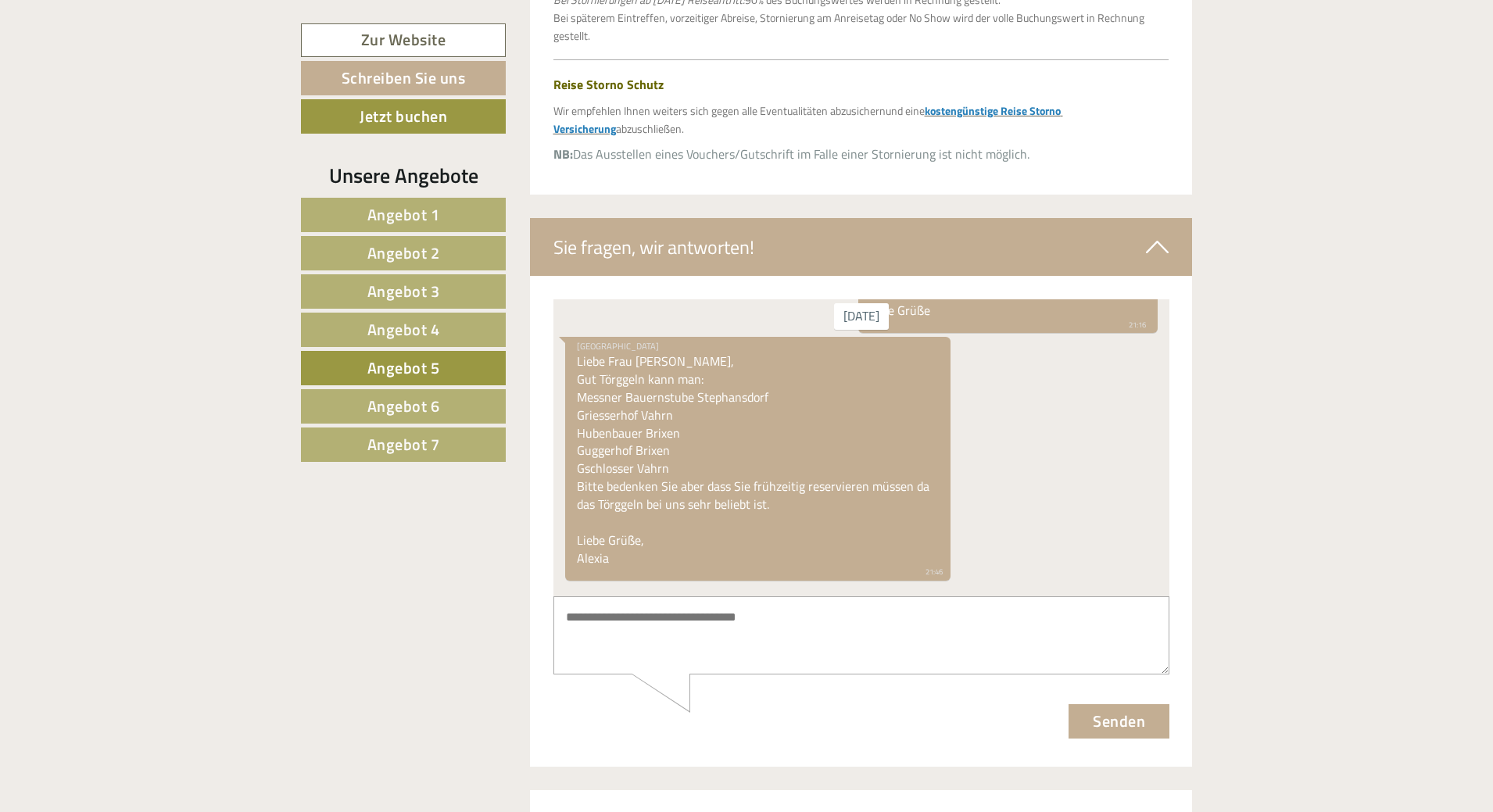
click at [680, 619] on textarea at bounding box center [860, 635] width 616 height 79
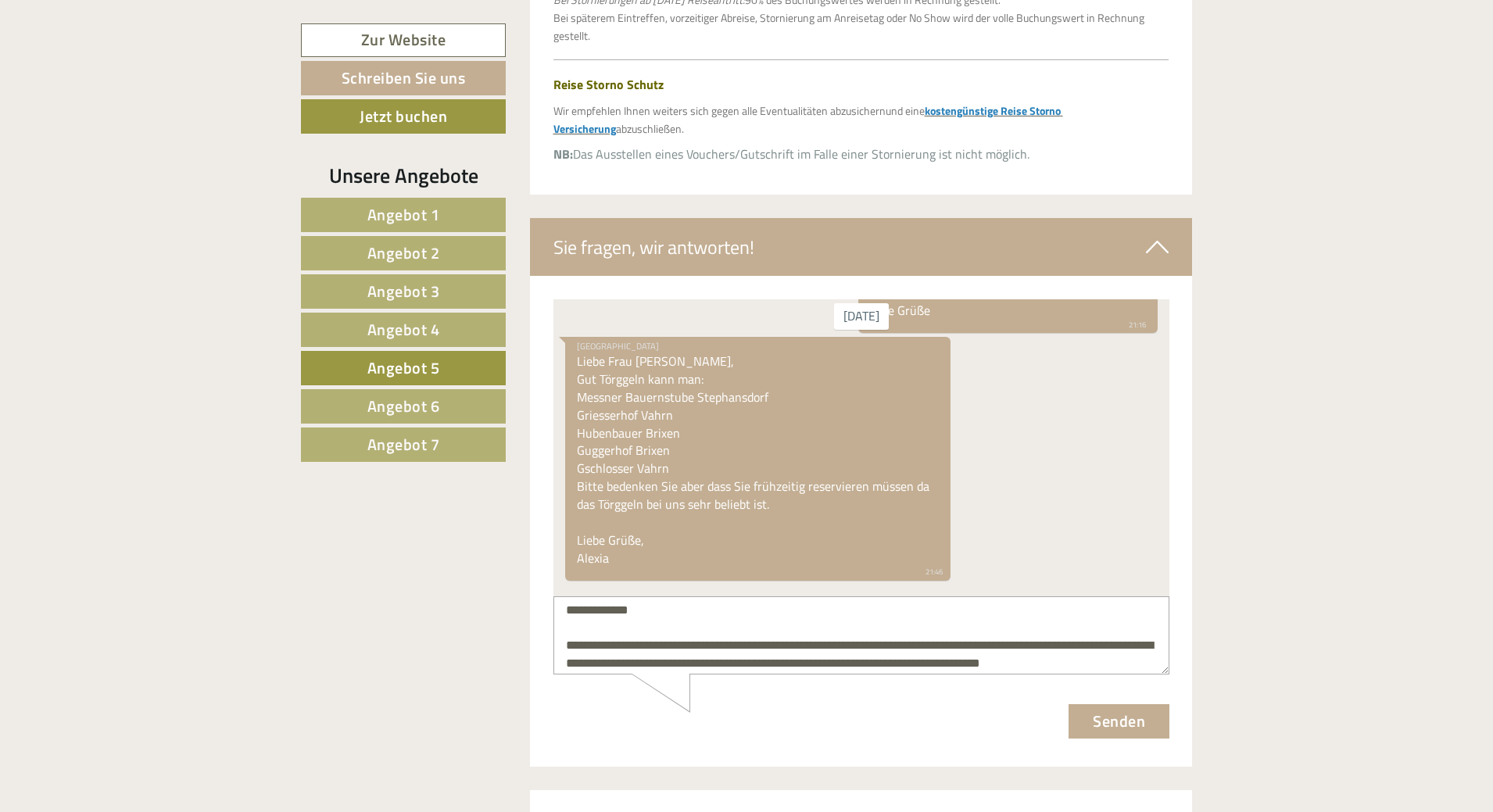
scroll to position [24, 0]
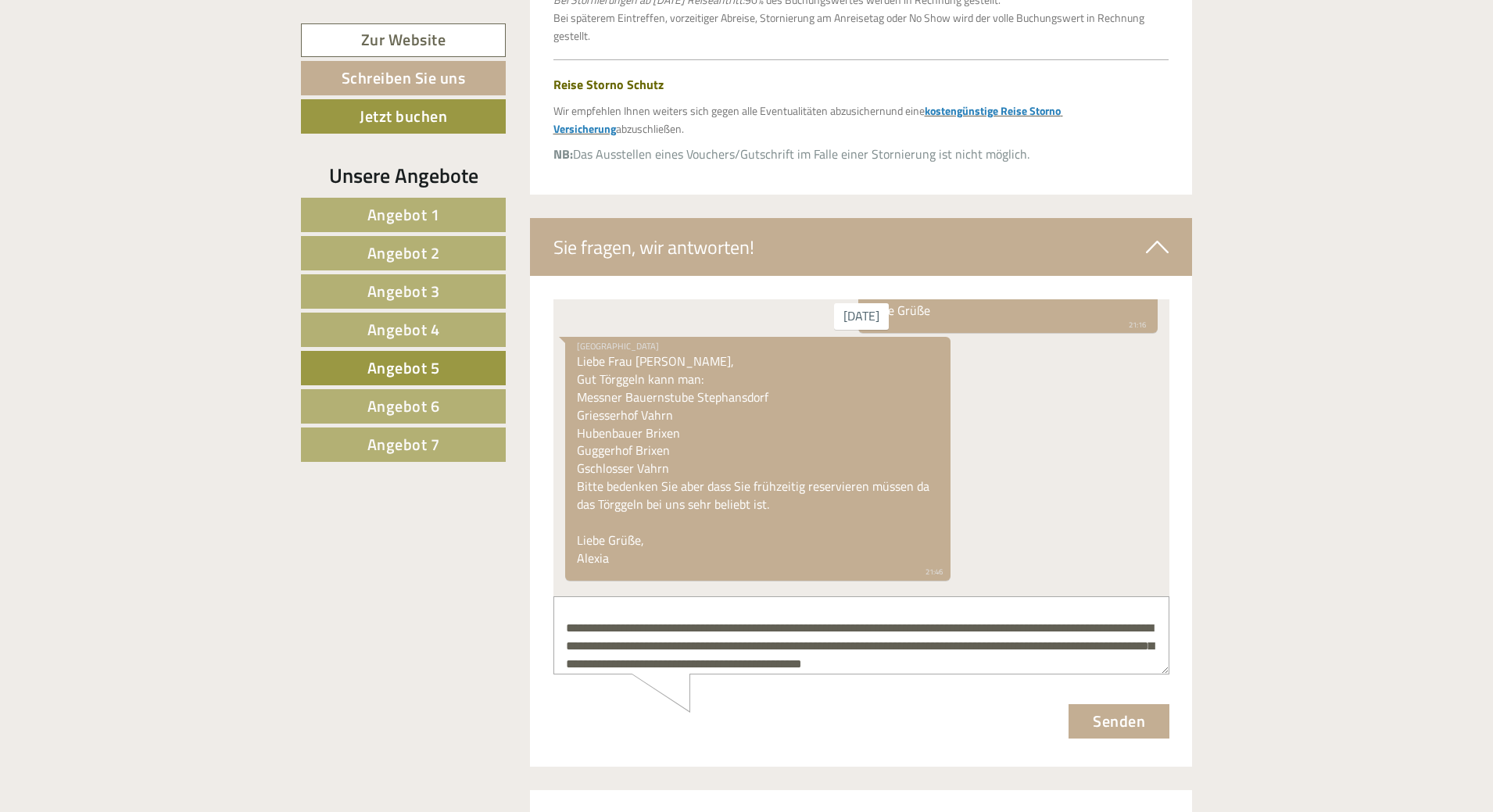
click at [841, 668] on textarea "**********" at bounding box center [860, 635] width 616 height 79
click at [1070, 657] on textarea "**********" at bounding box center [860, 635] width 616 height 79
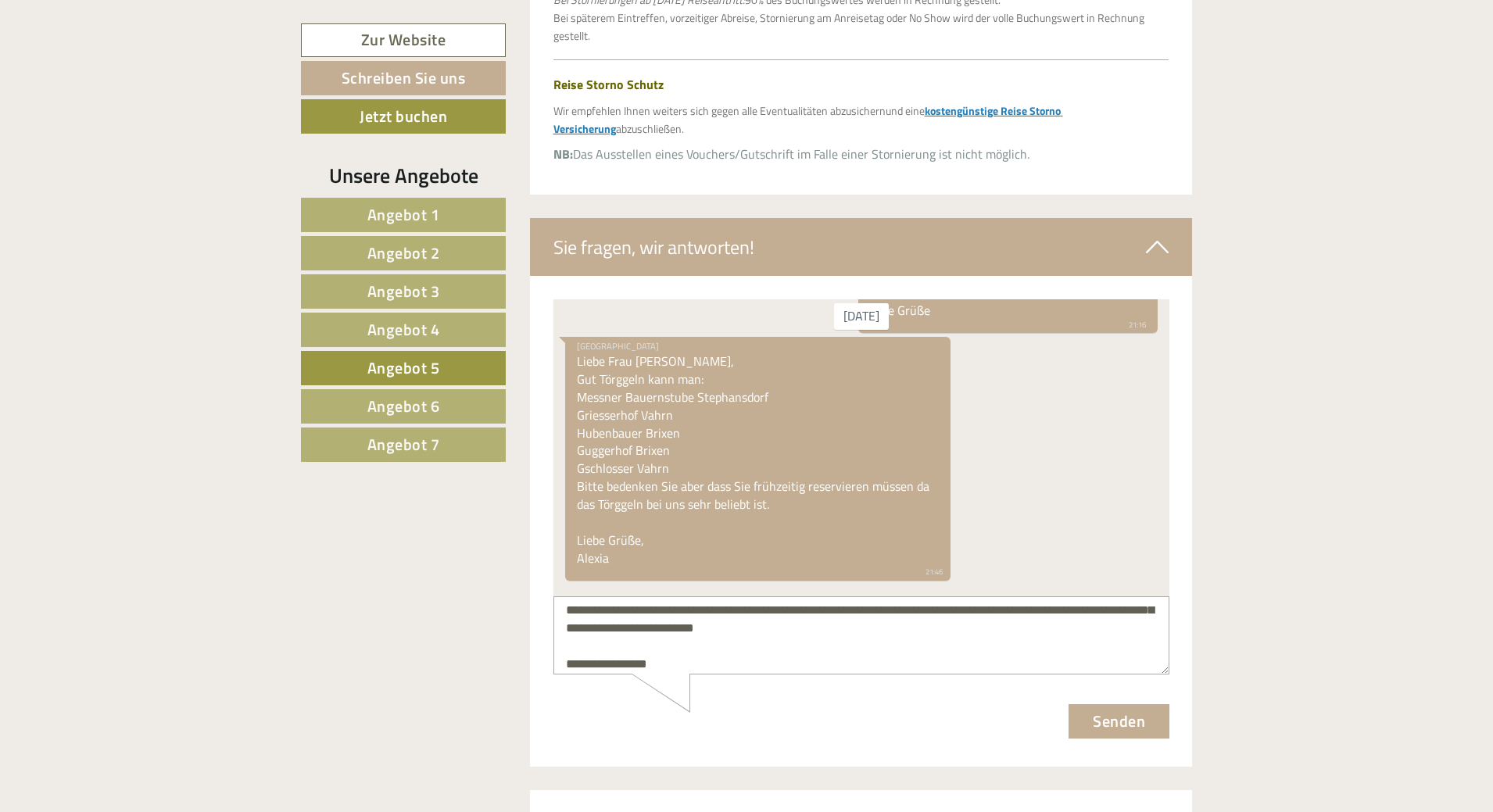
scroll to position [96, 0]
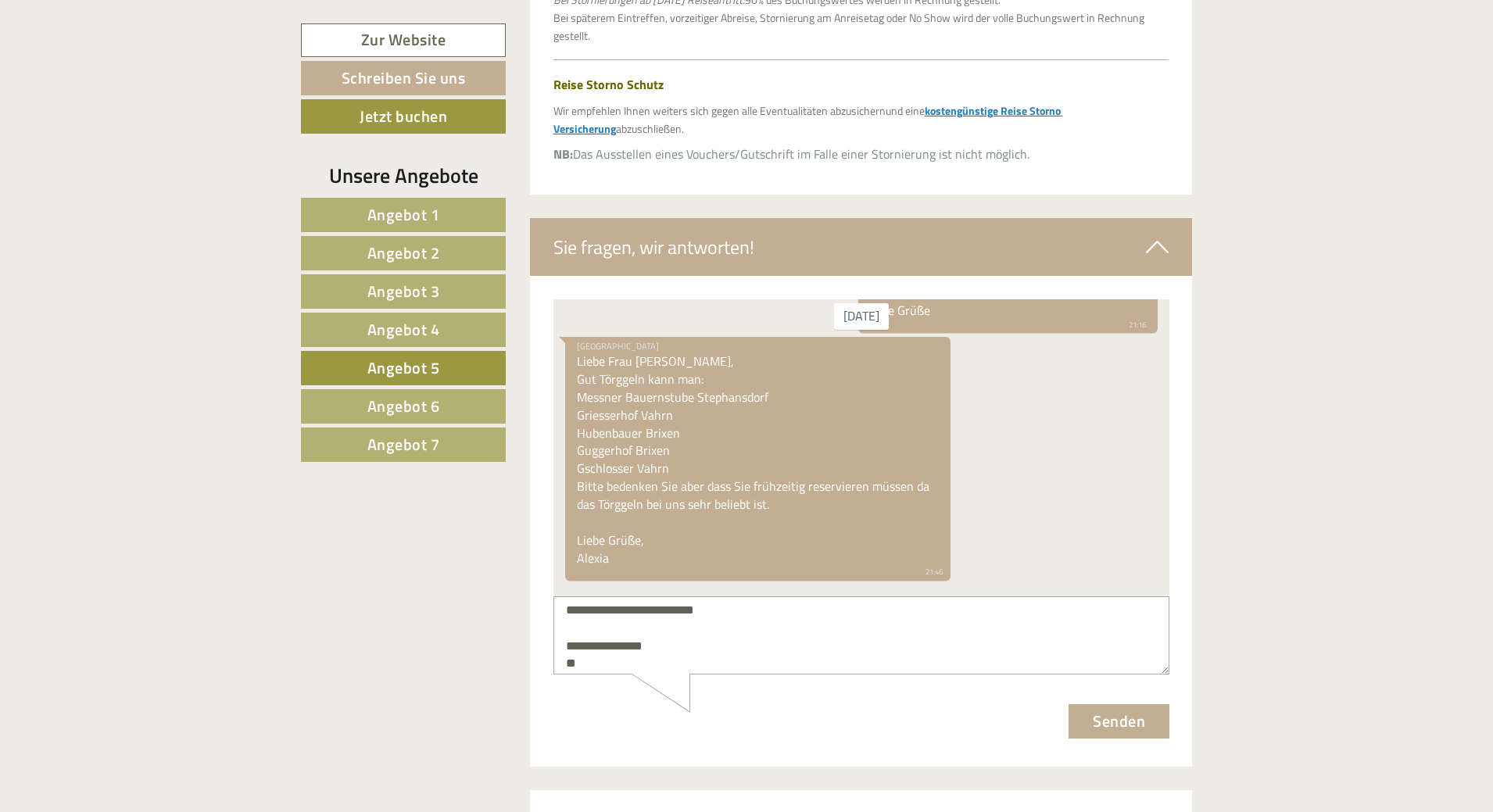
type textarea "**********"
click at [1105, 713] on button "Senden" at bounding box center [1118, 720] width 101 height 34
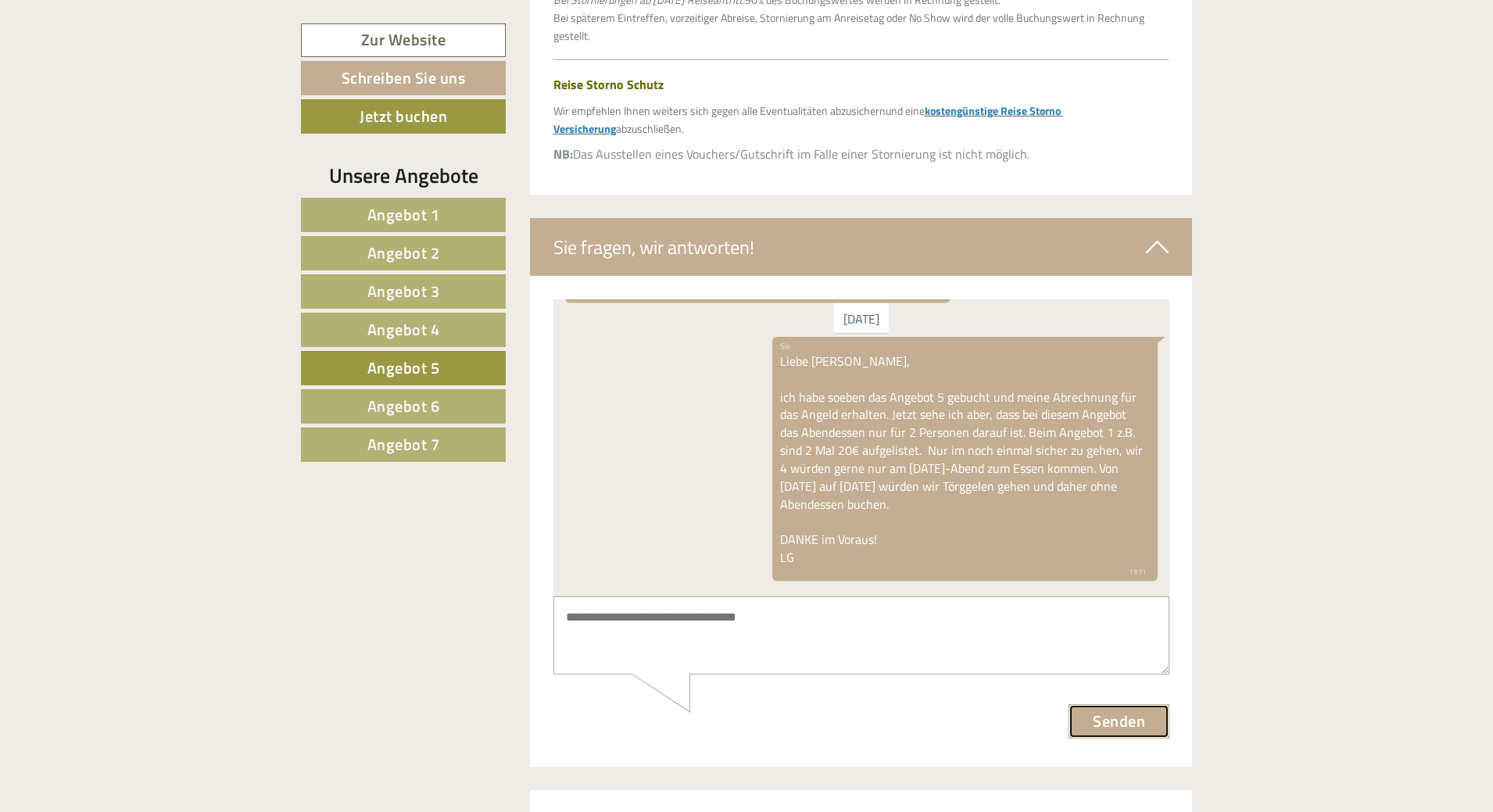
scroll to position [4890, 0]
